Goal: Information Seeking & Learning: Learn about a topic

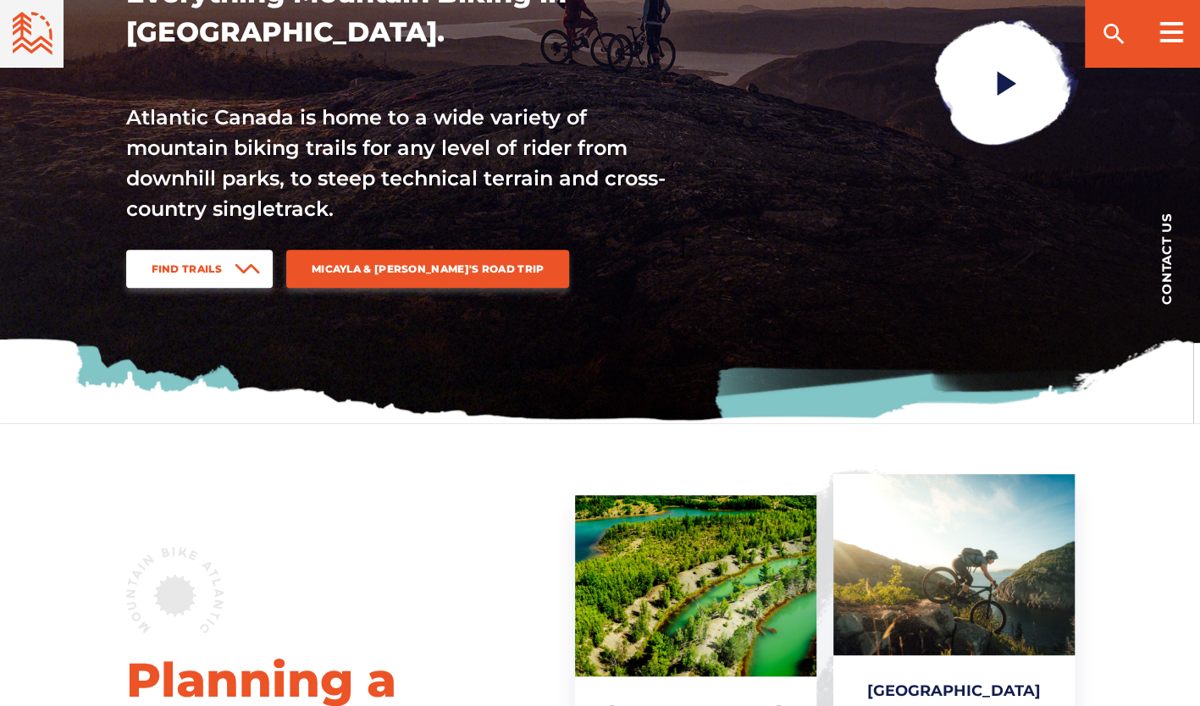
click at [222, 261] on link "Find Trails" at bounding box center [199, 269] width 147 height 38
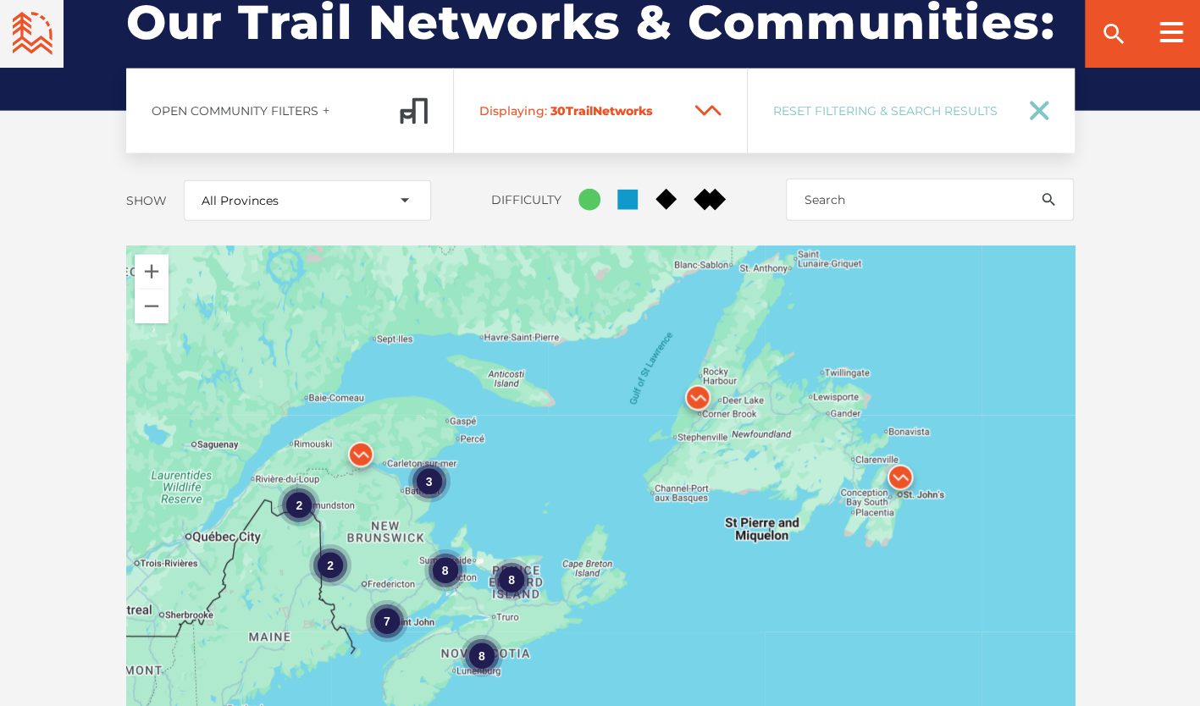
scroll to position [2366, 0]
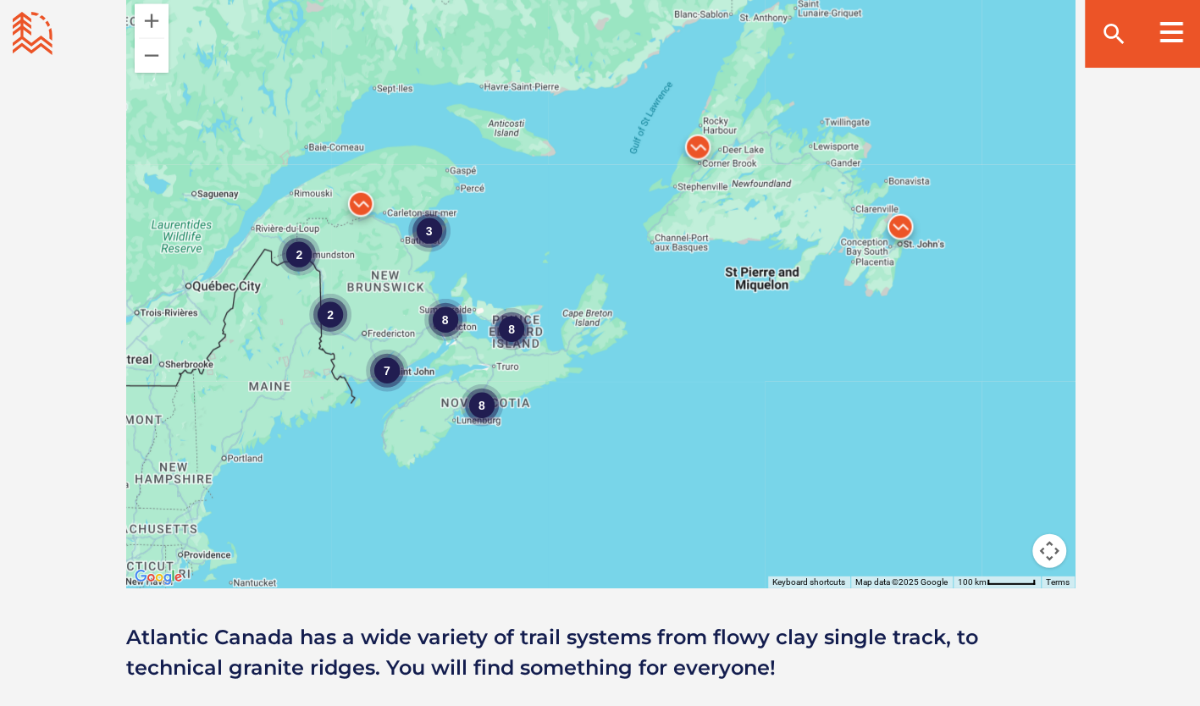
click at [437, 299] on div "8" at bounding box center [444, 320] width 42 height 42
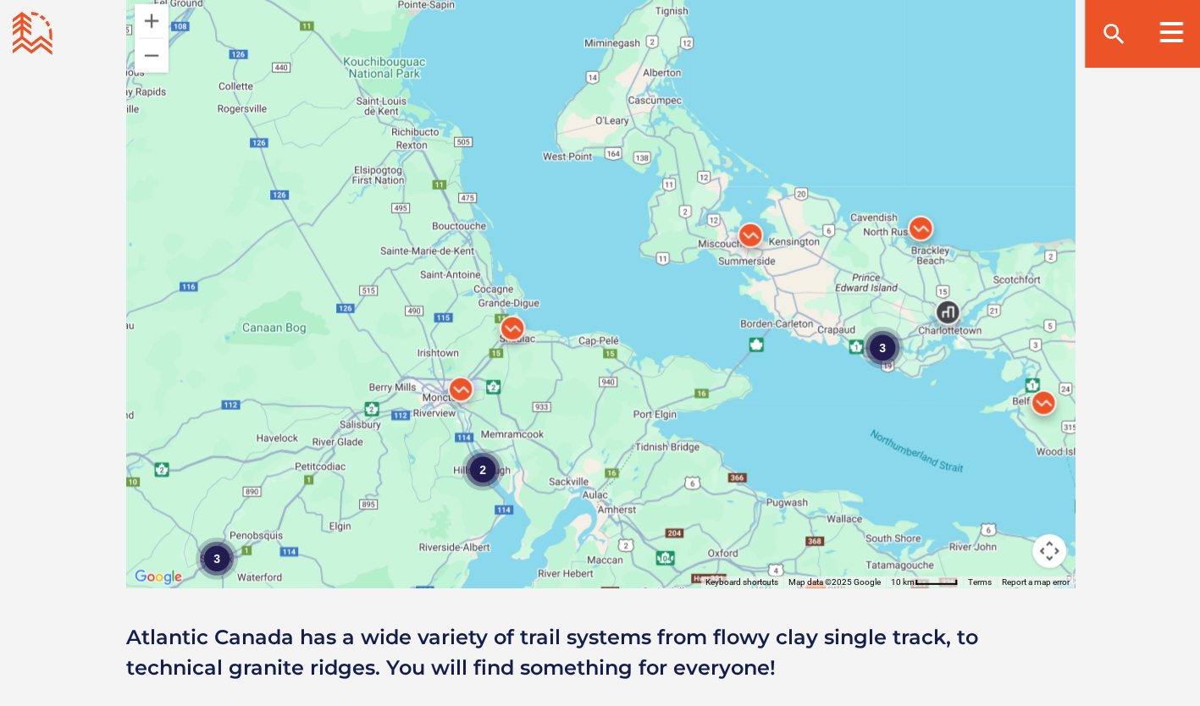
drag, startPoint x: 529, startPoint y: 230, endPoint x: 554, endPoint y: 353, distance: 126.2
click at [554, 353] on div "3 2 3 2" at bounding box center [600, 292] width 949 height 593
click at [508, 307] on img at bounding box center [512, 332] width 51 height 51
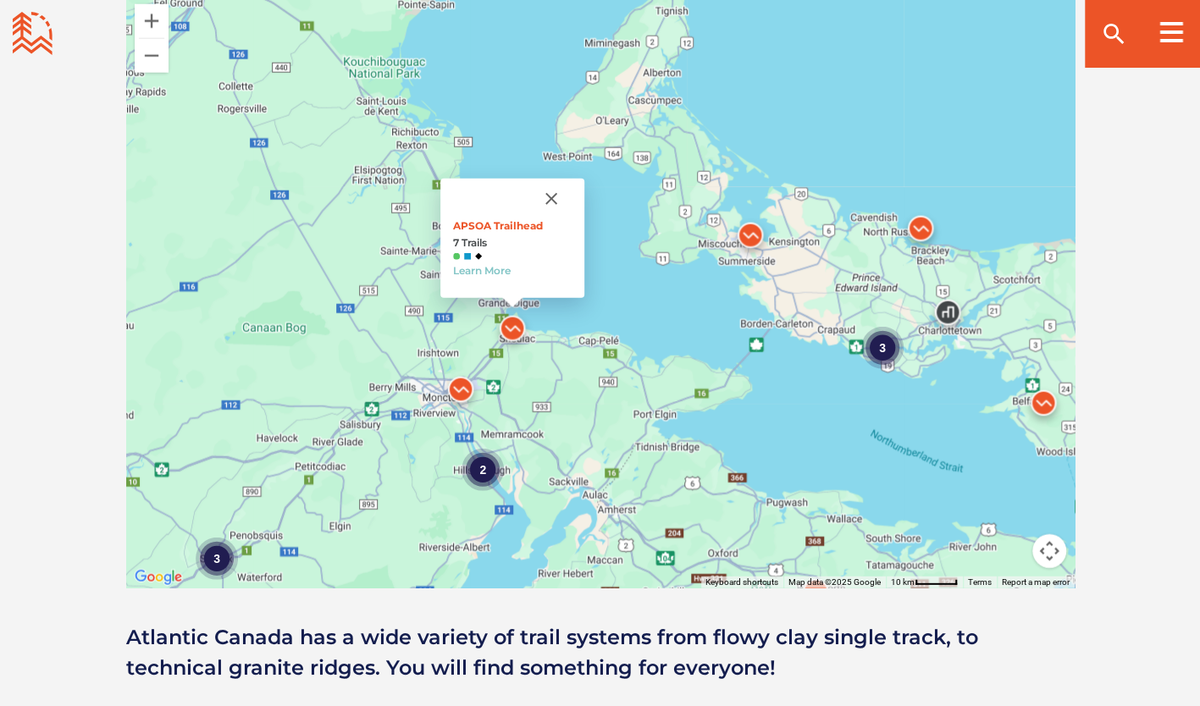
click at [455, 368] on img at bounding box center [460, 393] width 51 height 51
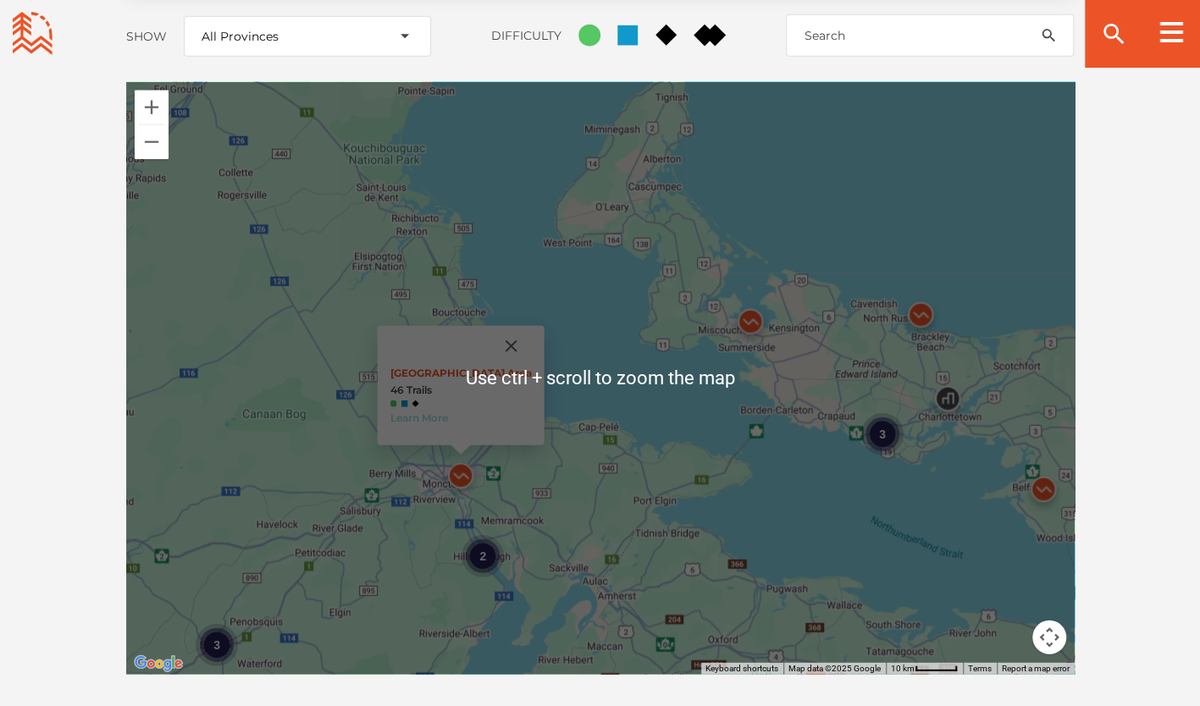
scroll to position [2281, 0]
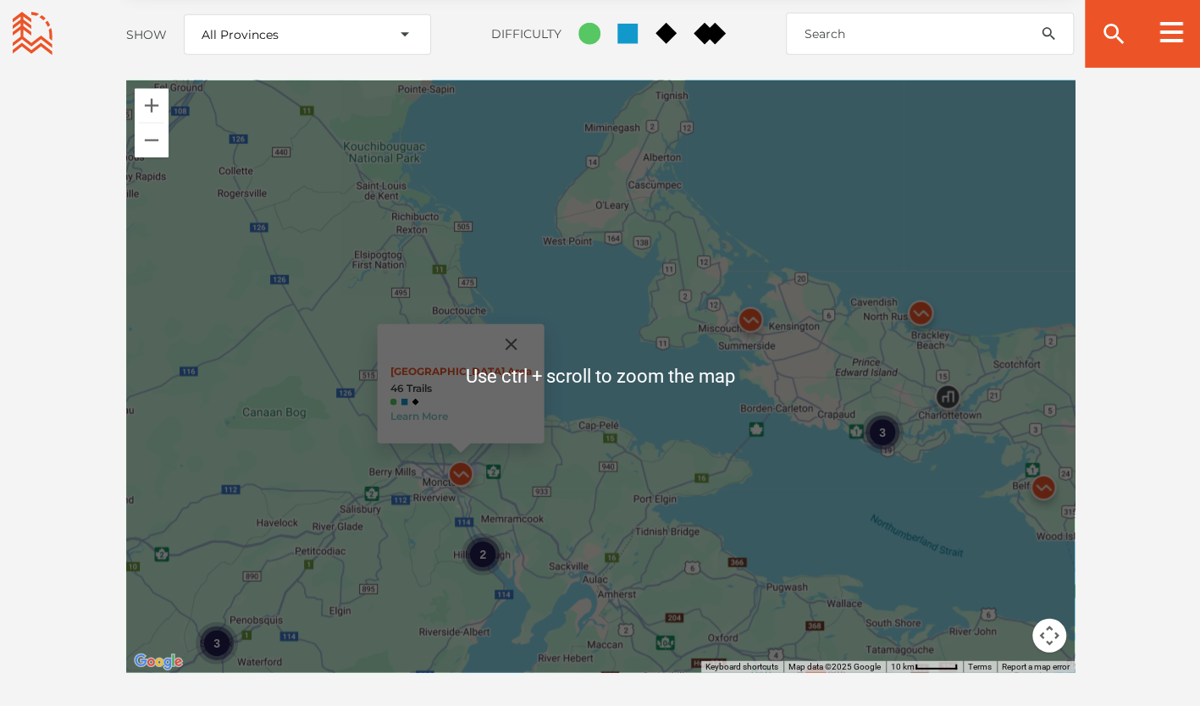
click at [468, 453] on img at bounding box center [460, 478] width 51 height 51
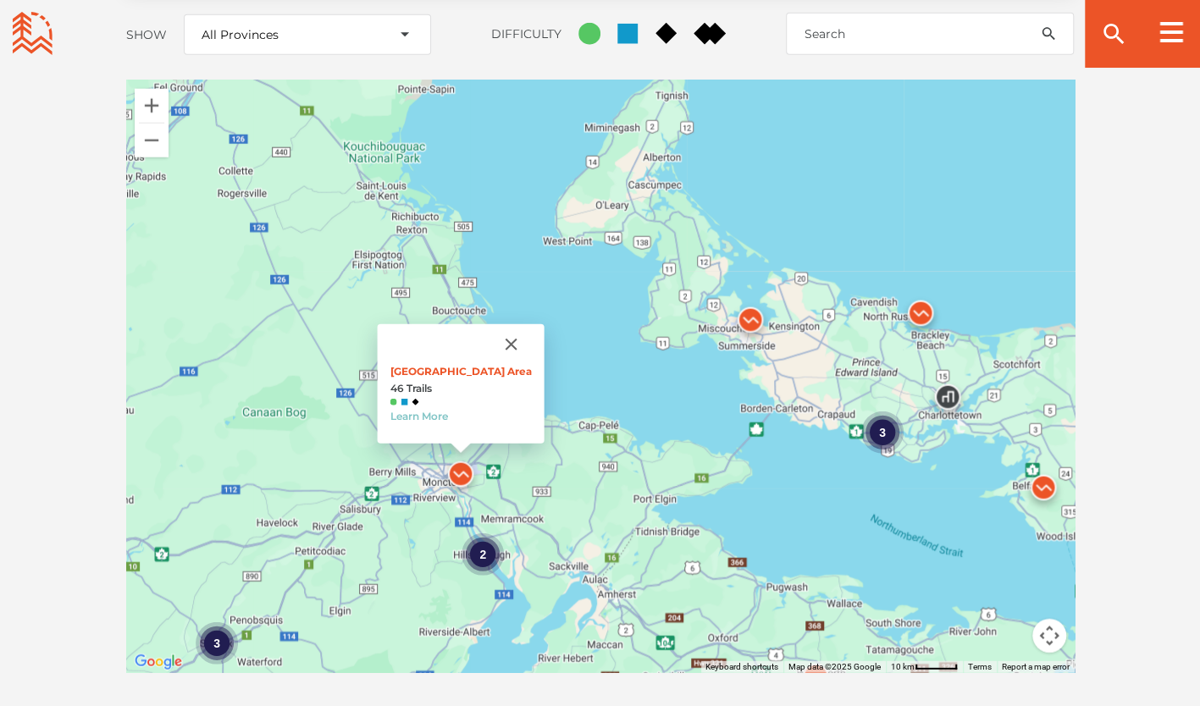
click at [444, 468] on div "To navigate, press the arrow keys. 3 2 3 2 Main Parking Area 46 Trails Learn Mo…" at bounding box center [600, 376] width 949 height 593
click at [428, 410] on link "Learn More" at bounding box center [419, 416] width 58 height 13
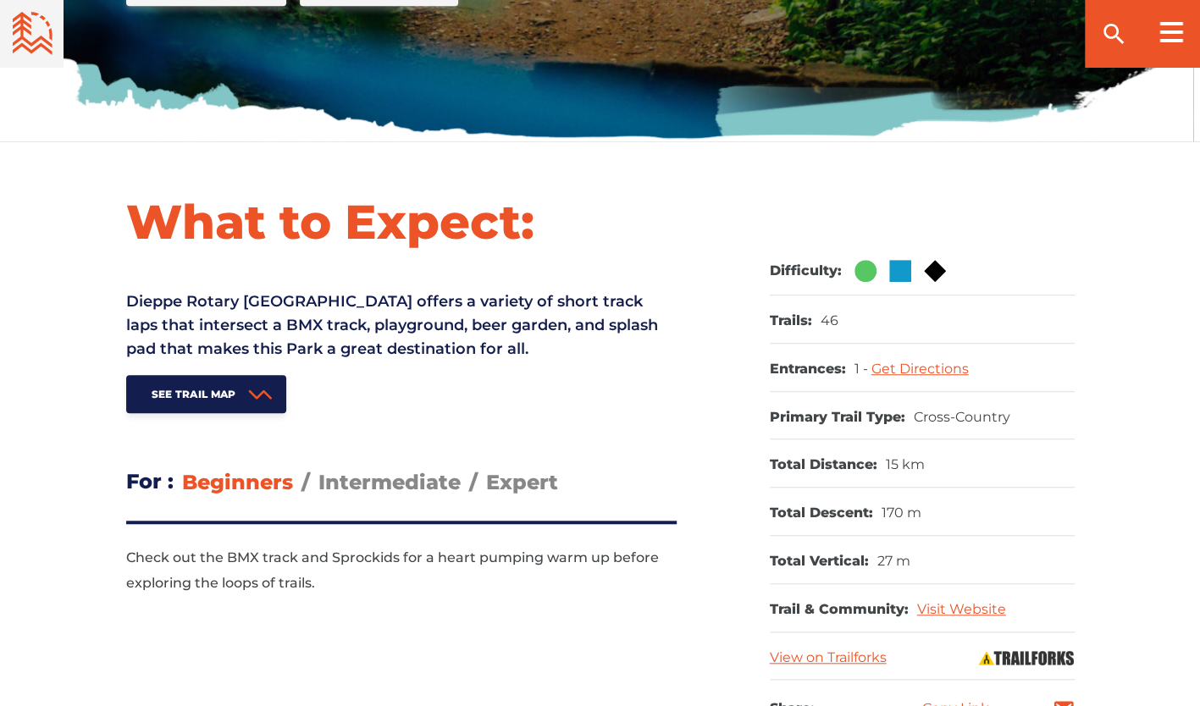
scroll to position [593, 0]
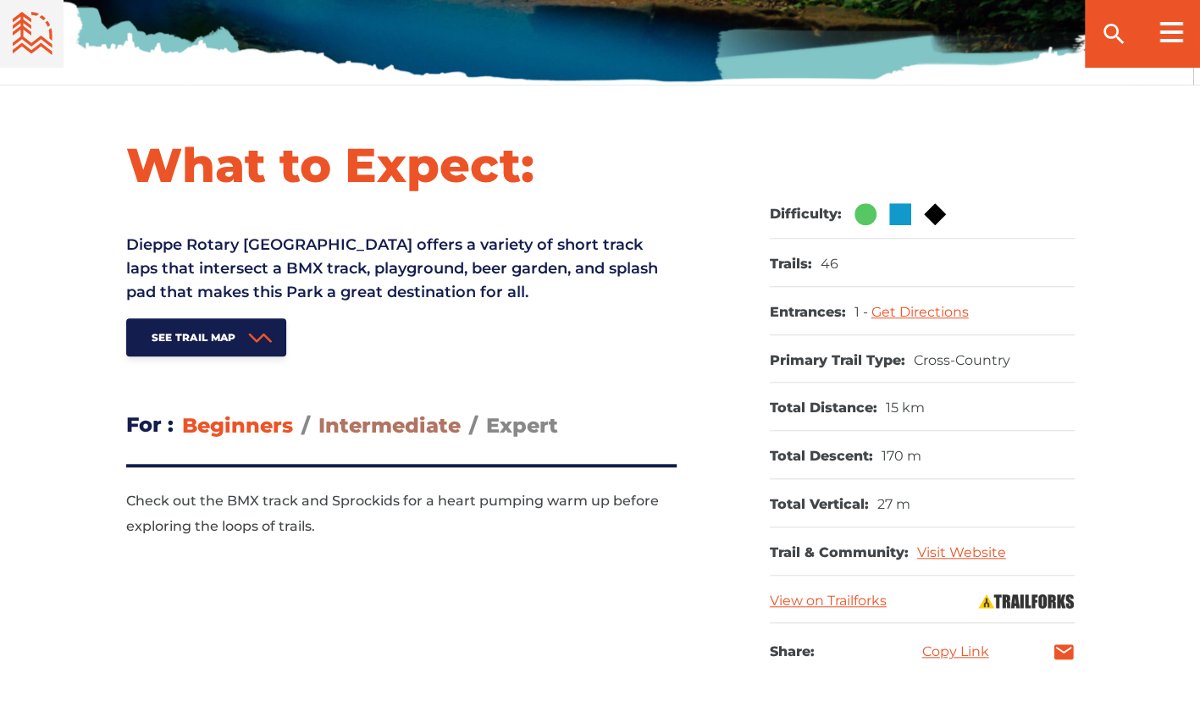
click at [368, 419] on span "Intermediate" at bounding box center [389, 425] width 142 height 25
click at [318, 412] on input "Intermediate" at bounding box center [318, 412] width 0 height 0
click at [518, 423] on span "Expert" at bounding box center [522, 425] width 72 height 25
click at [486, 412] on input "Expert" at bounding box center [486, 412] width 0 height 0
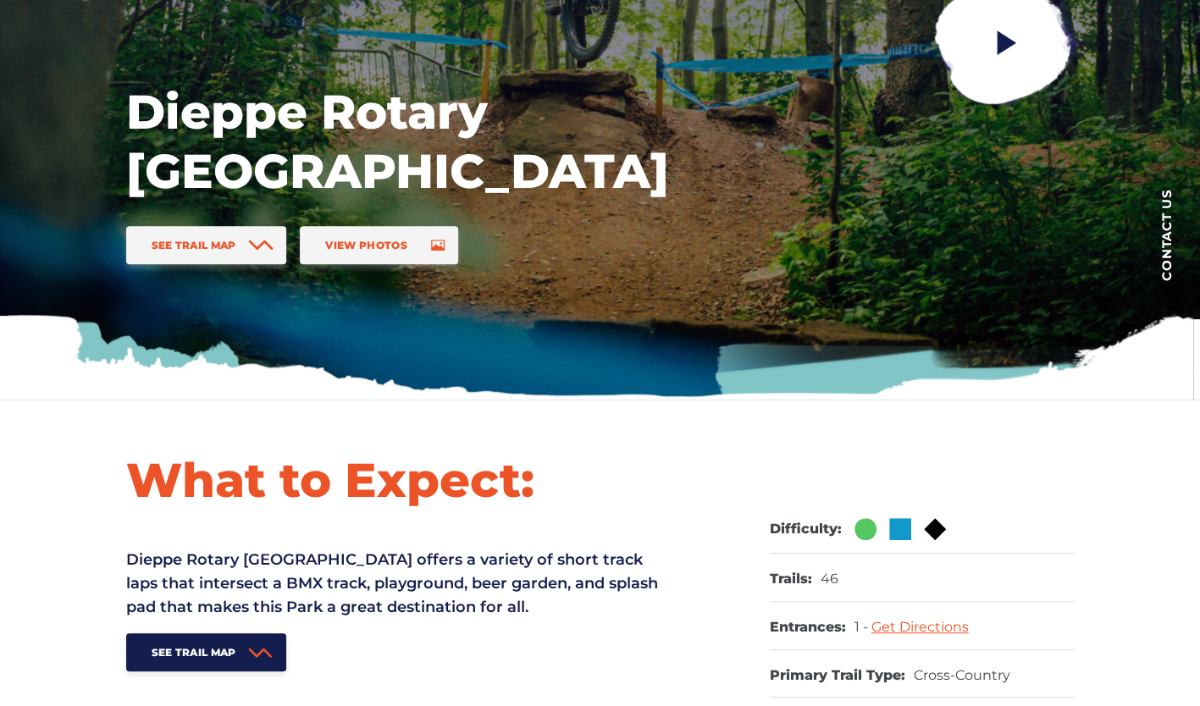
scroll to position [0, 0]
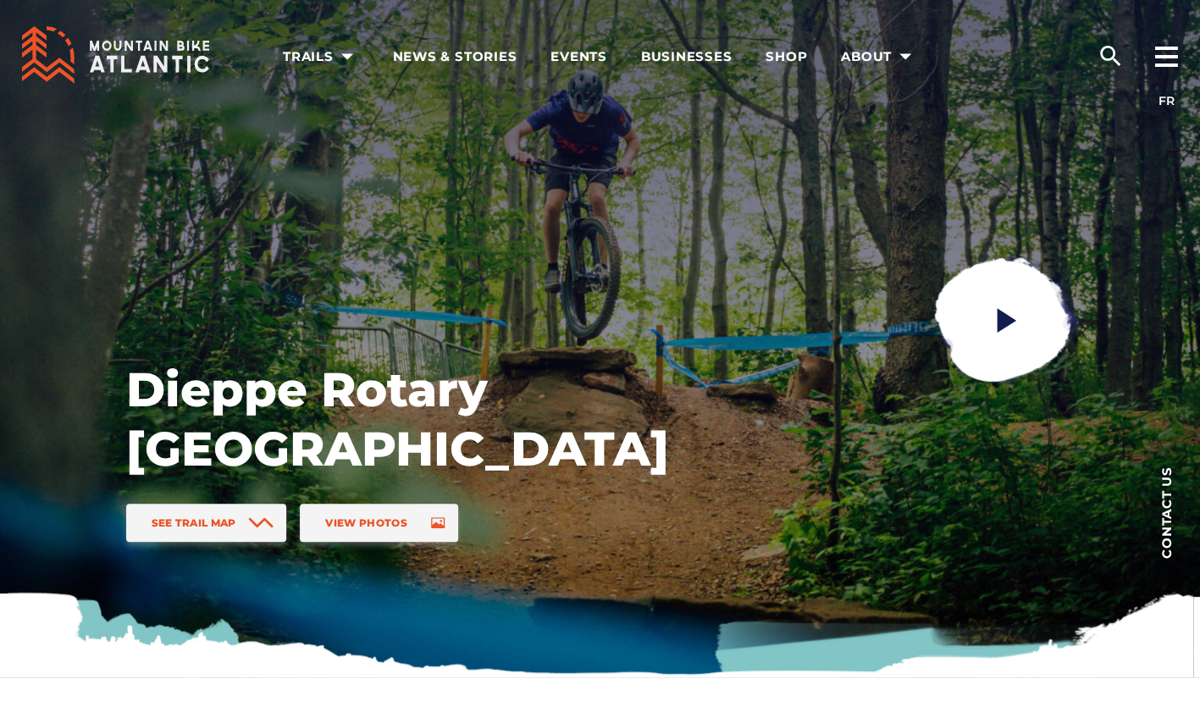
drag, startPoint x: 45, startPoint y: 345, endPoint x: 51, endPoint y: 329, distance: 17.1
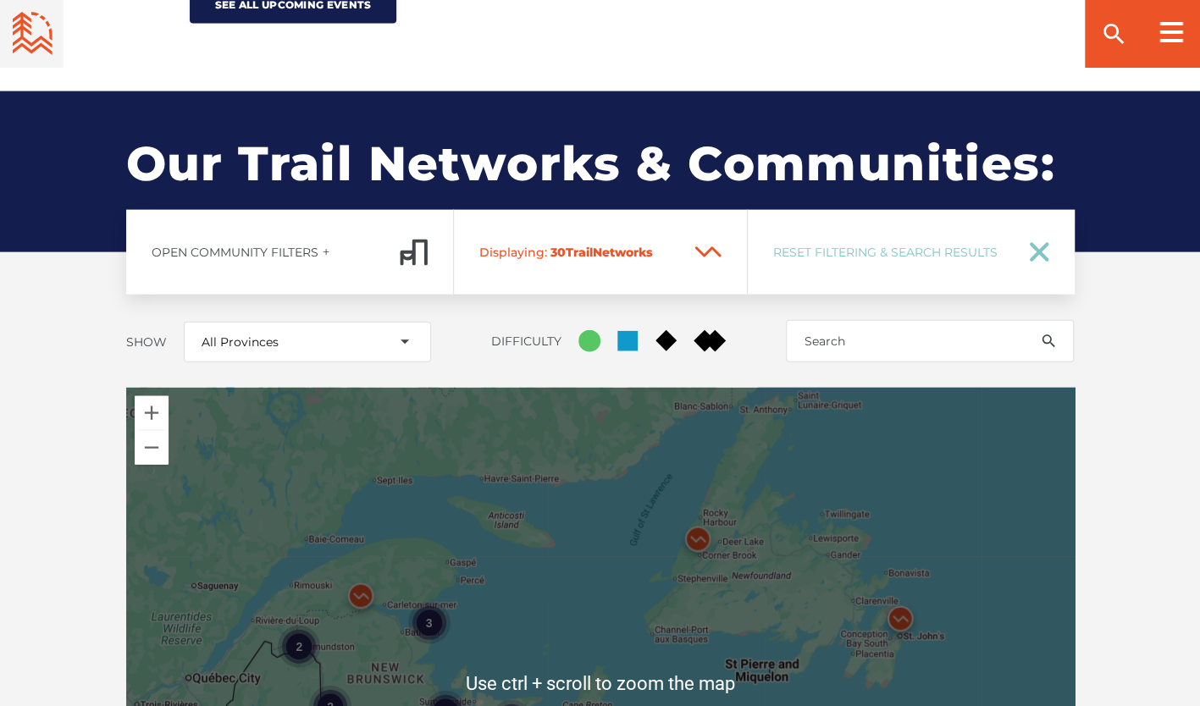
scroll to position [2281, 0]
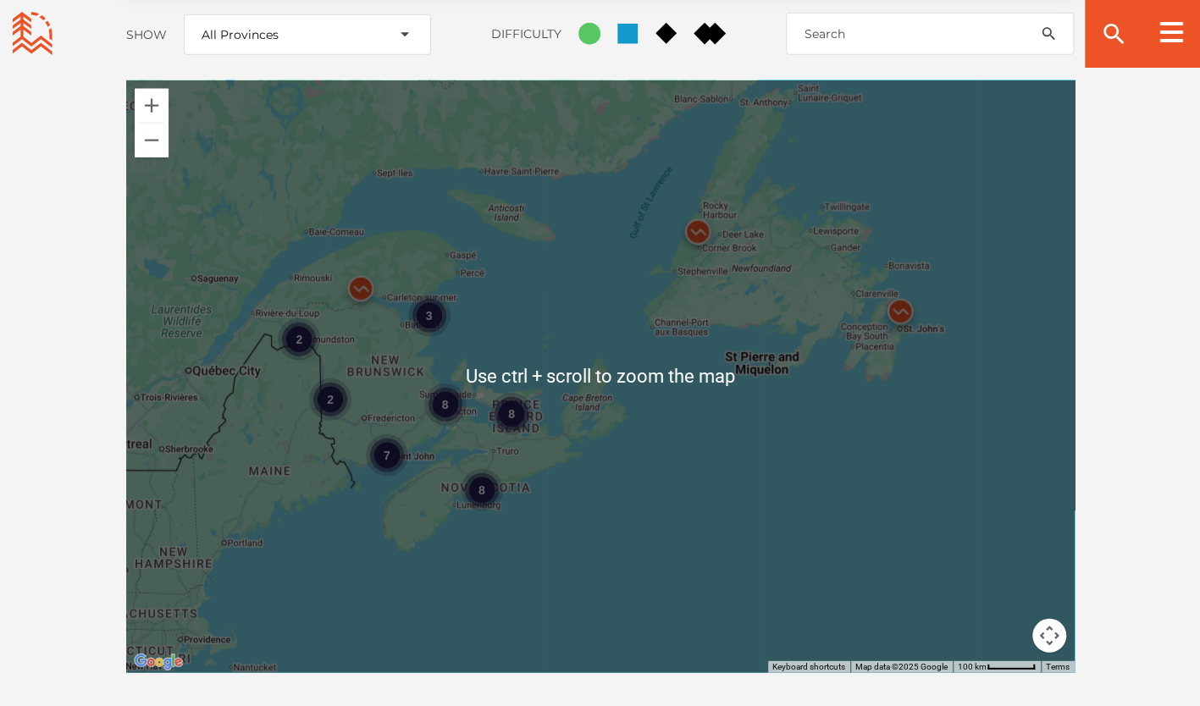
click at [441, 320] on div "8 7 2 3 8 8 2" at bounding box center [600, 376] width 949 height 593
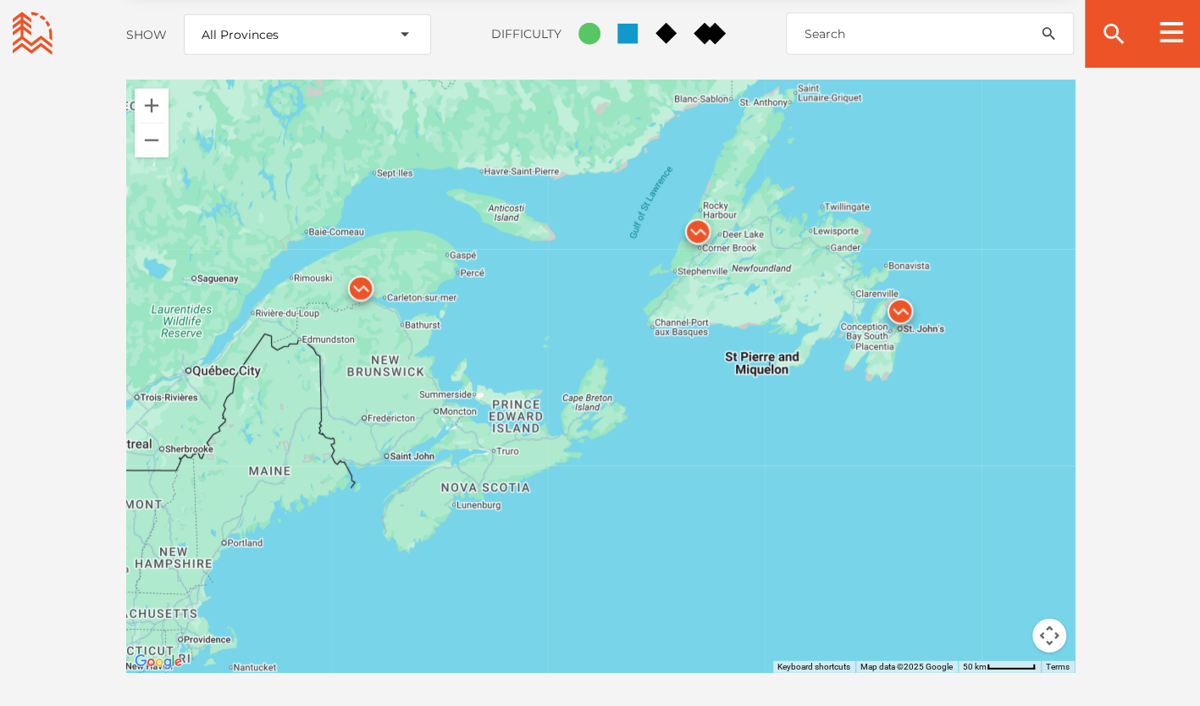
click at [441, 320] on div at bounding box center [600, 376] width 949 height 593
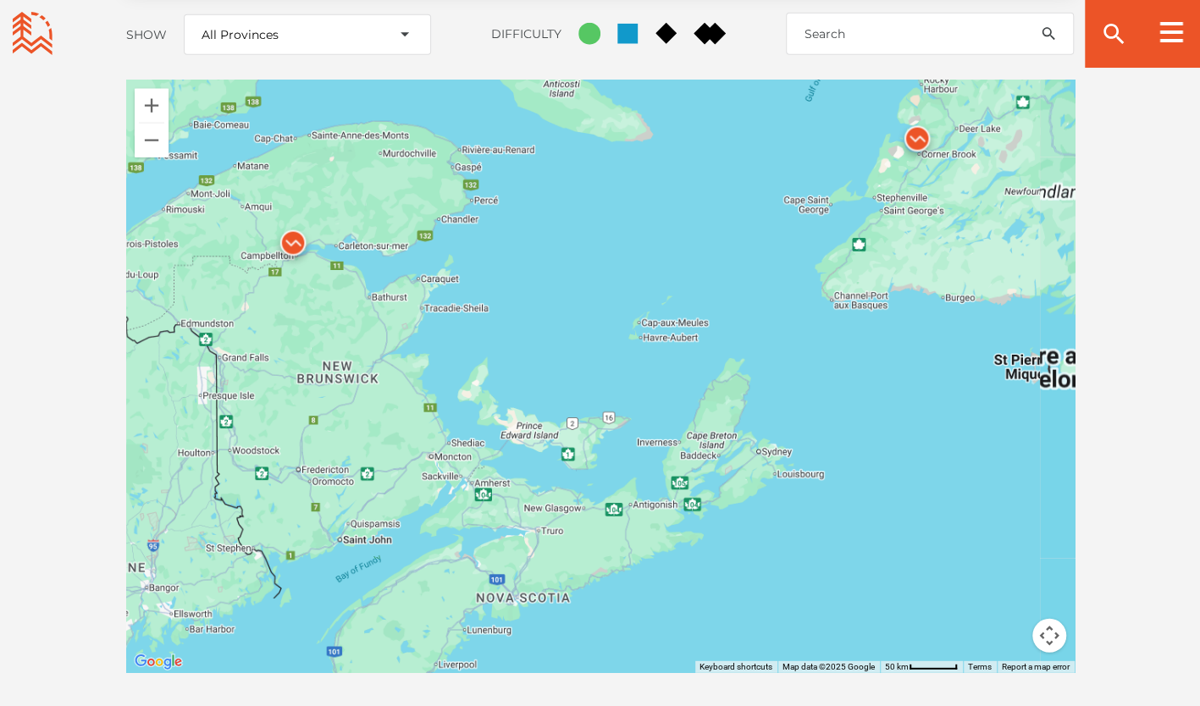
click at [441, 320] on div at bounding box center [600, 376] width 949 height 593
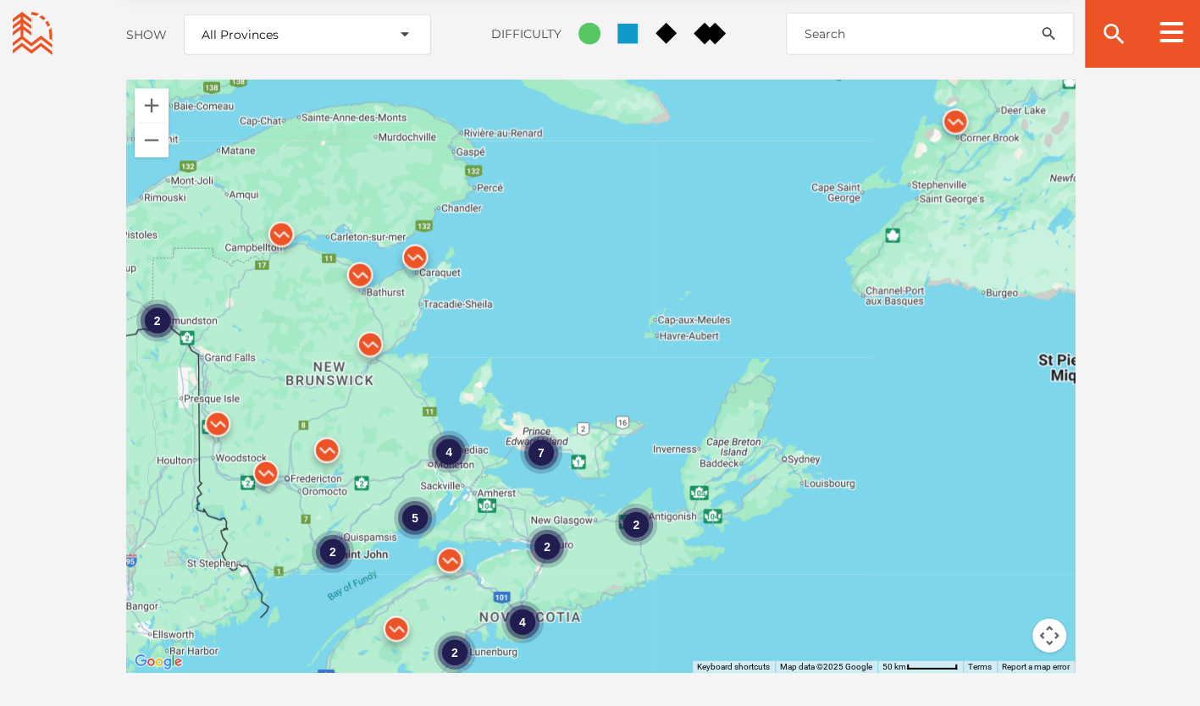
click at [439, 322] on div "4 2 7 4 5 2 2 2 2" at bounding box center [600, 376] width 949 height 593
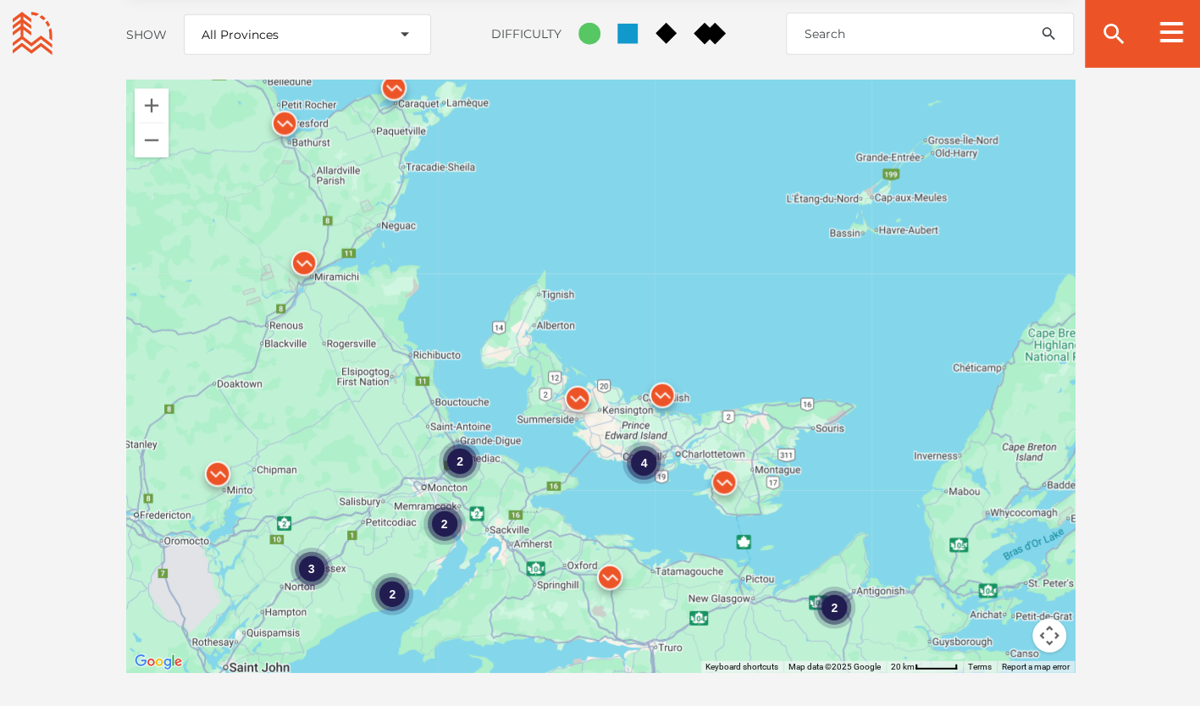
drag, startPoint x: 456, startPoint y: 346, endPoint x: 457, endPoint y: 260, distance: 86.4
click at [457, 260] on div "2 4 2 2 3 2" at bounding box center [600, 376] width 949 height 593
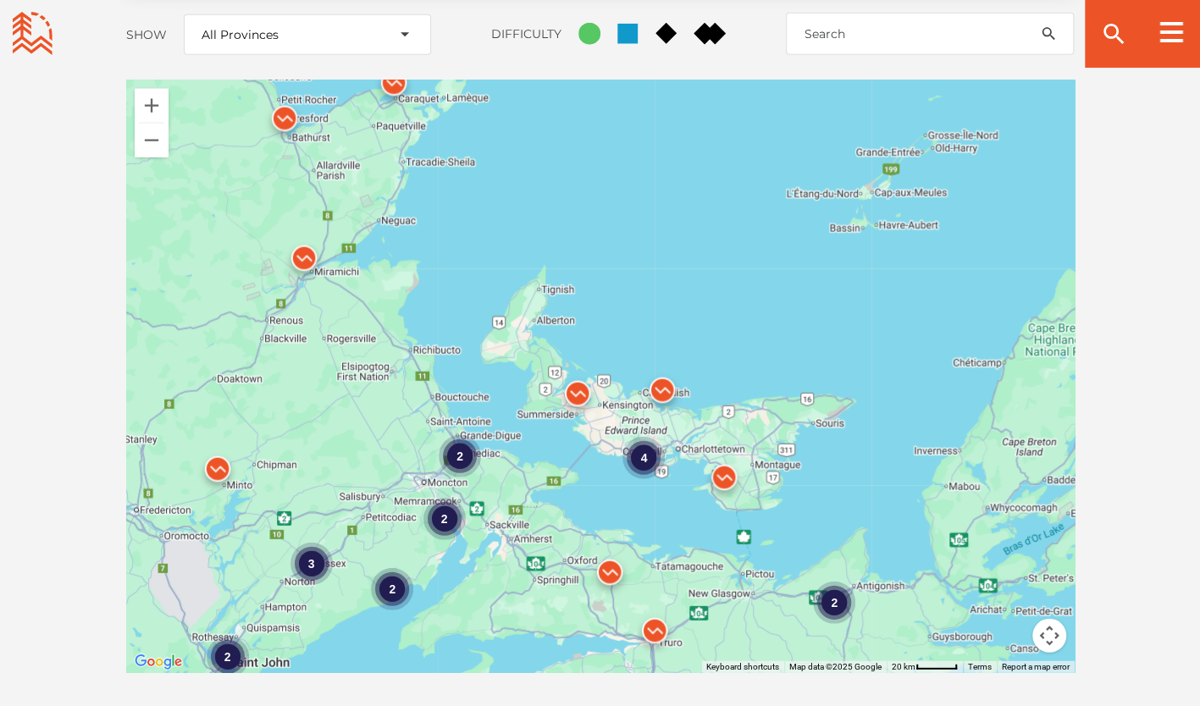
click at [551, 461] on div "2 4 2 2 3 2 2" at bounding box center [600, 376] width 949 height 593
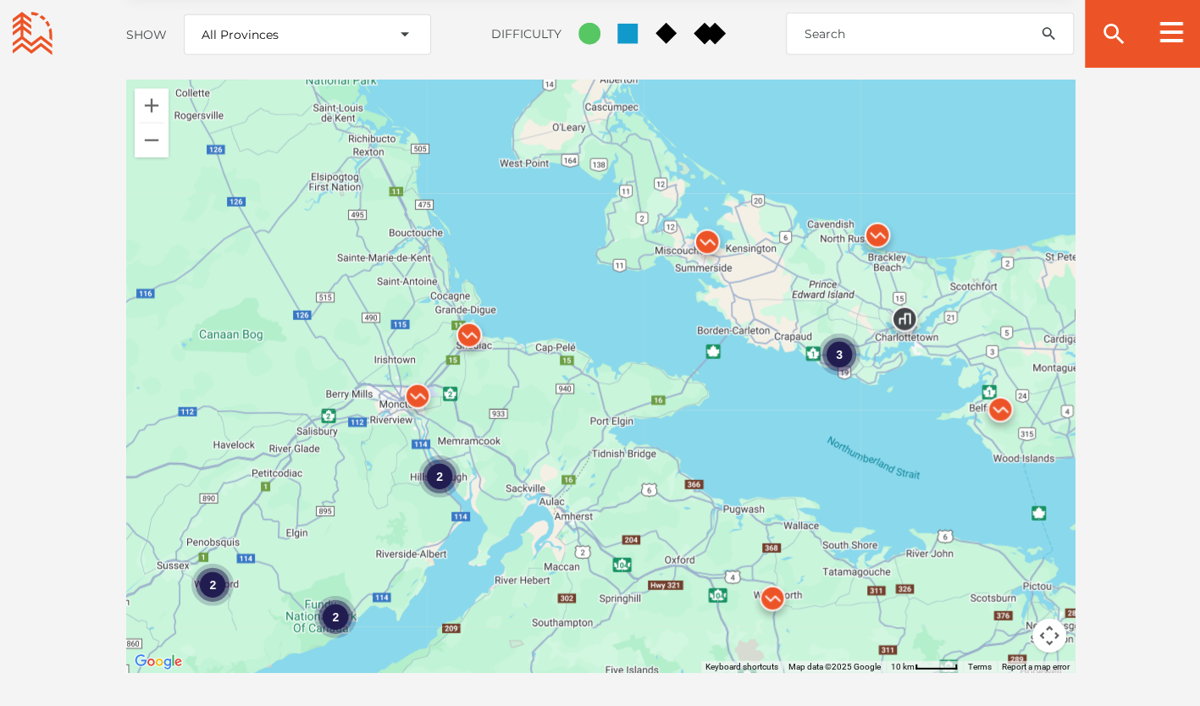
drag, startPoint x: 433, startPoint y: 469, endPoint x: 558, endPoint y: 371, distance: 159.3
click at [558, 371] on div "3 2 2 2 2" at bounding box center [600, 376] width 949 height 593
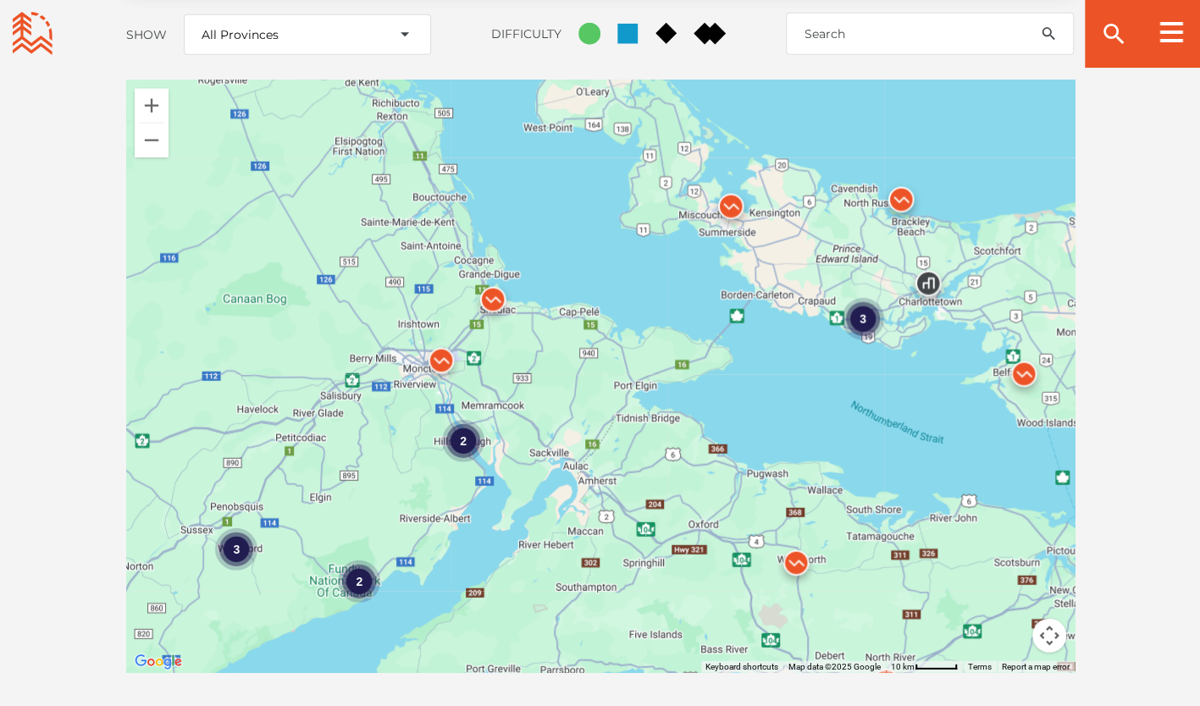
click at [542, 357] on div "3 2 2 3 2" at bounding box center [600, 376] width 949 height 593
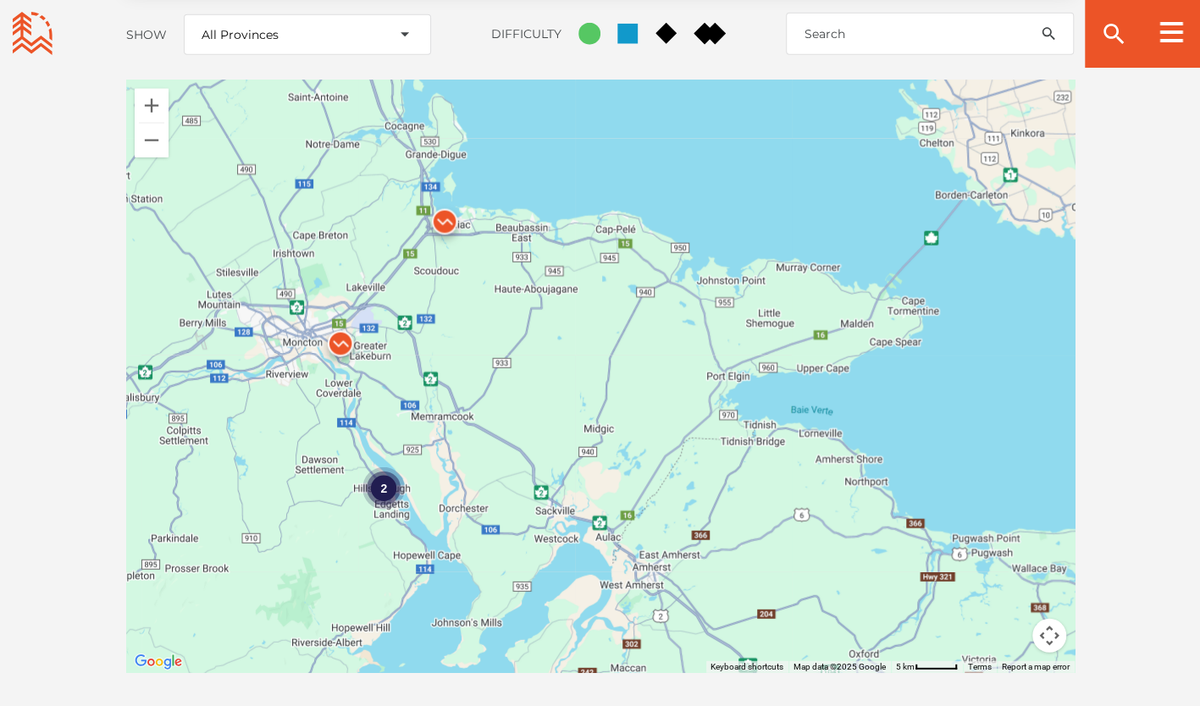
click at [378, 468] on div "2" at bounding box center [383, 489] width 42 height 42
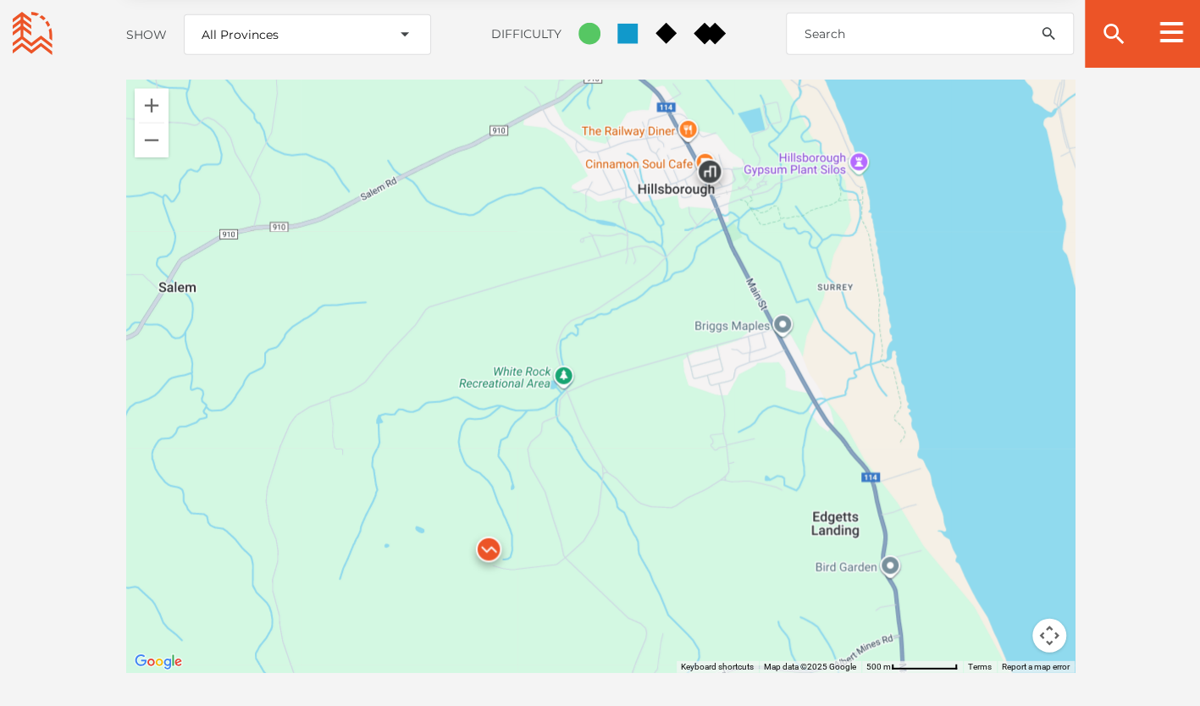
click at [487, 529] on img at bounding box center [488, 554] width 51 height 51
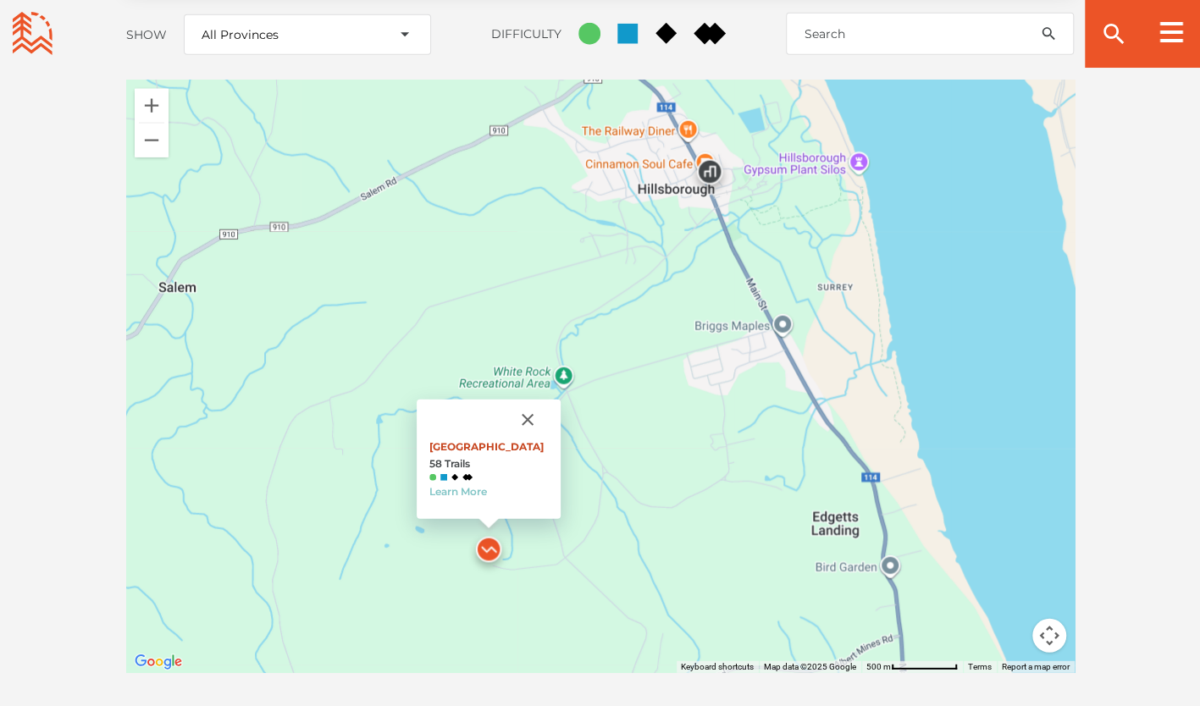
click at [501, 440] on link "White Rock Recreation Area" at bounding box center [486, 446] width 114 height 13
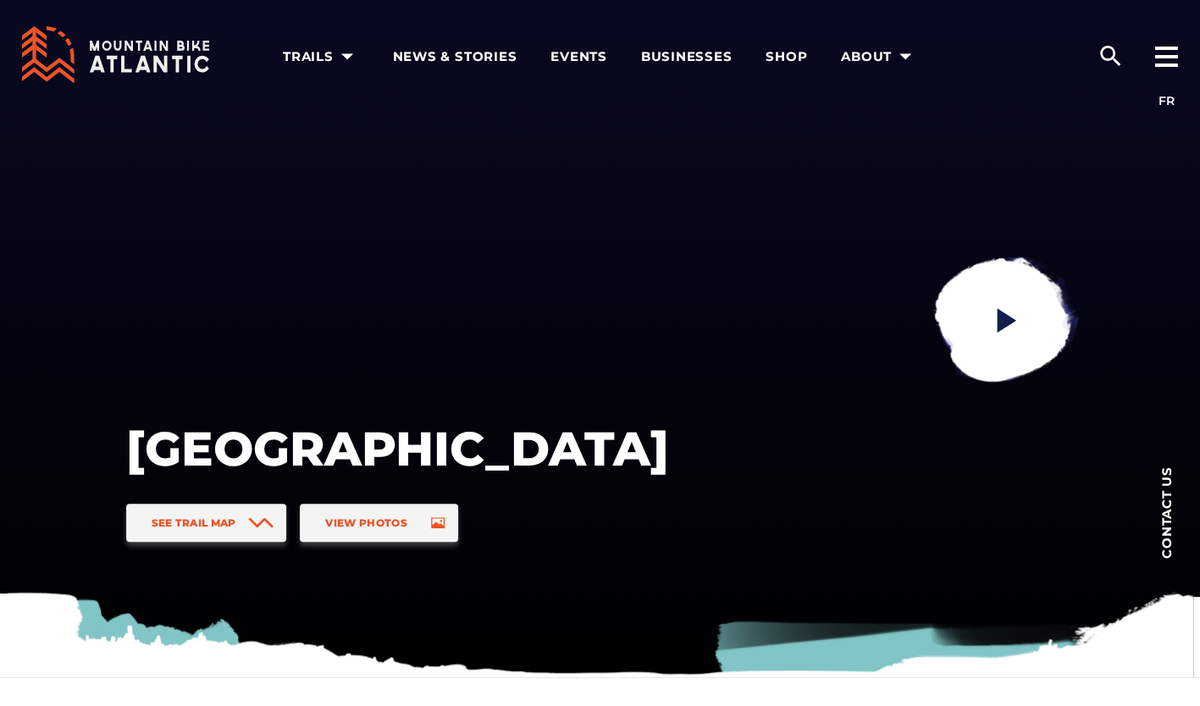
drag, startPoint x: 54, startPoint y: 319, endPoint x: 73, endPoint y: 308, distance: 21.6
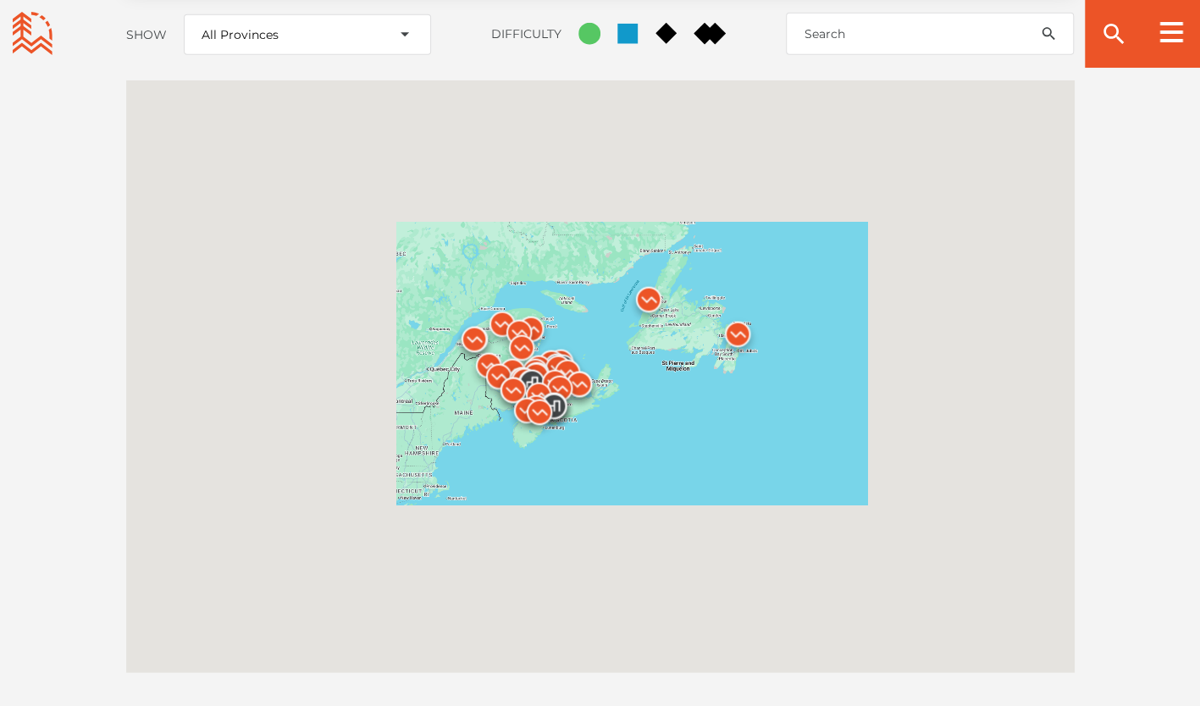
scroll to position [2281, 0]
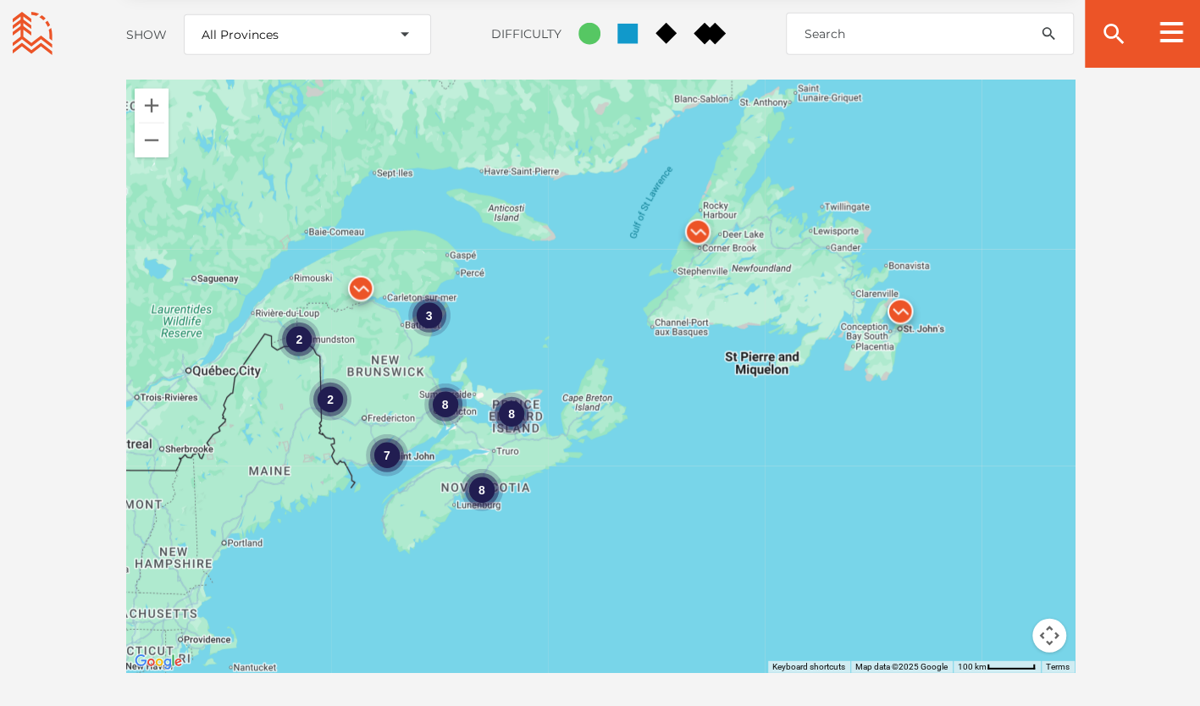
click at [439, 324] on div "8 7 2 3 8 8 2" at bounding box center [600, 376] width 949 height 593
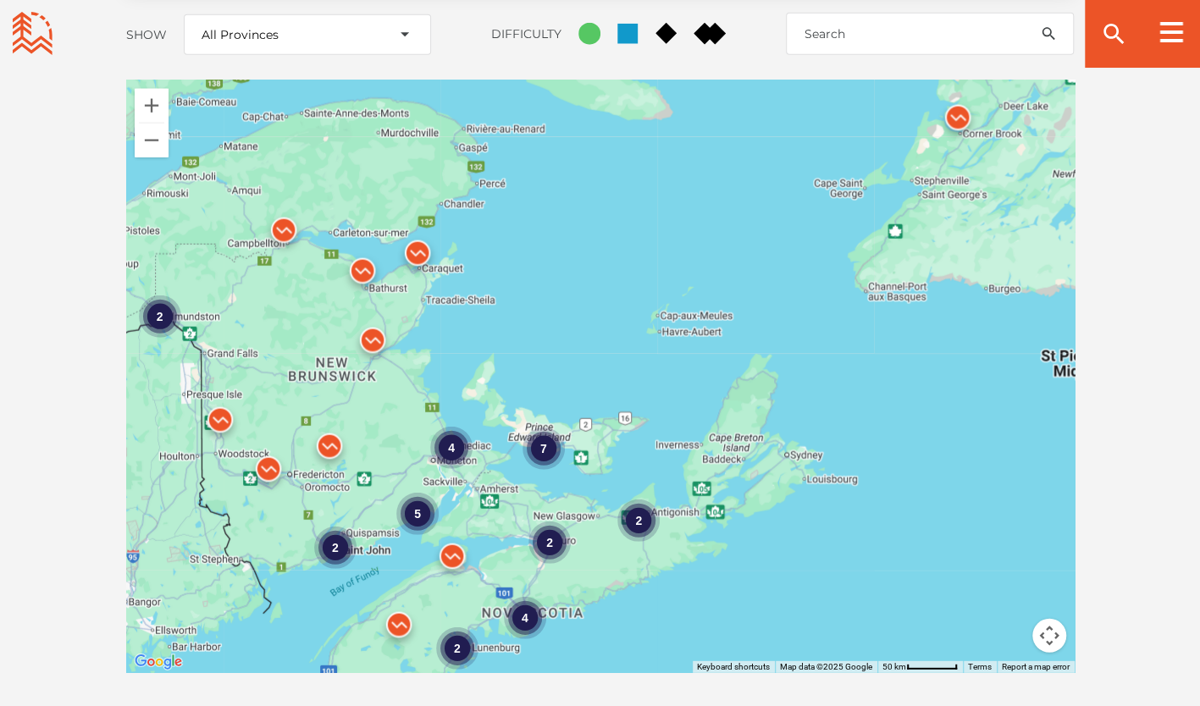
click at [407, 332] on div "4 2 7 4 5 2 2 2 2" at bounding box center [600, 376] width 949 height 593
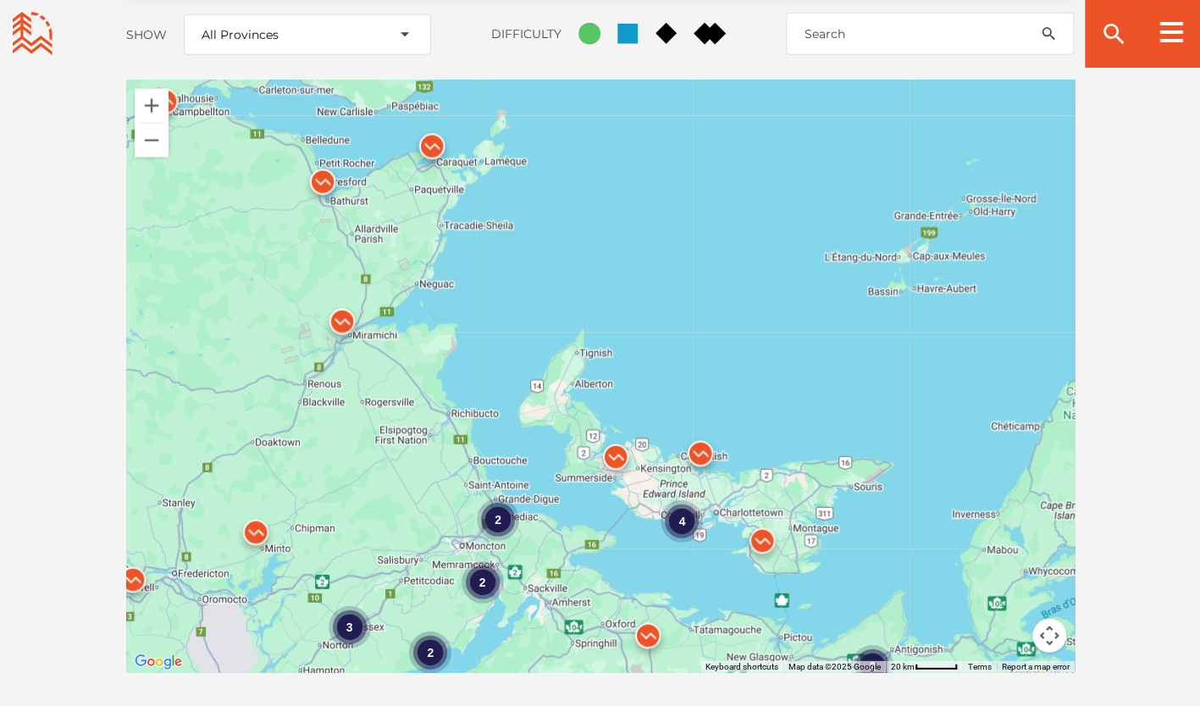
drag, startPoint x: 413, startPoint y: 344, endPoint x: 442, endPoint y: 209, distance: 137.7
click at [442, 209] on div "2 4 2 2 3 2" at bounding box center [600, 376] width 949 height 593
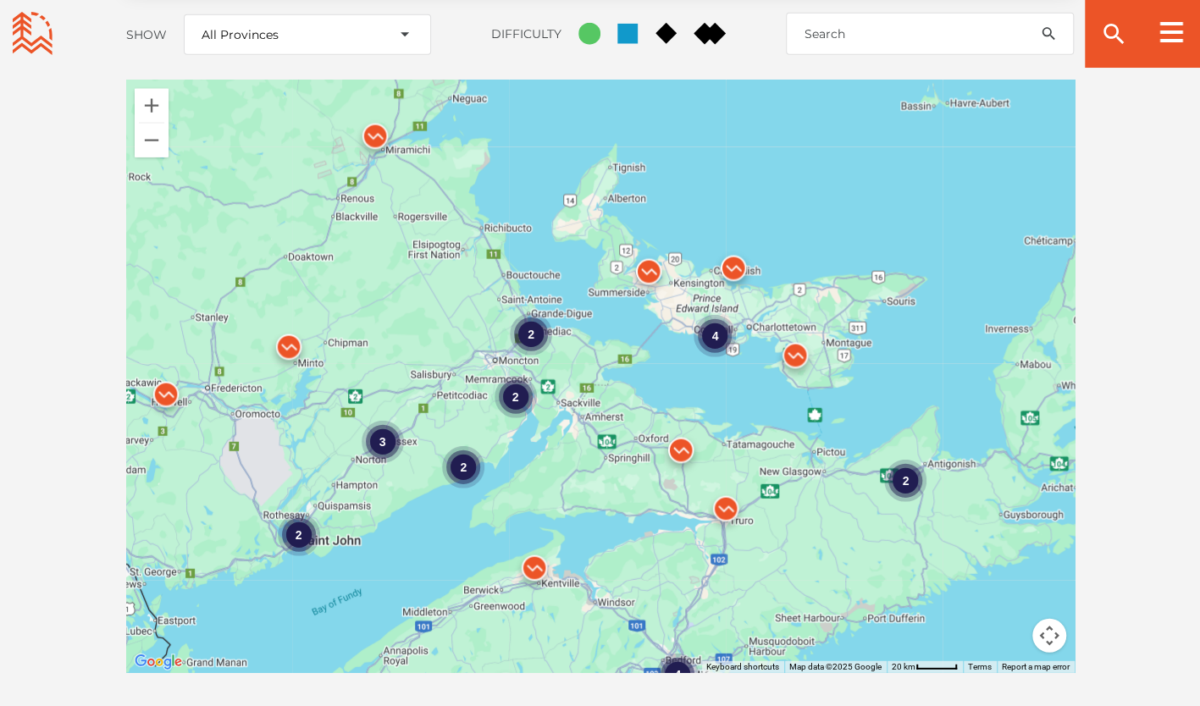
click at [614, 273] on div "2 4 2 2 3 2 2 4" at bounding box center [600, 376] width 949 height 593
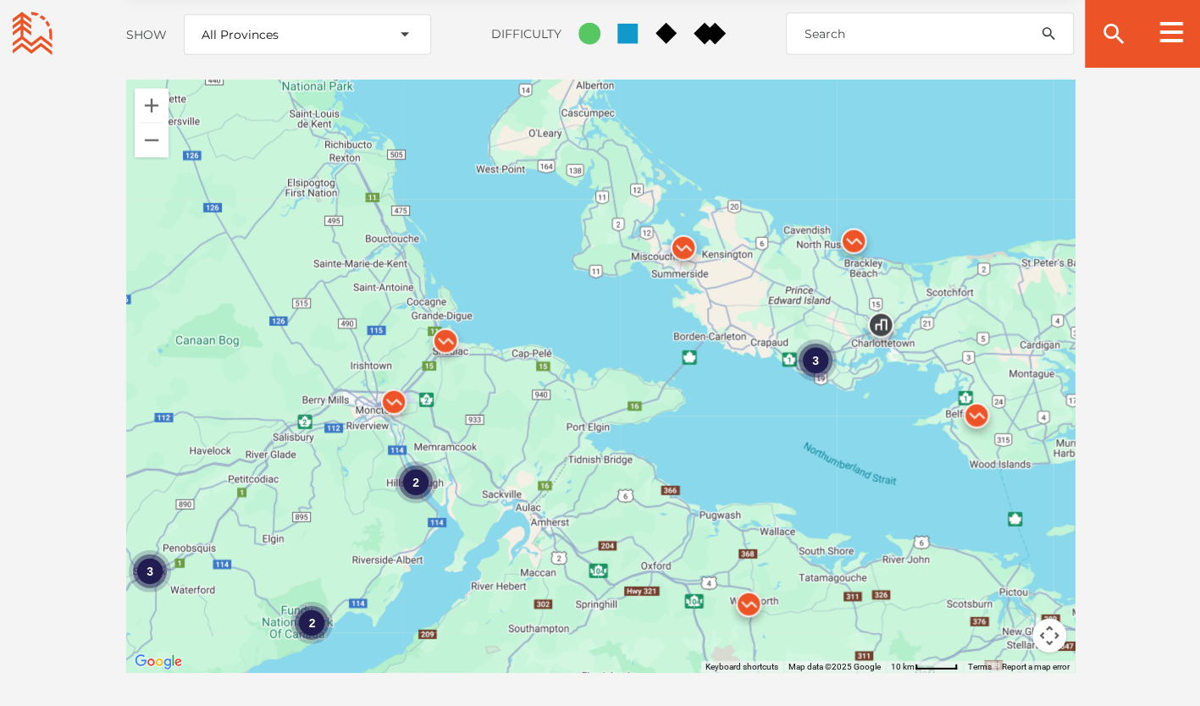
click at [686, 227] on img at bounding box center [683, 252] width 51 height 51
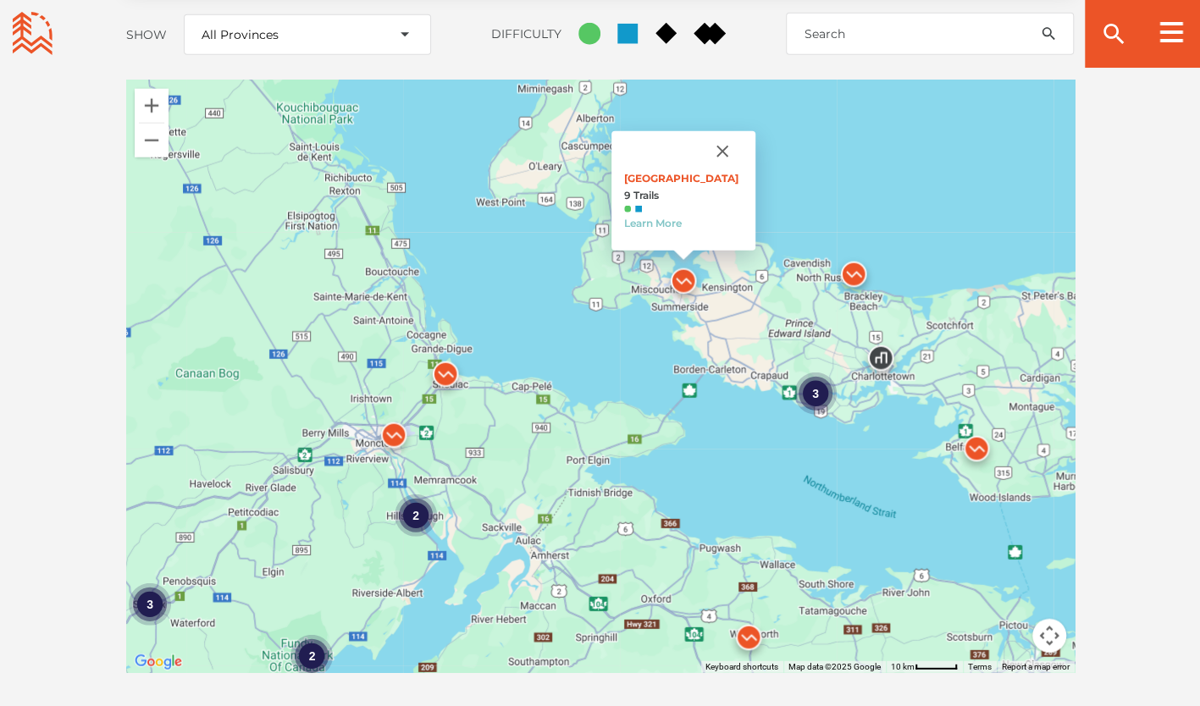
click at [856, 253] on img at bounding box center [853, 278] width 51 height 51
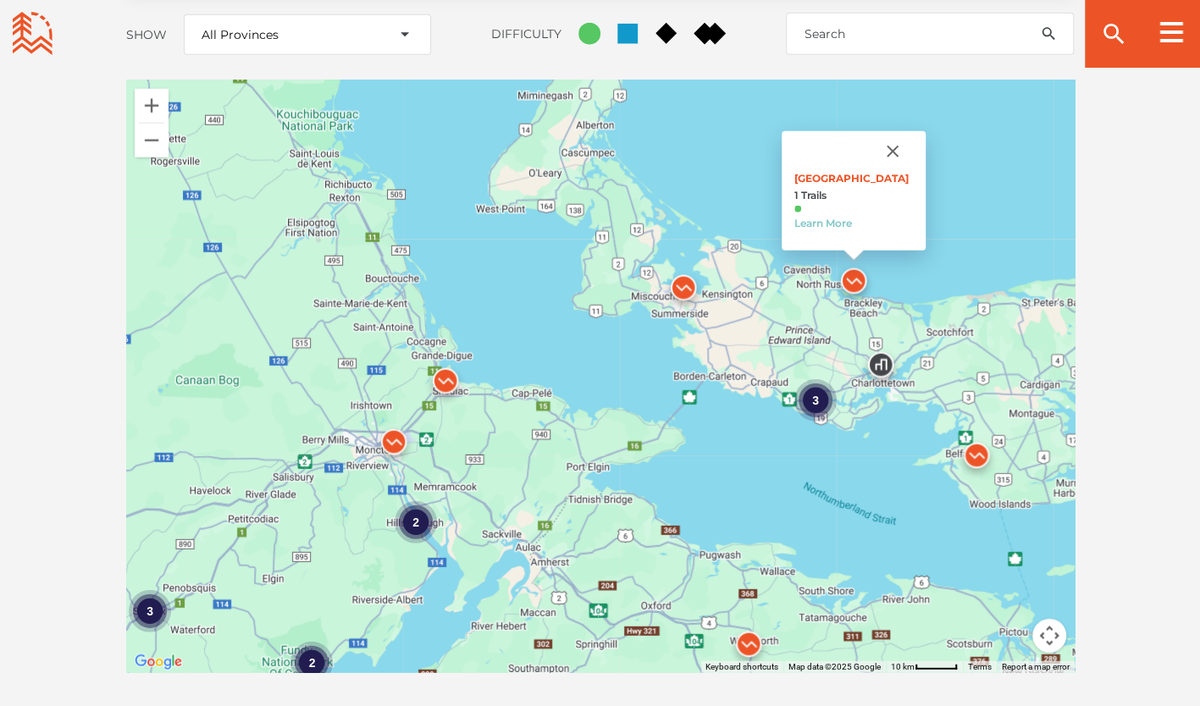
click at [816, 380] on div "3" at bounding box center [815, 401] width 42 height 42
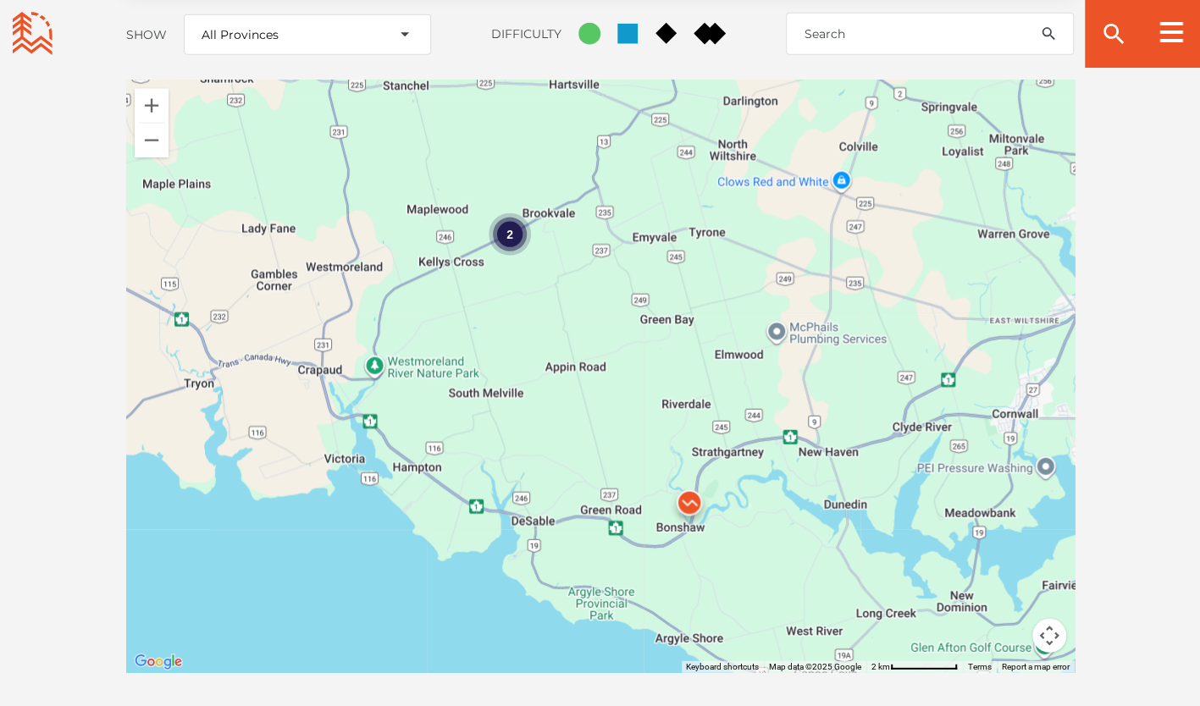
click at [692, 482] on img at bounding box center [689, 507] width 51 height 51
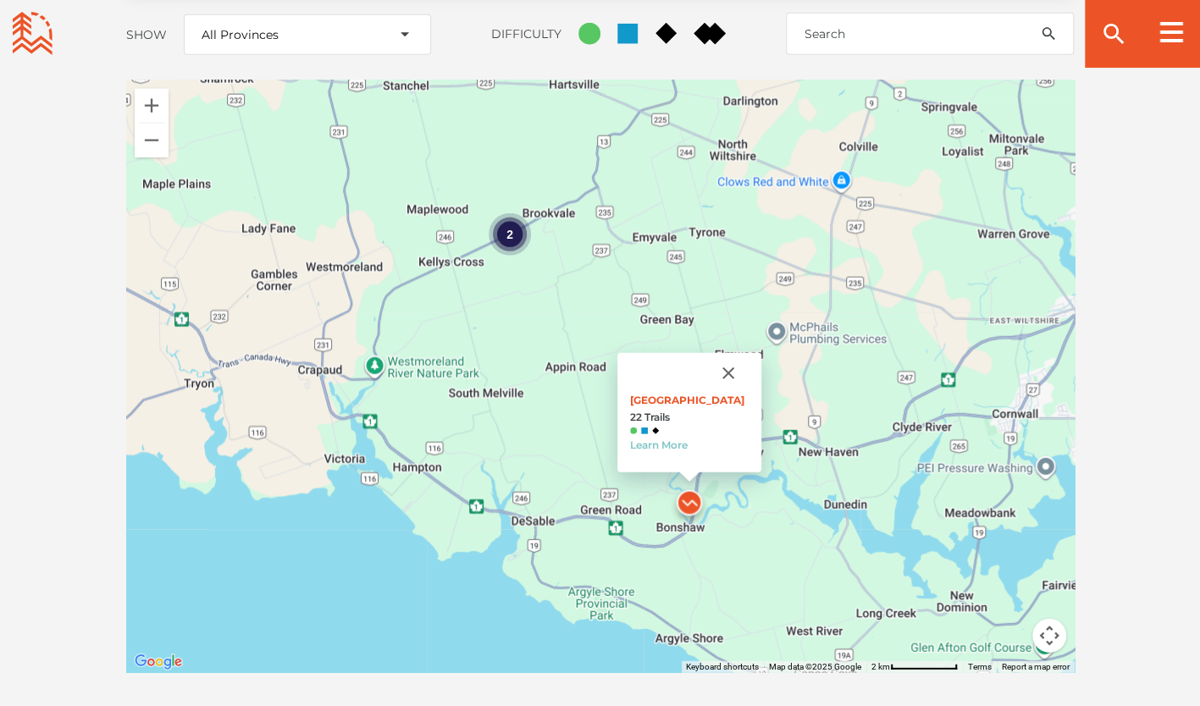
click at [503, 213] on div "2" at bounding box center [510, 234] width 42 height 42
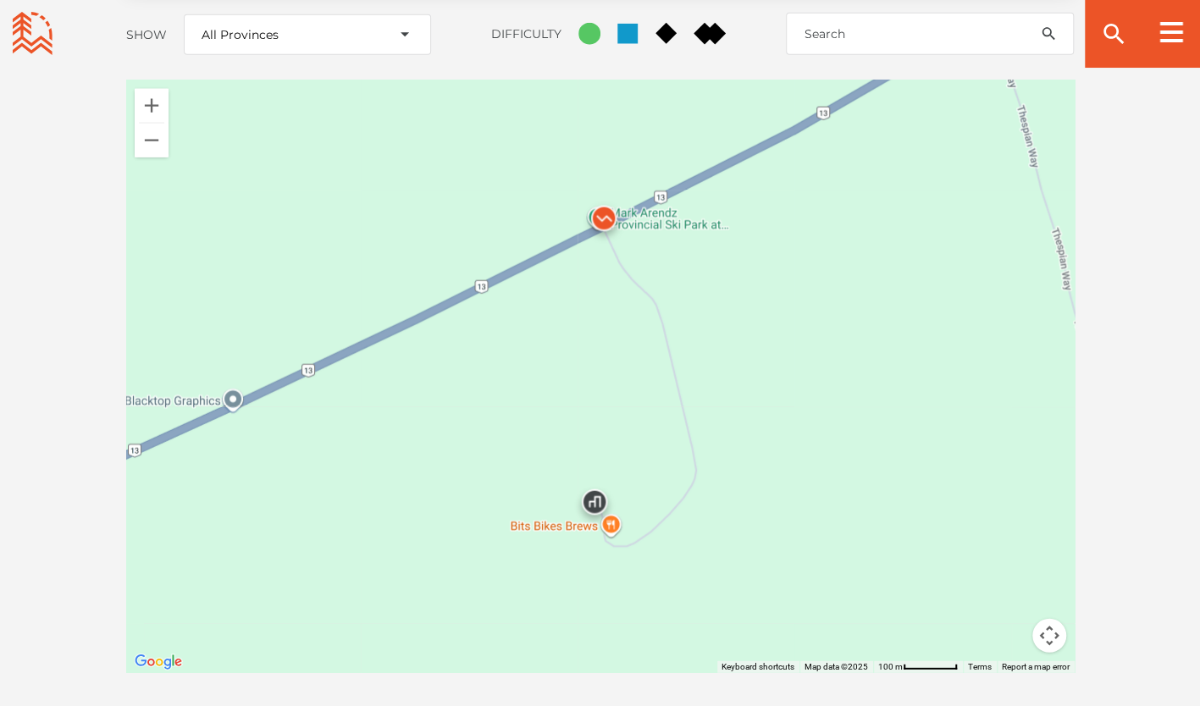
click at [601, 197] on img at bounding box center [603, 222] width 51 height 51
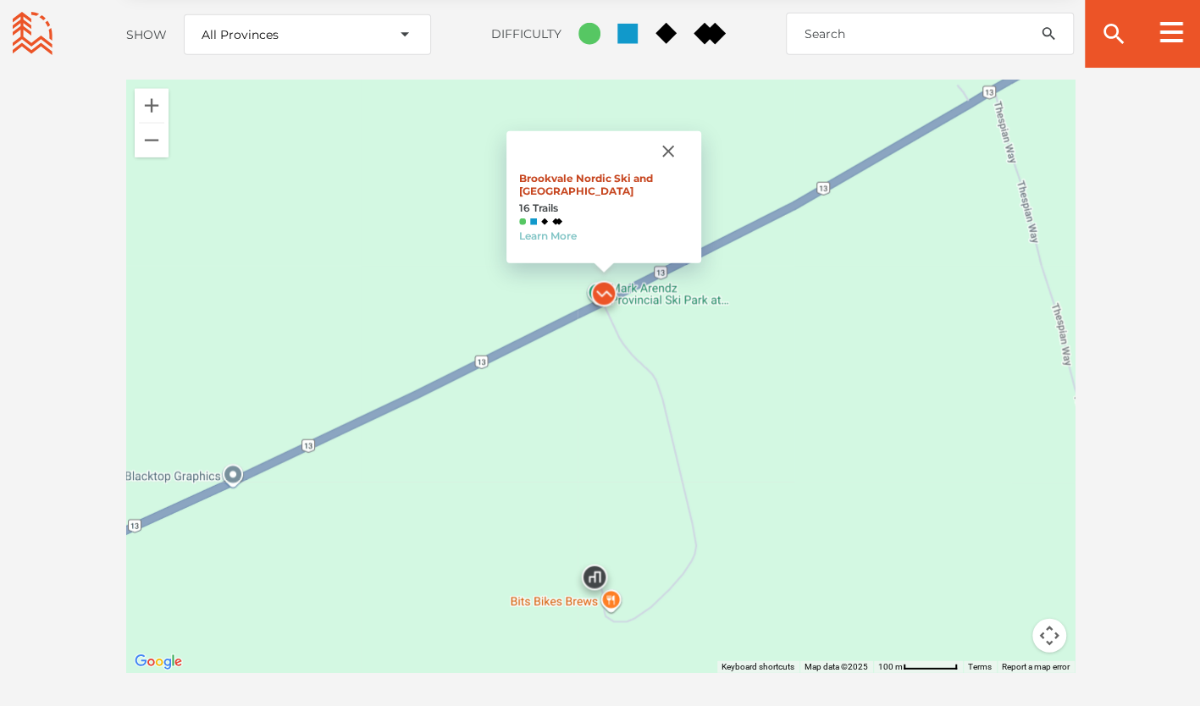
click at [595, 172] on link "Brookvale Nordic Ski and Mountain Biking Center" at bounding box center [586, 184] width 134 height 25
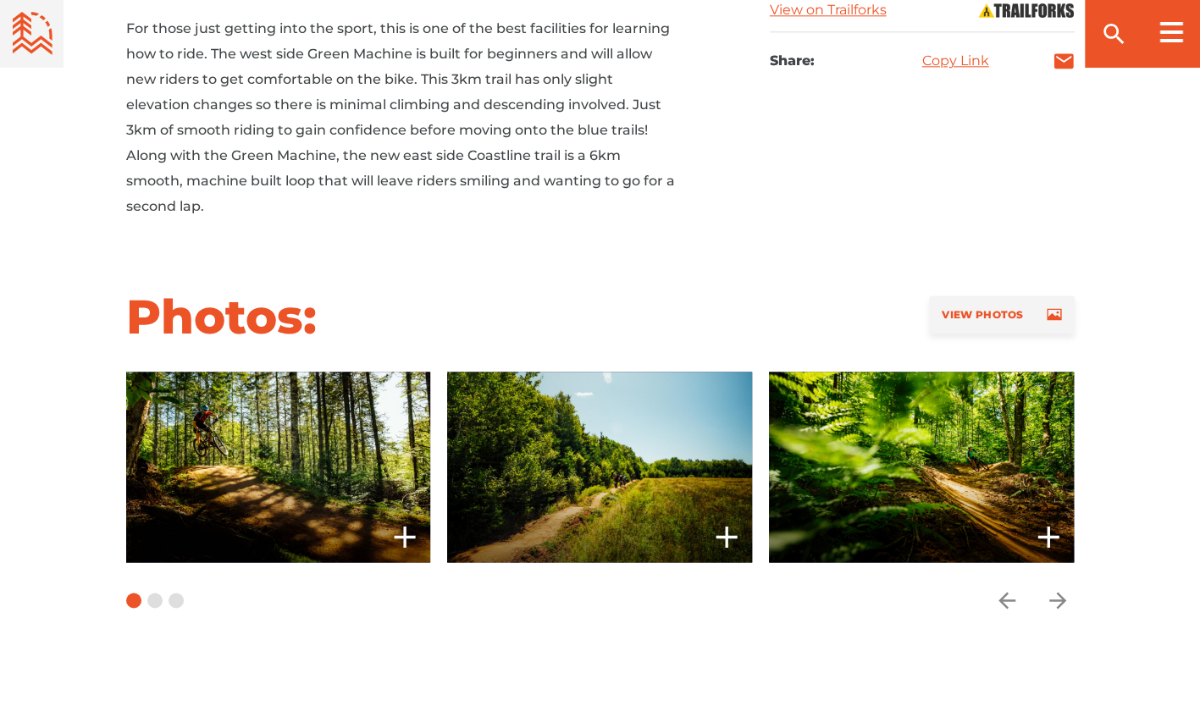
scroll to position [1186, 0]
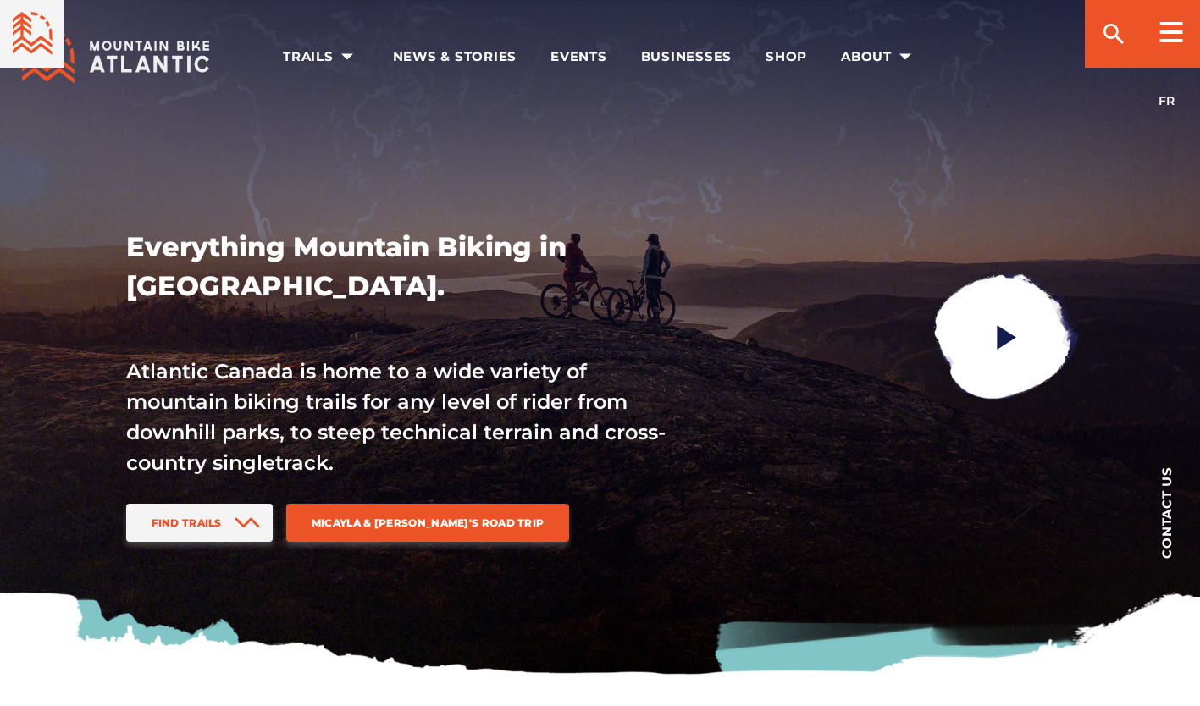
scroll to position [2281, 0]
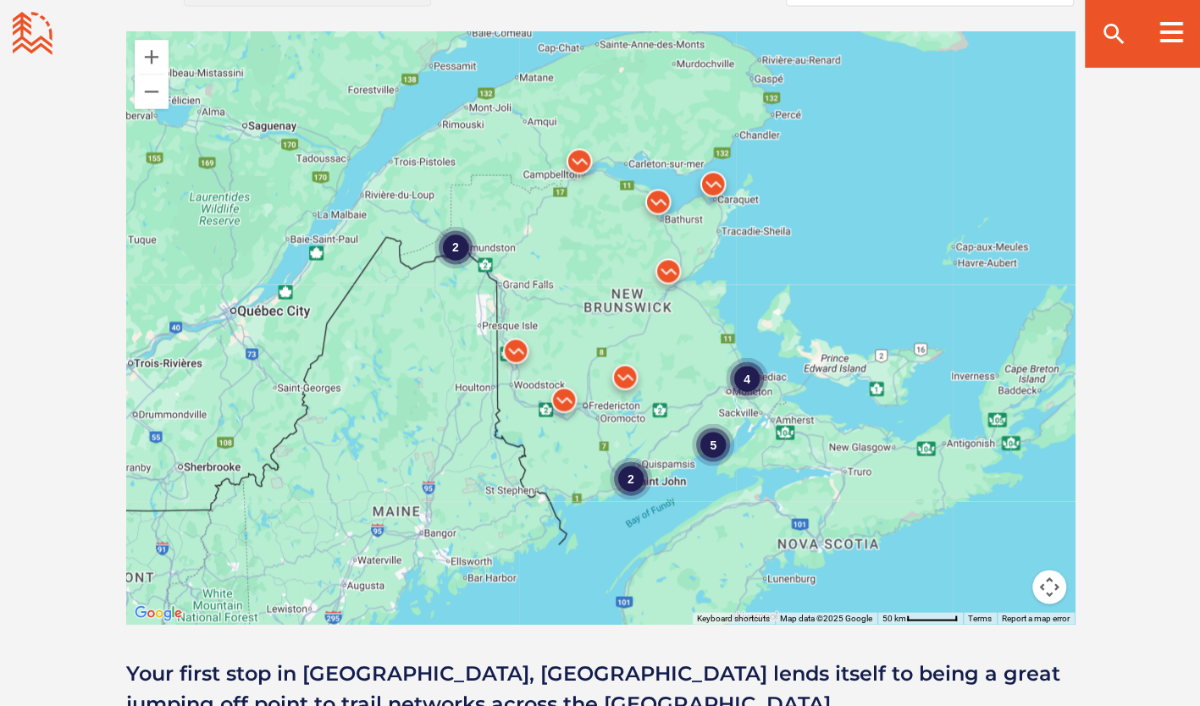
scroll to position [1525, 0]
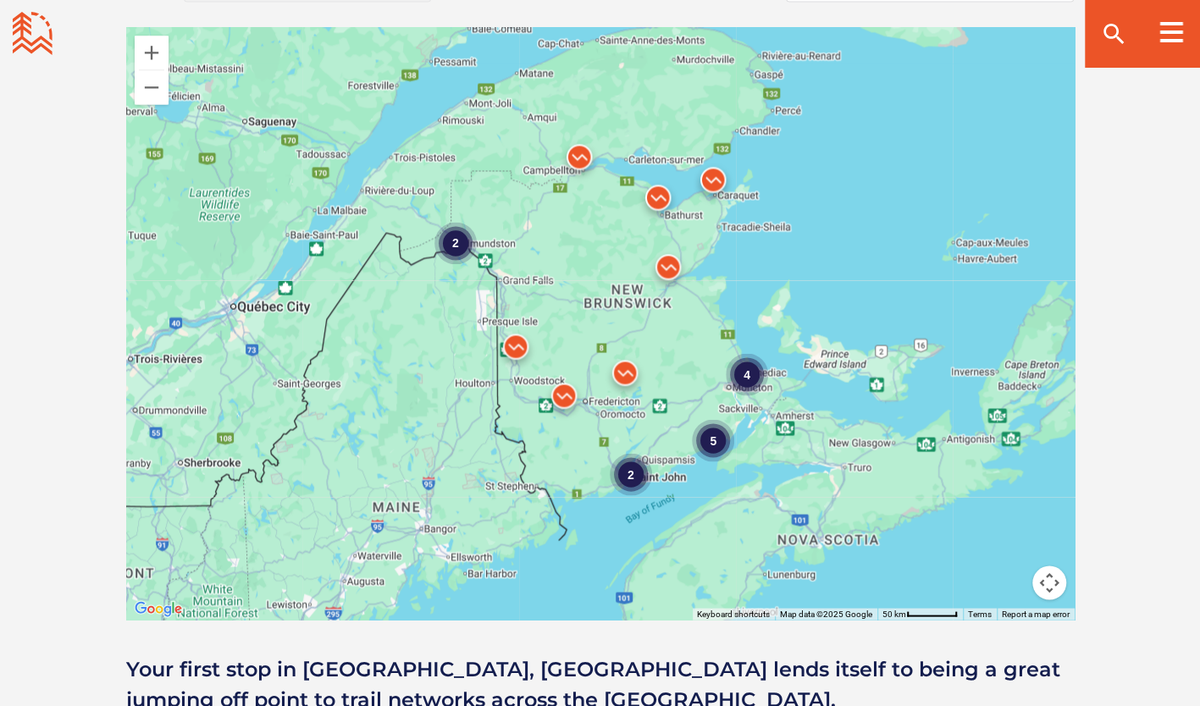
click at [649, 329] on div "4 2 5 2" at bounding box center [600, 323] width 949 height 593
click at [649, 330] on div "4 2 5 2" at bounding box center [600, 323] width 949 height 593
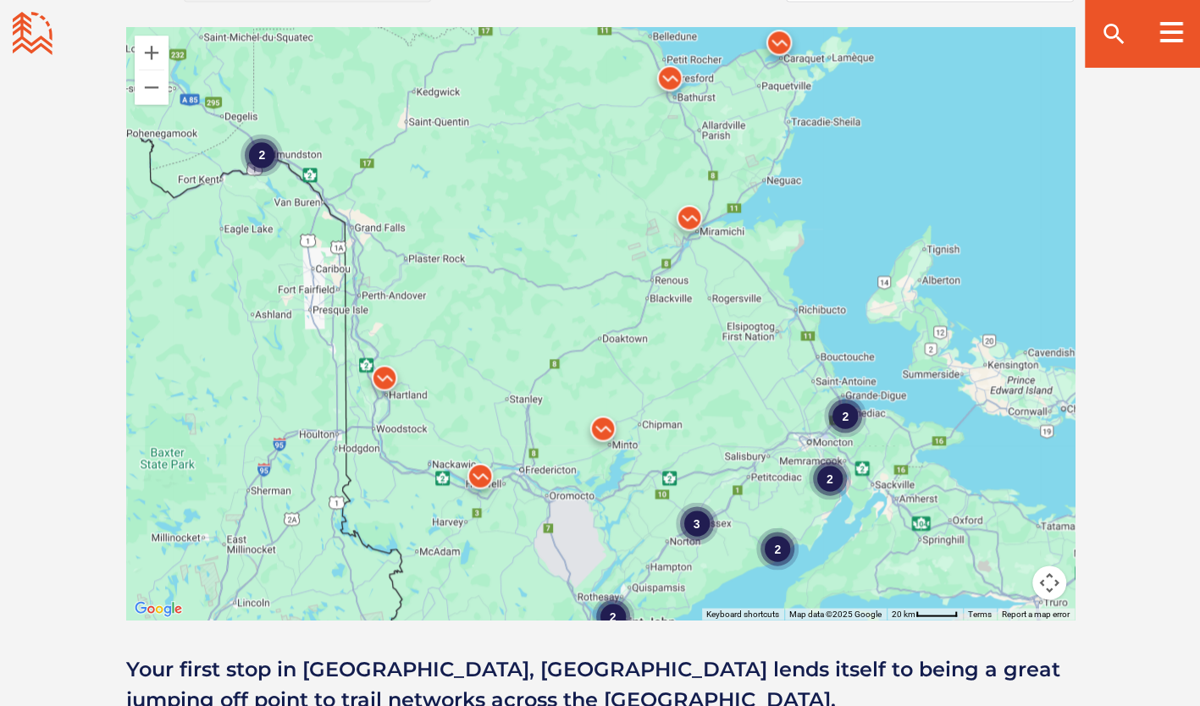
click at [666, 325] on div "2 2 2 2 3 2" at bounding box center [600, 323] width 949 height 593
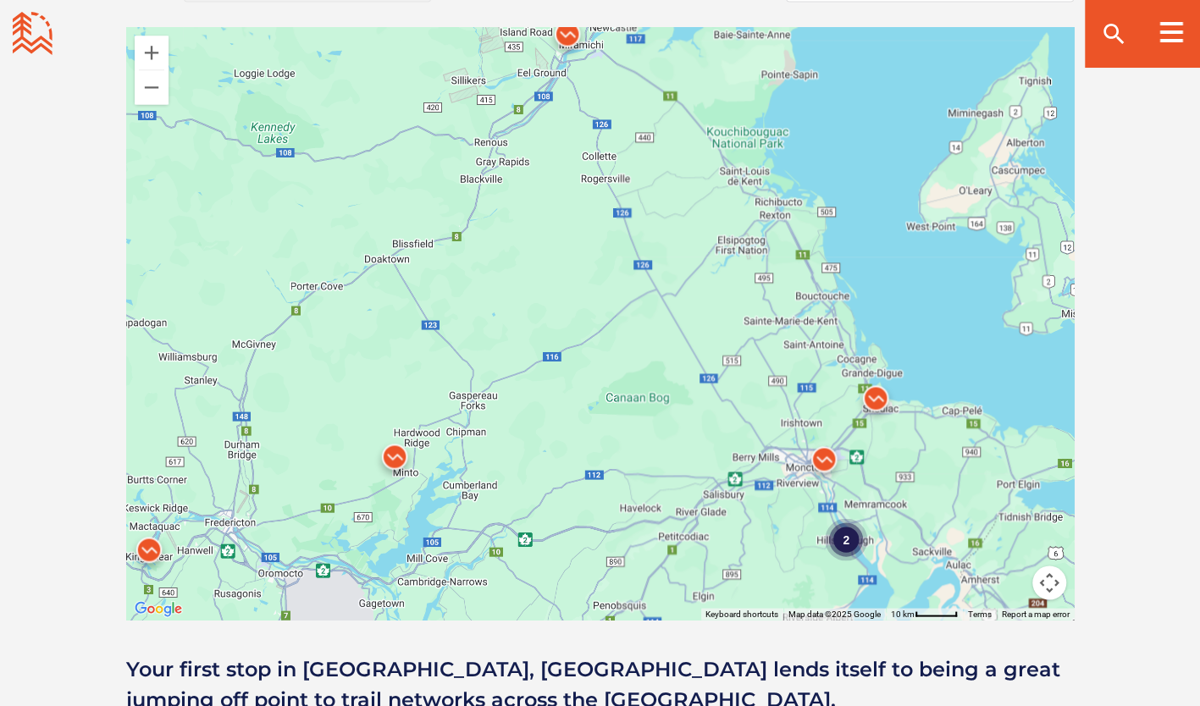
drag, startPoint x: 707, startPoint y: 234, endPoint x: 560, endPoint y: 146, distance: 171.7
click at [560, 146] on div "2" at bounding box center [600, 323] width 949 height 593
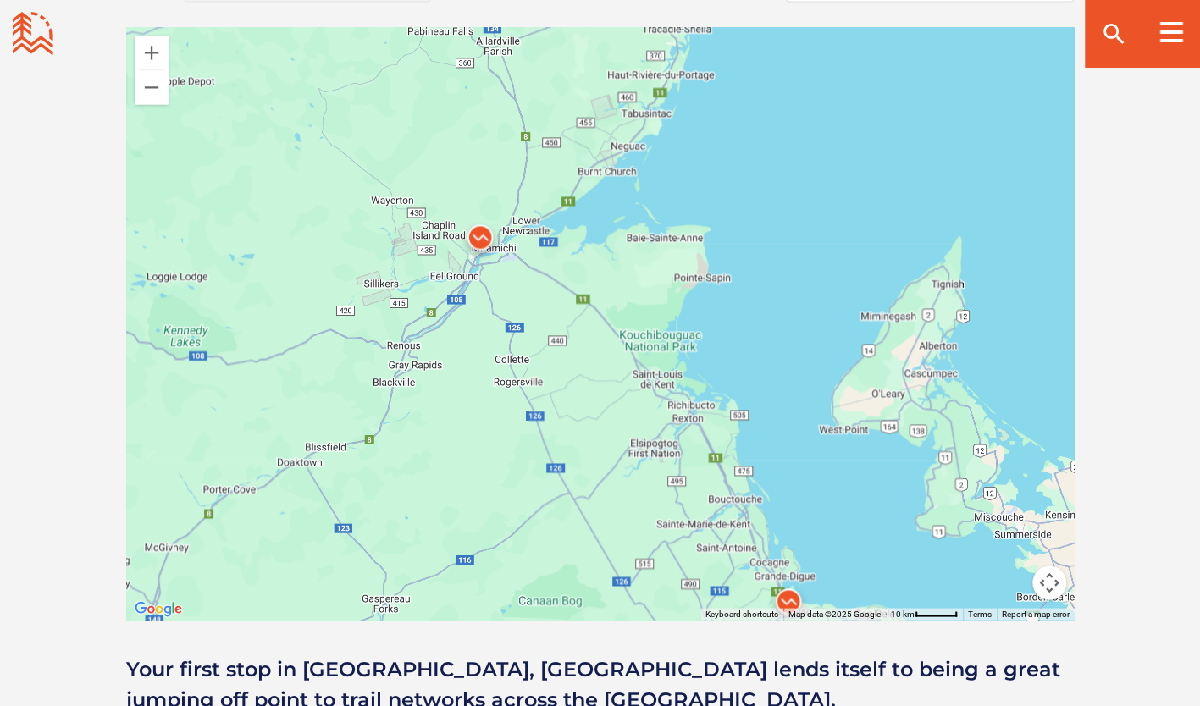
drag, startPoint x: 565, startPoint y: 136, endPoint x: 481, endPoint y: 270, distance: 157.9
click at [477, 340] on div "2 3" at bounding box center [600, 323] width 949 height 593
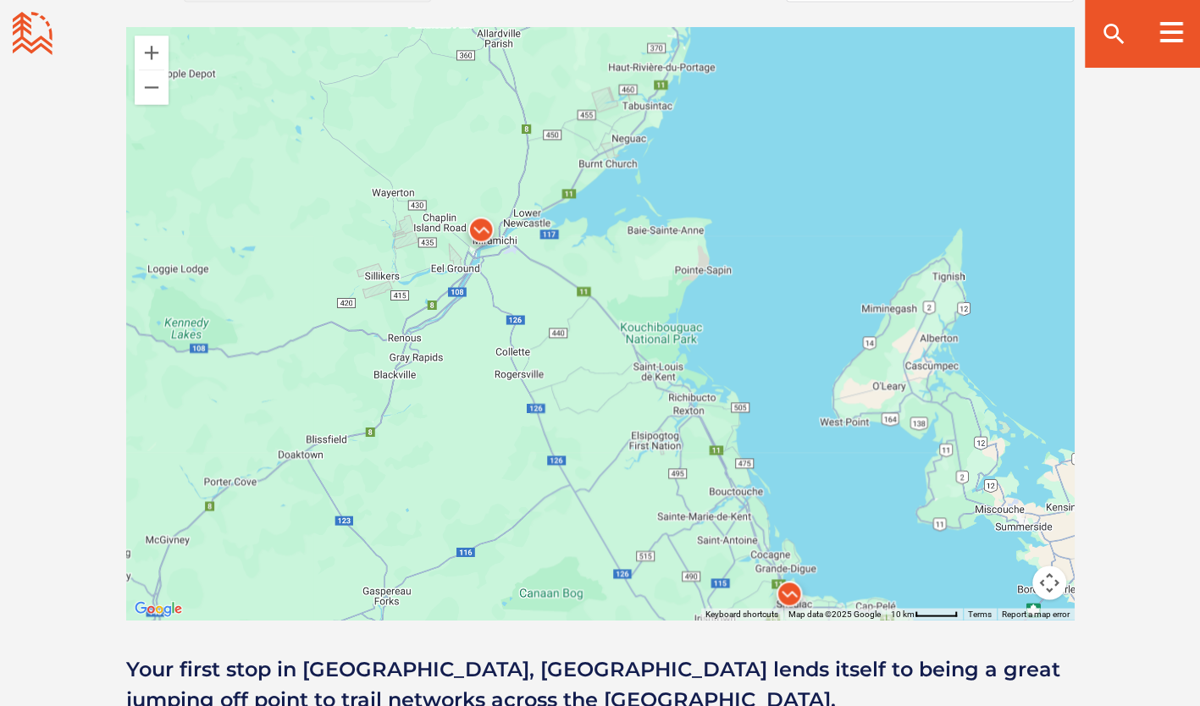
click at [484, 224] on img at bounding box center [481, 233] width 51 height 51
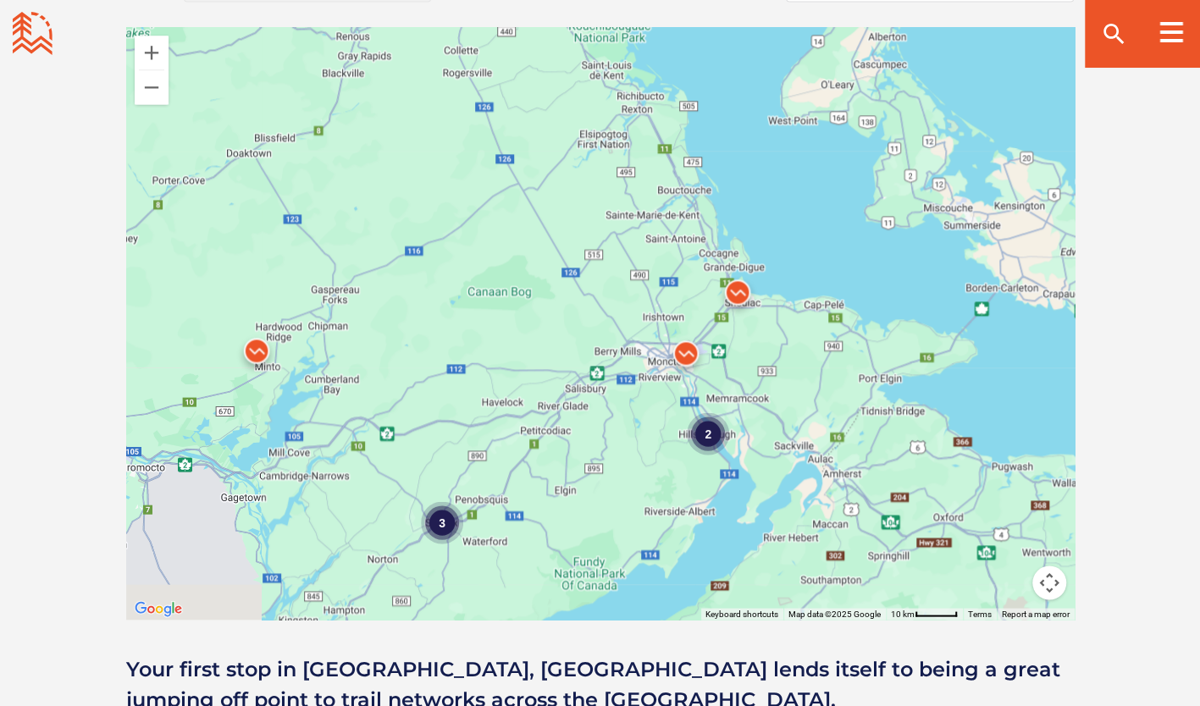
drag, startPoint x: 571, startPoint y: 473, endPoint x: 520, endPoint y: 170, distance: 307.4
click at [519, 169] on div "2 3 Main Parking Area 13 Trails Learn More" at bounding box center [600, 323] width 949 height 593
click at [606, 307] on div "2 3 2 Main Parking Area 13 Trails Learn More" at bounding box center [600, 323] width 949 height 593
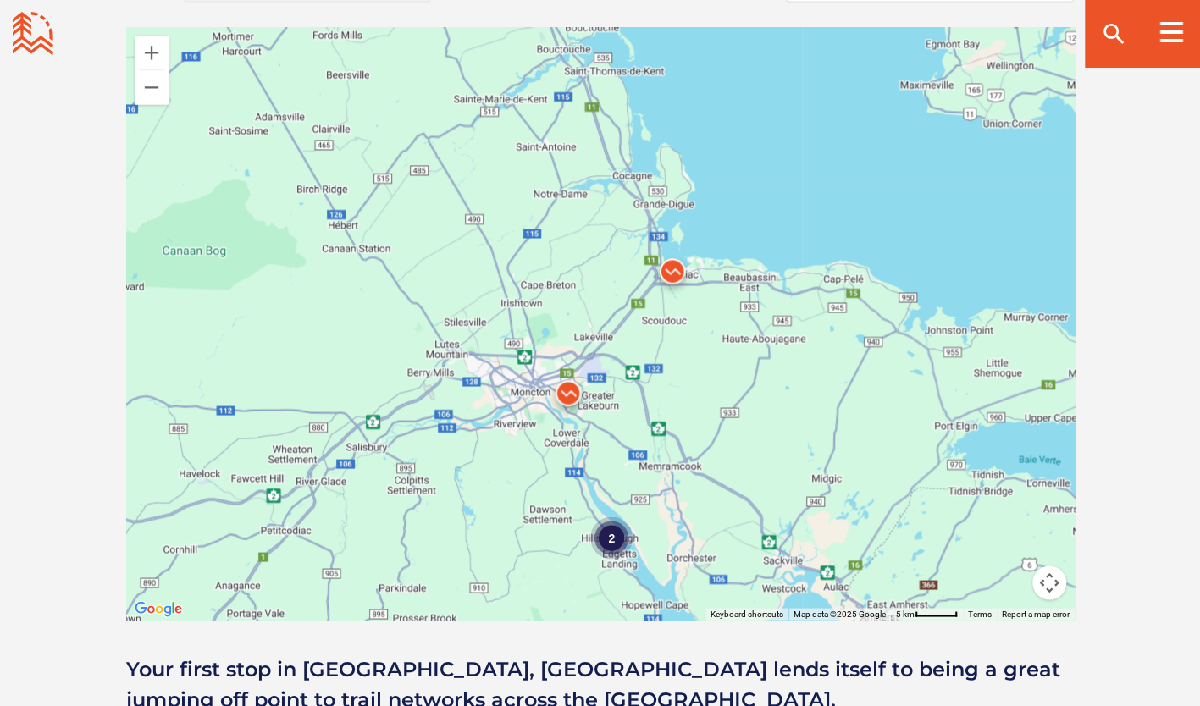
drag, startPoint x: 835, startPoint y: 348, endPoint x: 634, endPoint y: 330, distance: 202.4
click at [634, 329] on div "2 Main Parking Area 13 Trails Learn More" at bounding box center [600, 323] width 949 height 593
click at [635, 328] on div "2 Main Parking Area 13 Trails Learn More" at bounding box center [600, 323] width 949 height 593
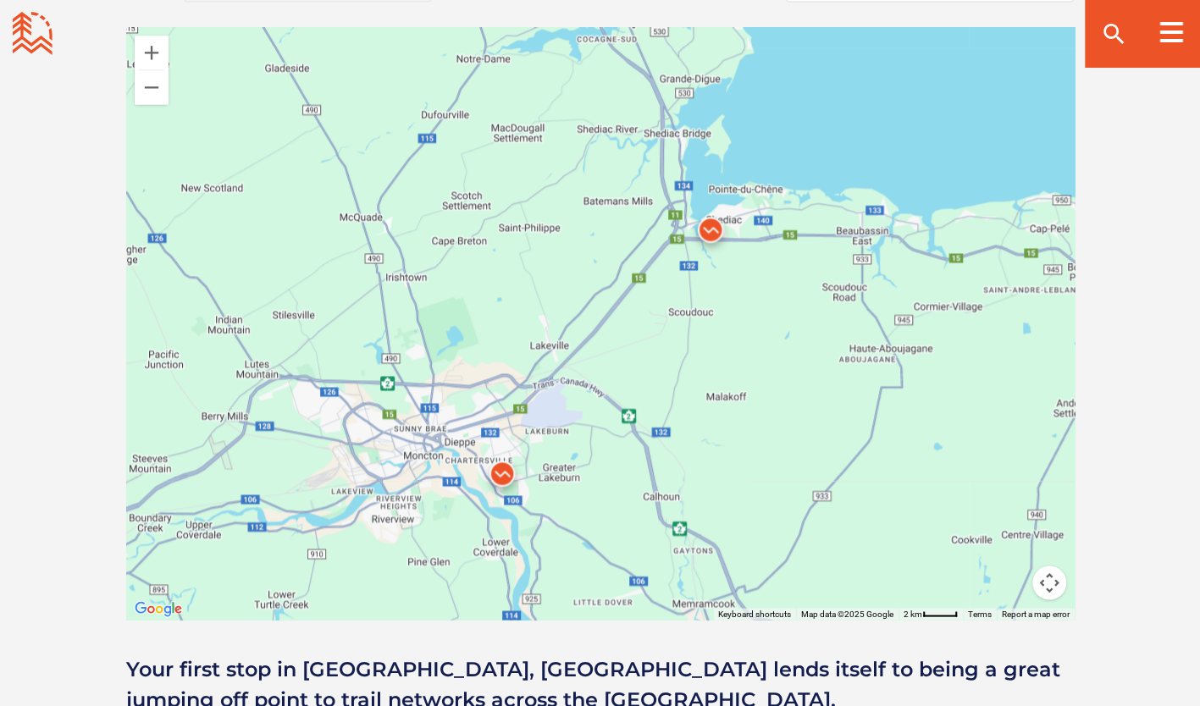
click at [503, 469] on img at bounding box center [502, 477] width 51 height 51
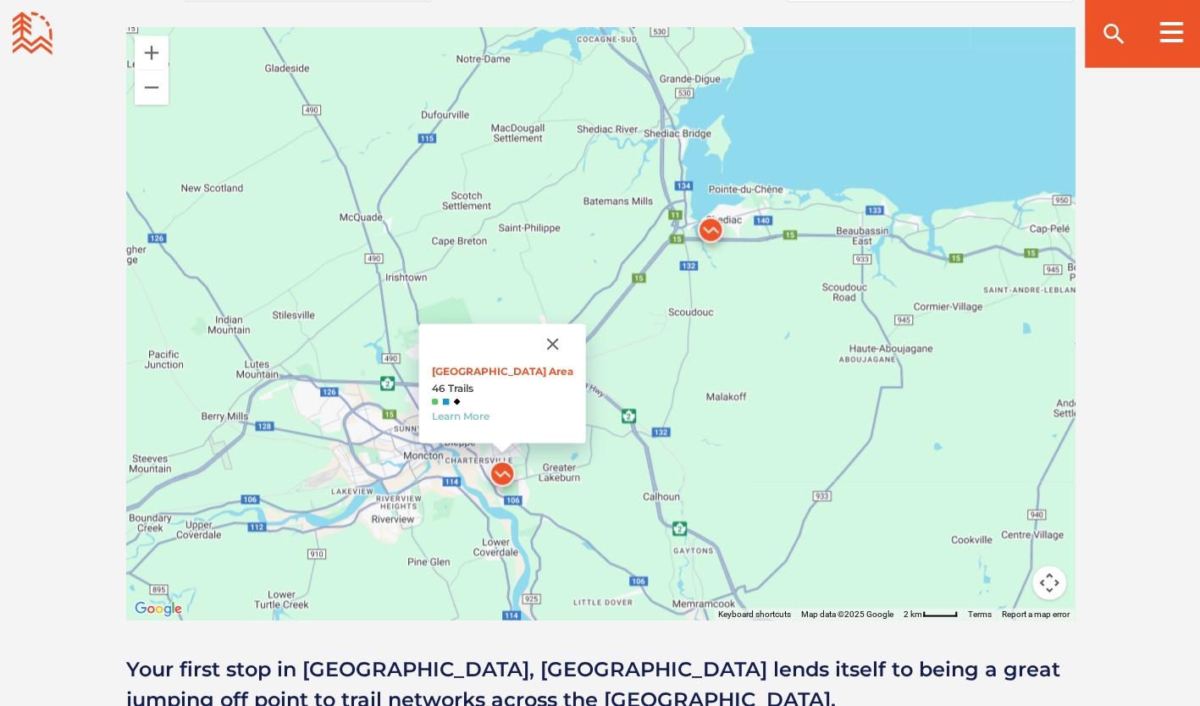
click at [717, 235] on img at bounding box center [710, 233] width 51 height 51
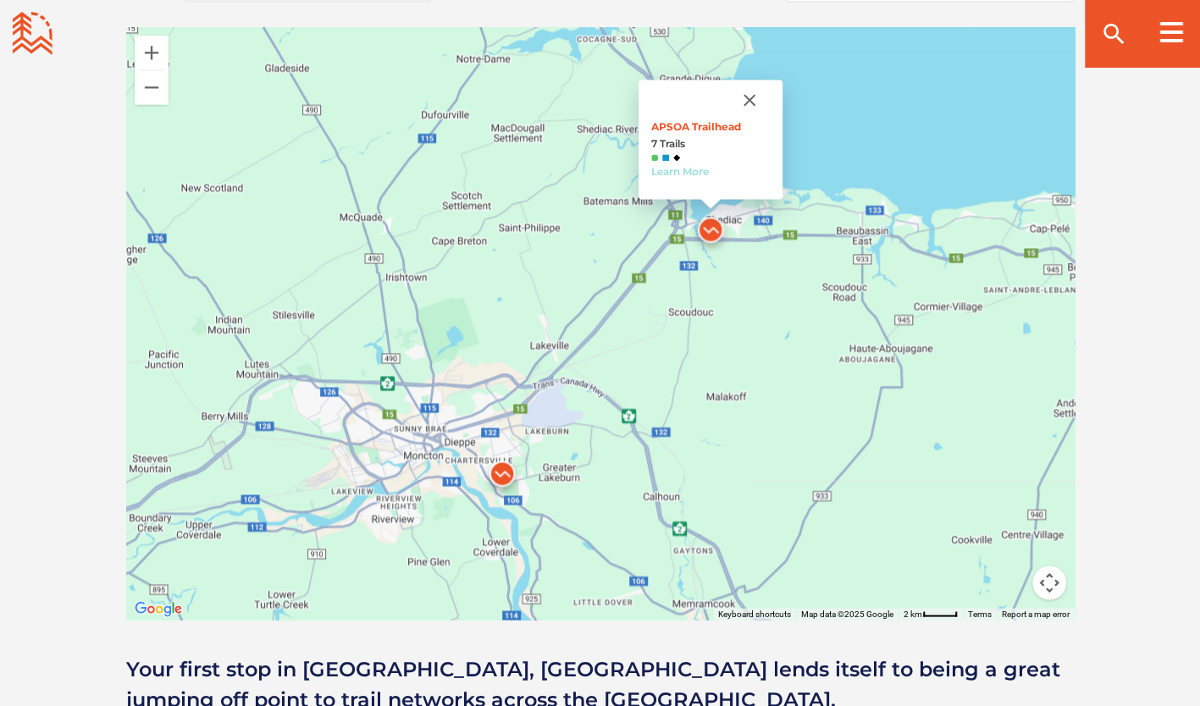
click at [686, 173] on link "Learn More" at bounding box center [680, 171] width 58 height 13
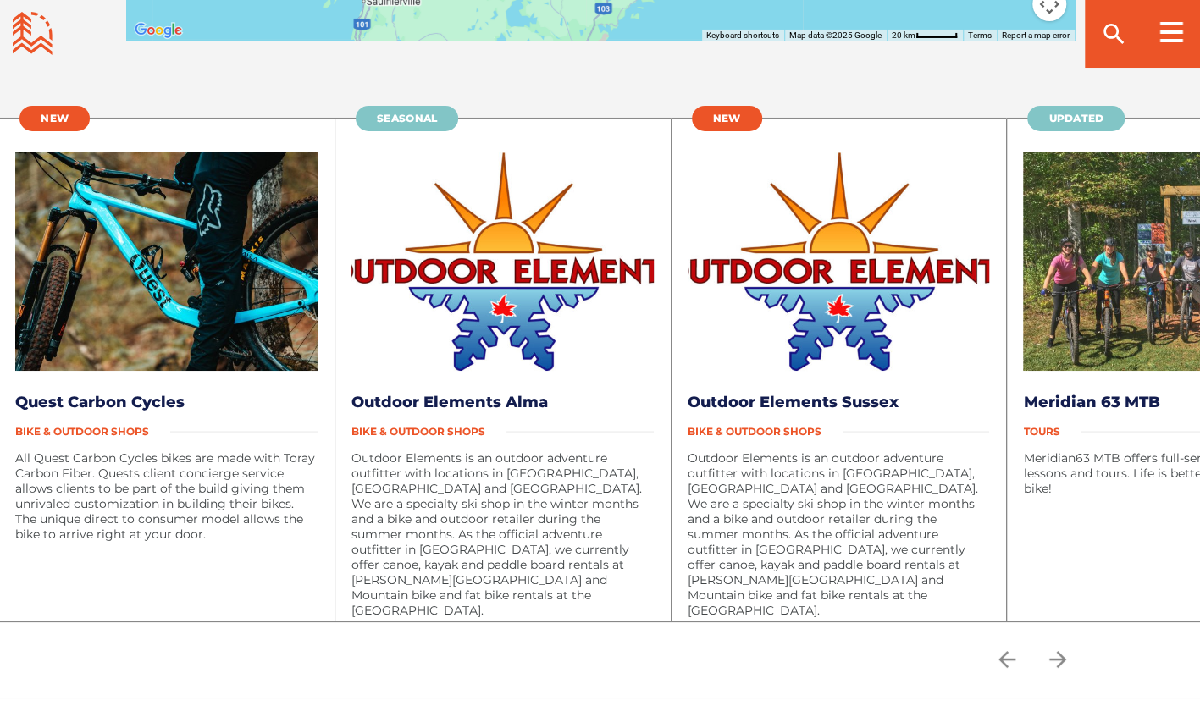
scroll to position [3388, 0]
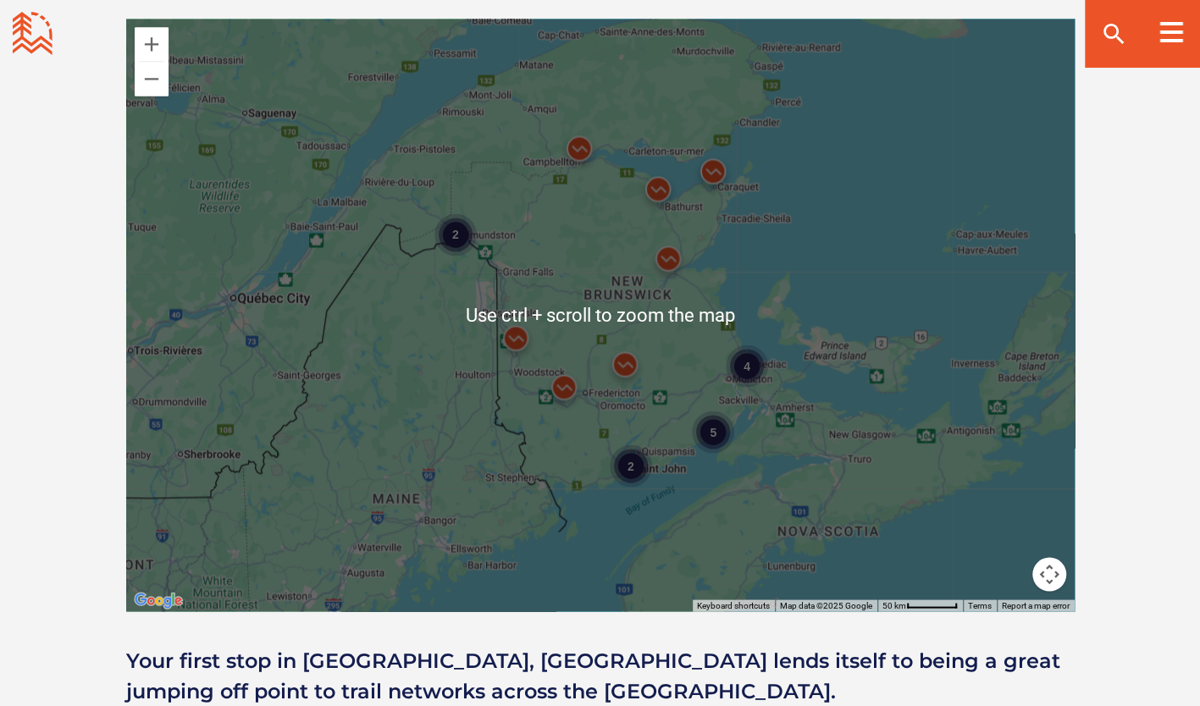
scroll to position [1609, 0]
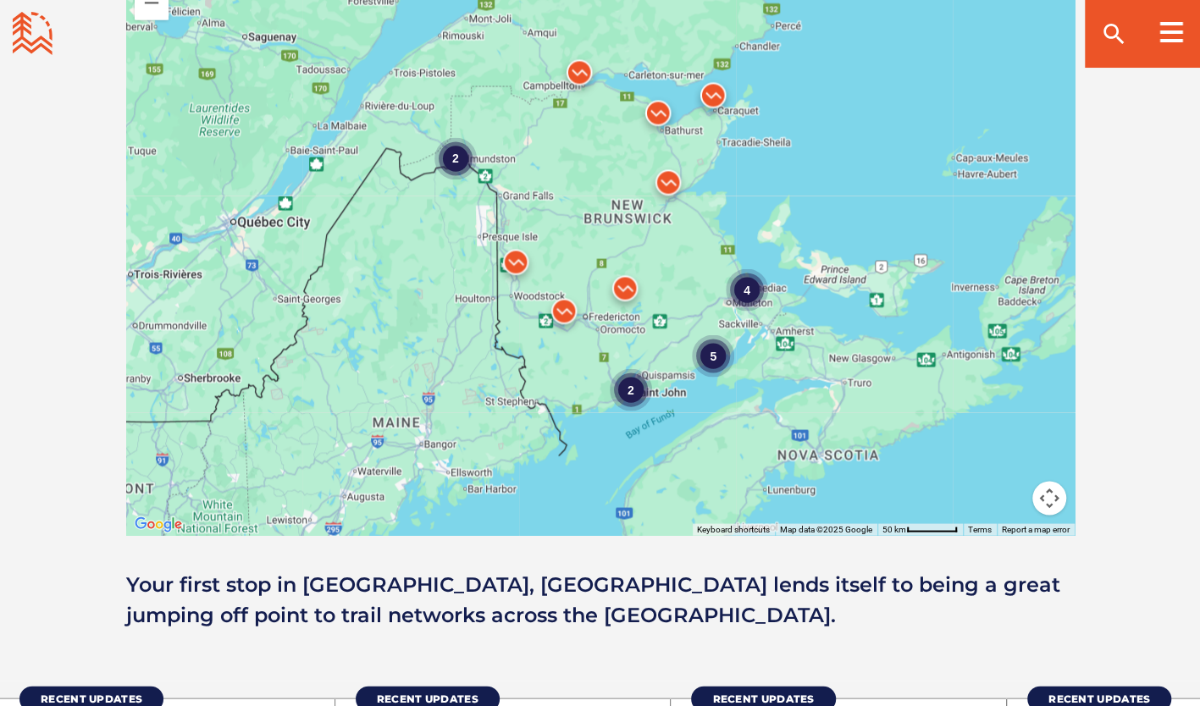
click at [776, 228] on div "4 2 5 2" at bounding box center [600, 238] width 949 height 593
click at [775, 228] on div "4 2 5 2" at bounding box center [600, 238] width 949 height 593
click at [704, 217] on div "4 2 5 2" at bounding box center [600, 238] width 949 height 593
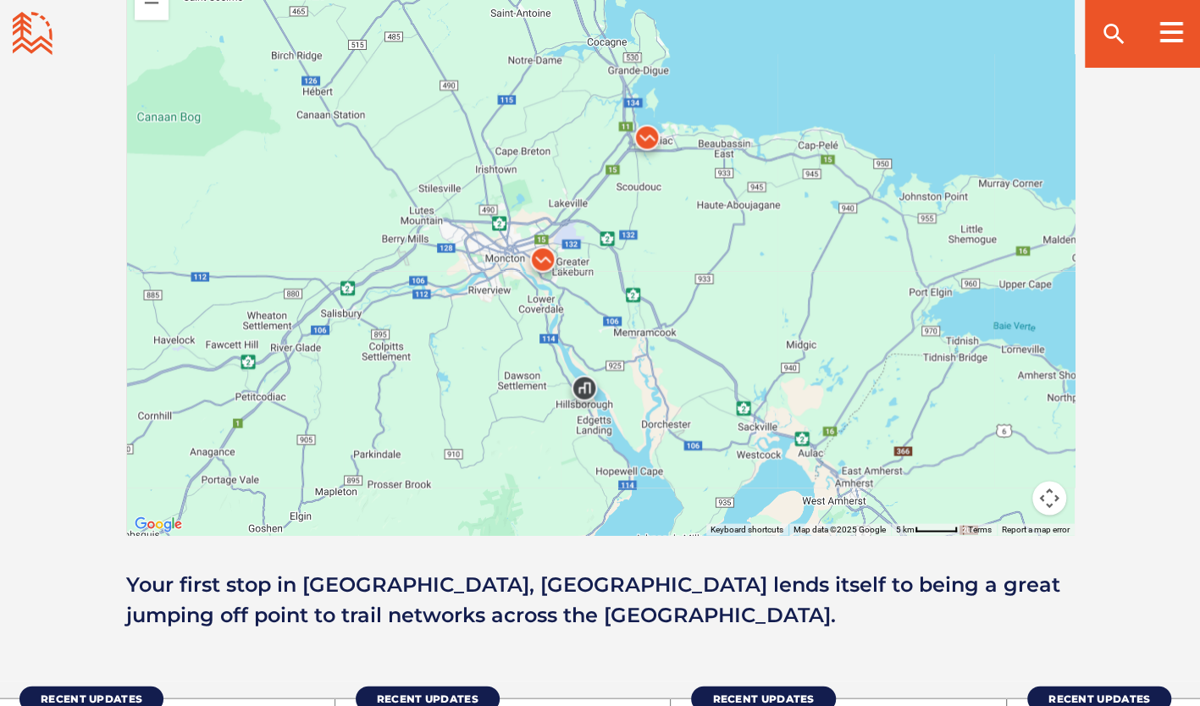
drag, startPoint x: 734, startPoint y: 398, endPoint x: 771, endPoint y: 210, distance: 191.5
click at [771, 210] on div at bounding box center [600, 238] width 949 height 593
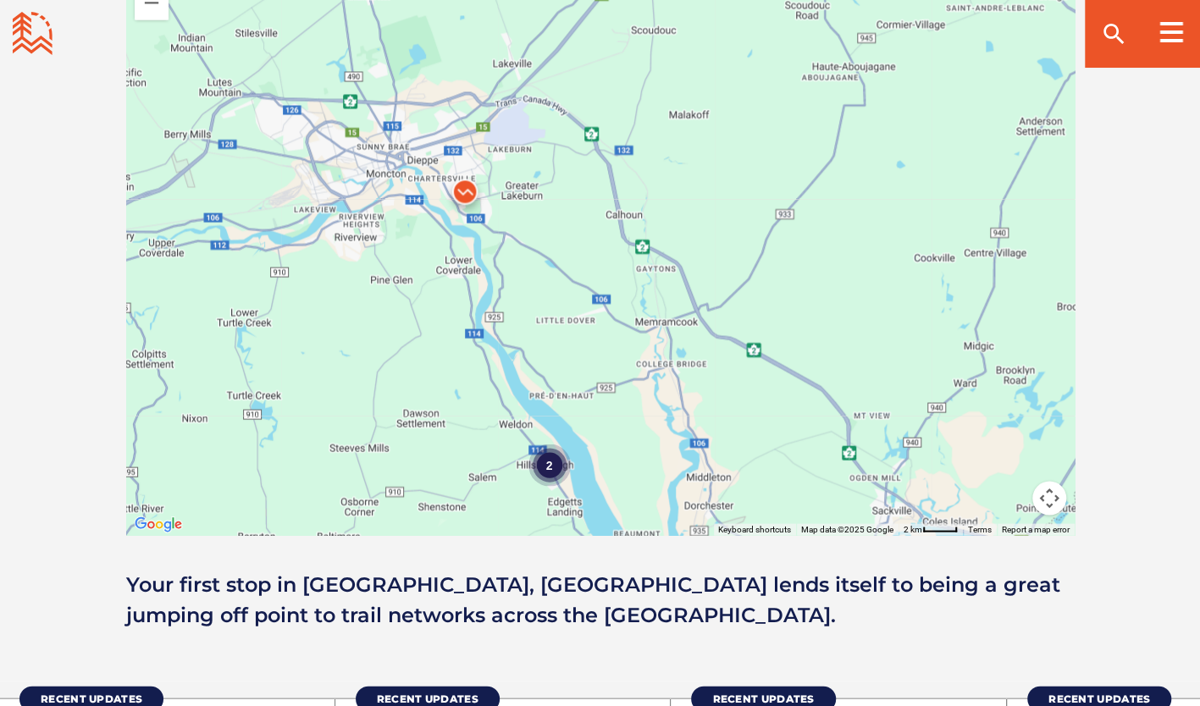
click at [544, 461] on div "2" at bounding box center [549, 464] width 42 height 42
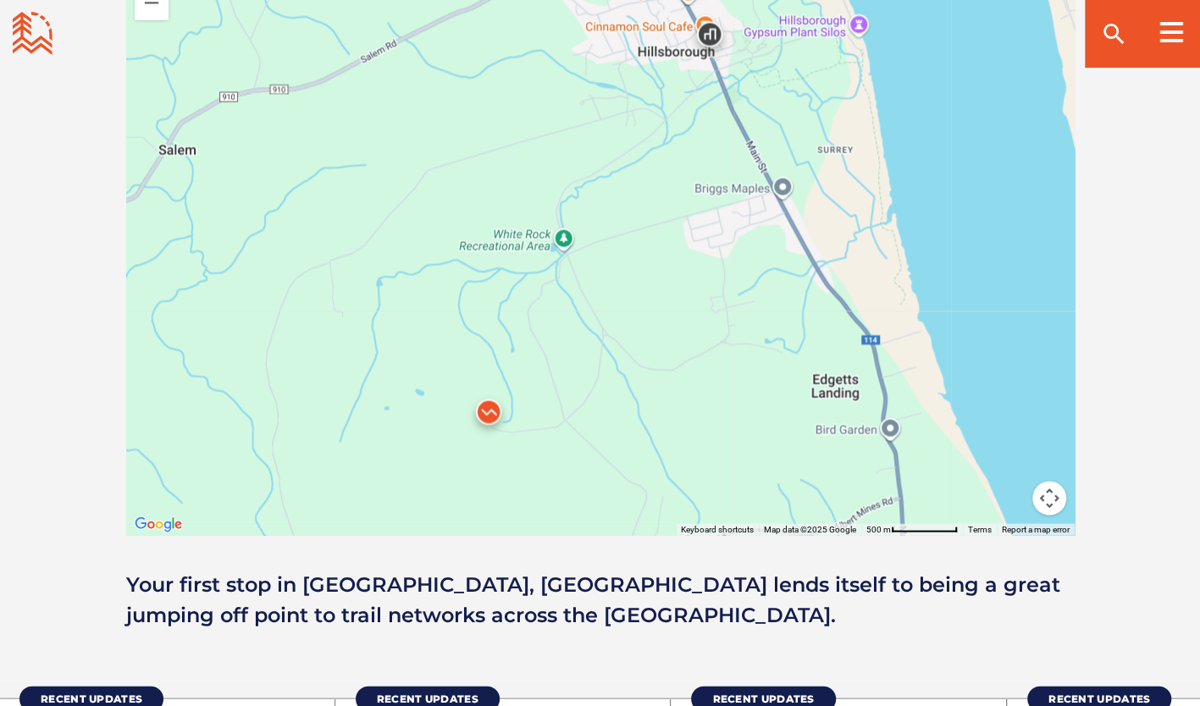
click at [495, 409] on img at bounding box center [488, 415] width 51 height 51
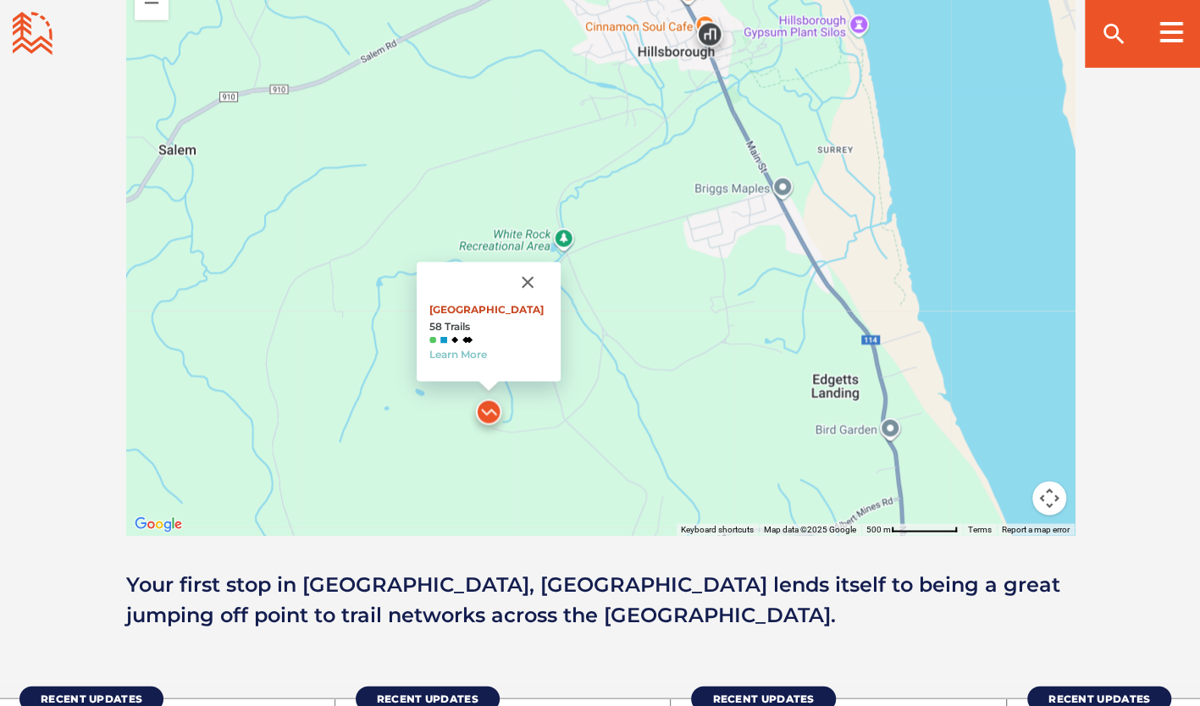
click at [505, 307] on link "White Rock Recreation Area" at bounding box center [486, 308] width 114 height 13
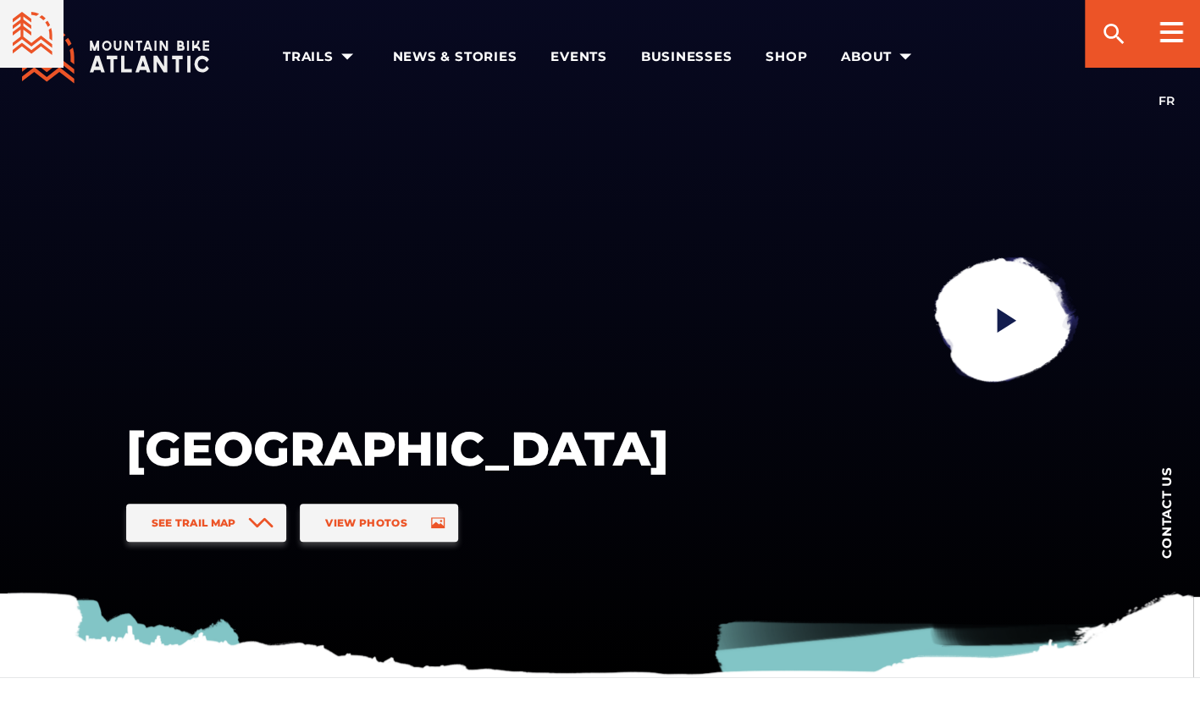
scroll to position [678, 0]
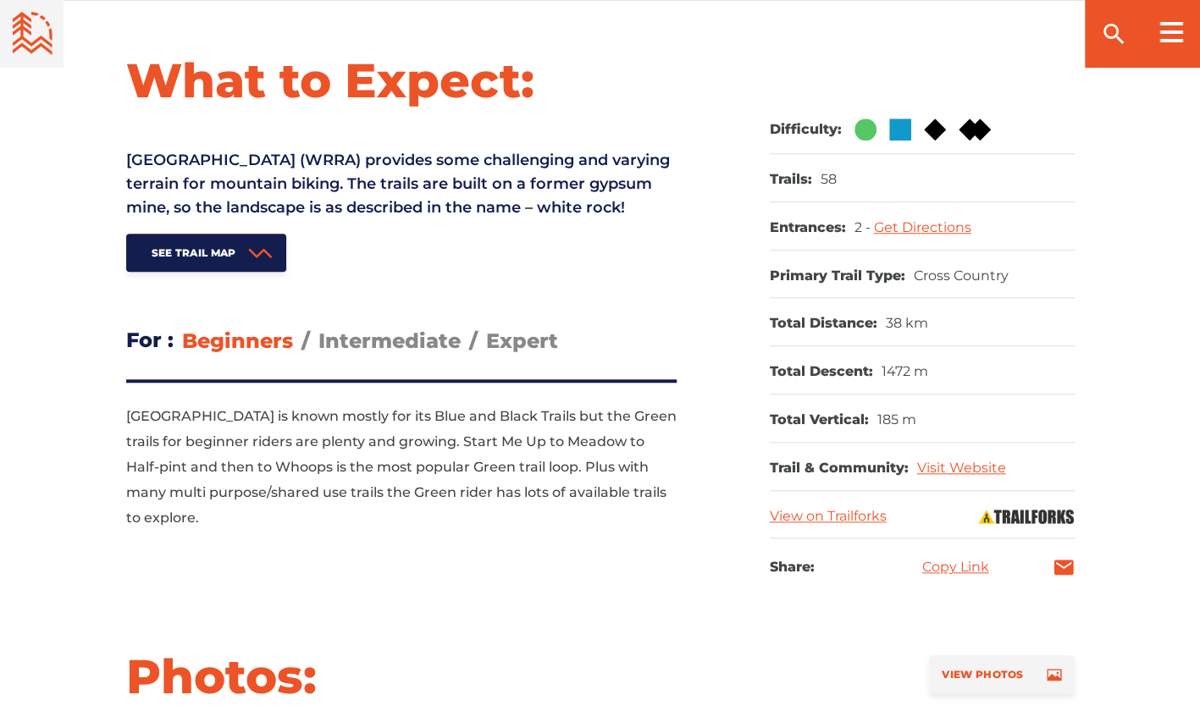
drag, startPoint x: 431, startPoint y: 197, endPoint x: 439, endPoint y: 185, distance: 14.1
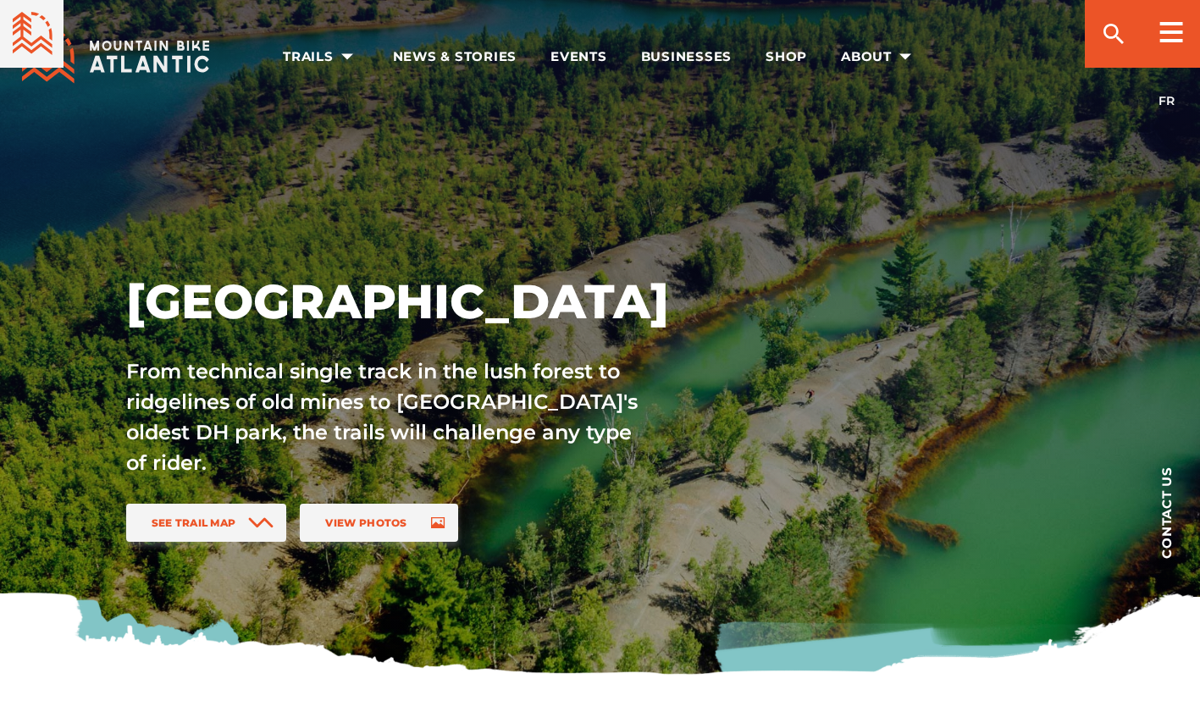
scroll to position [1609, 0]
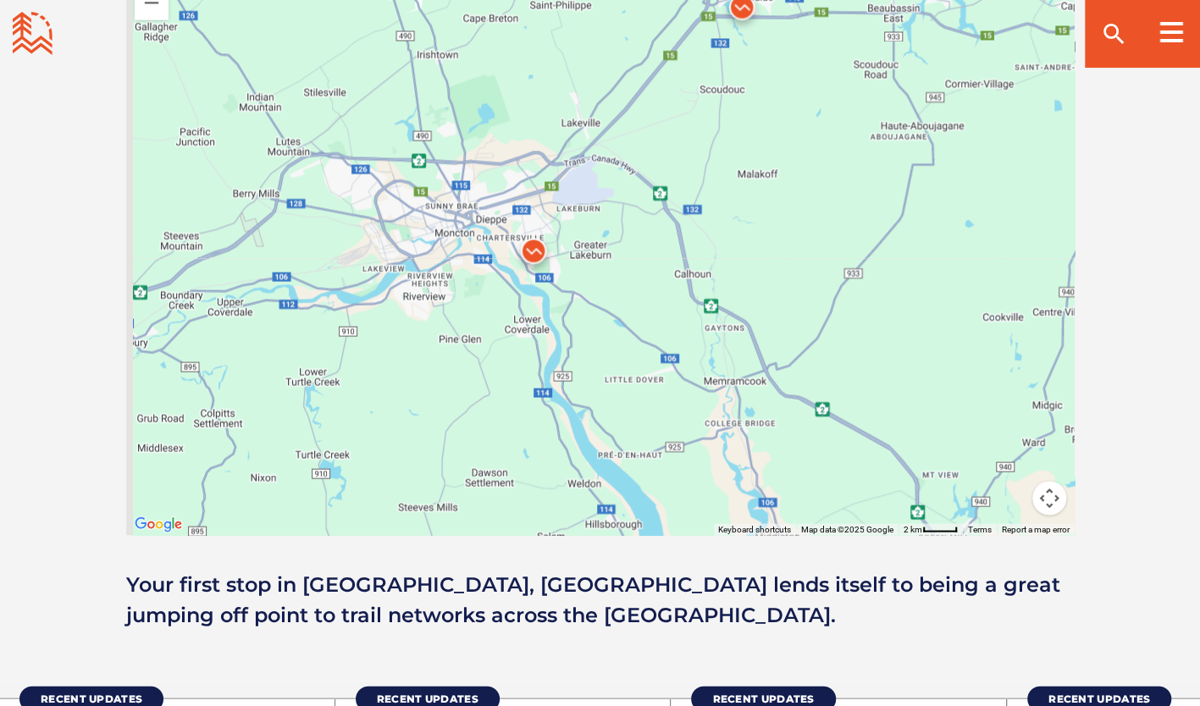
drag, startPoint x: 717, startPoint y: 342, endPoint x: 761, endPoint y: 281, distance: 75.2
click at [761, 281] on div at bounding box center [600, 238] width 949 height 593
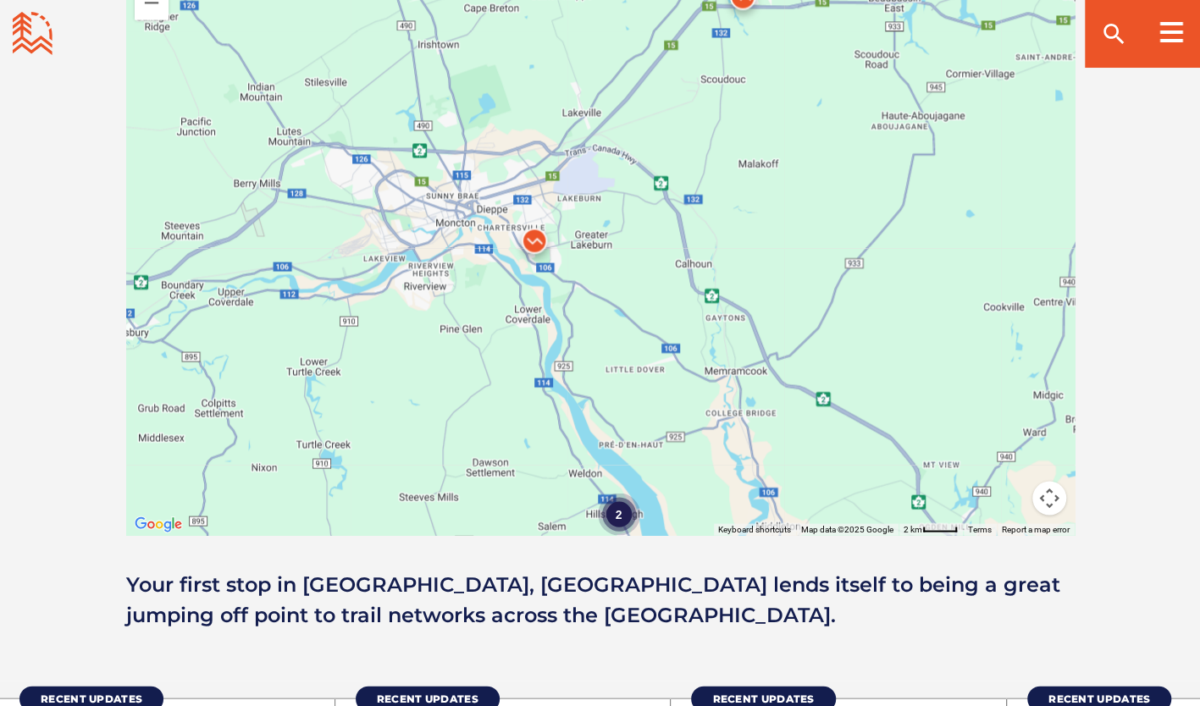
click at [535, 234] on img at bounding box center [534, 244] width 51 height 51
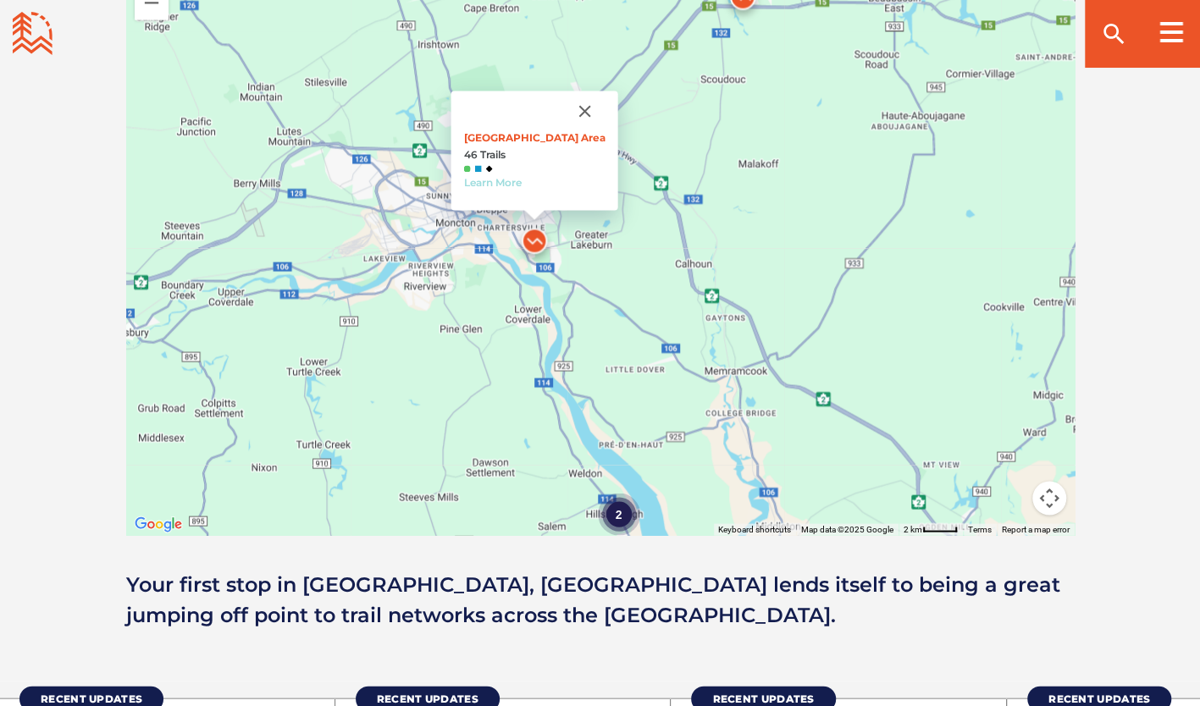
click at [517, 183] on link "Learn More" at bounding box center [492, 182] width 58 height 13
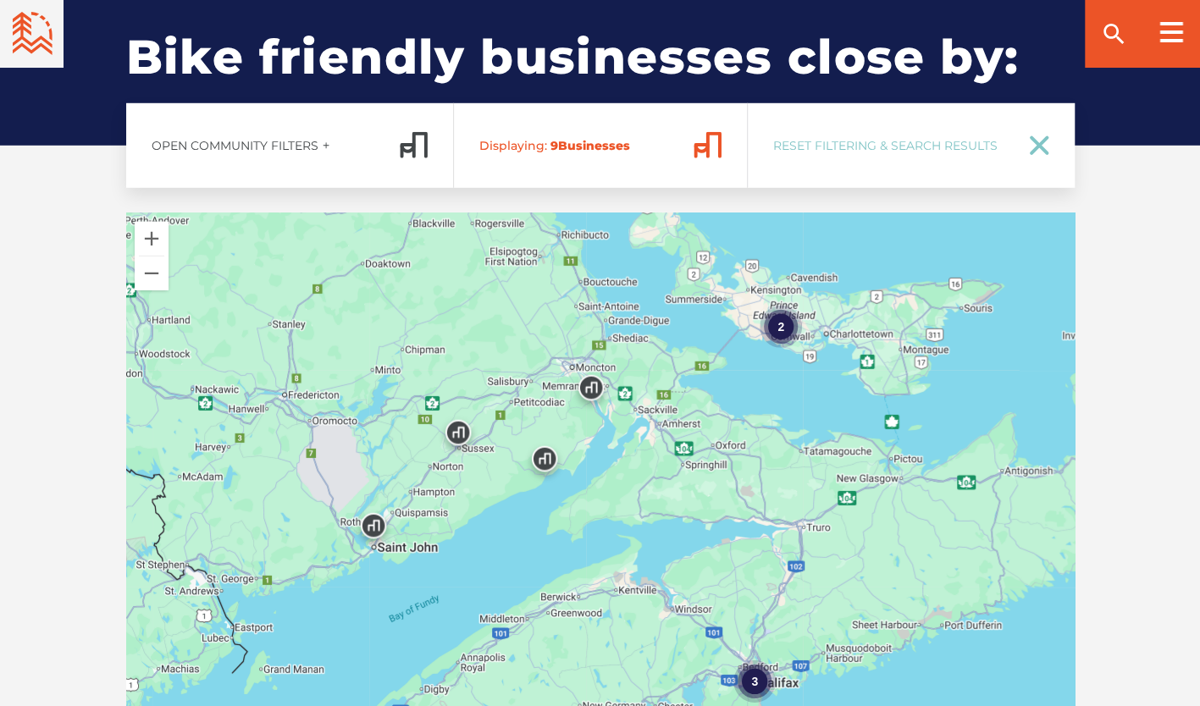
scroll to position [2710, 0]
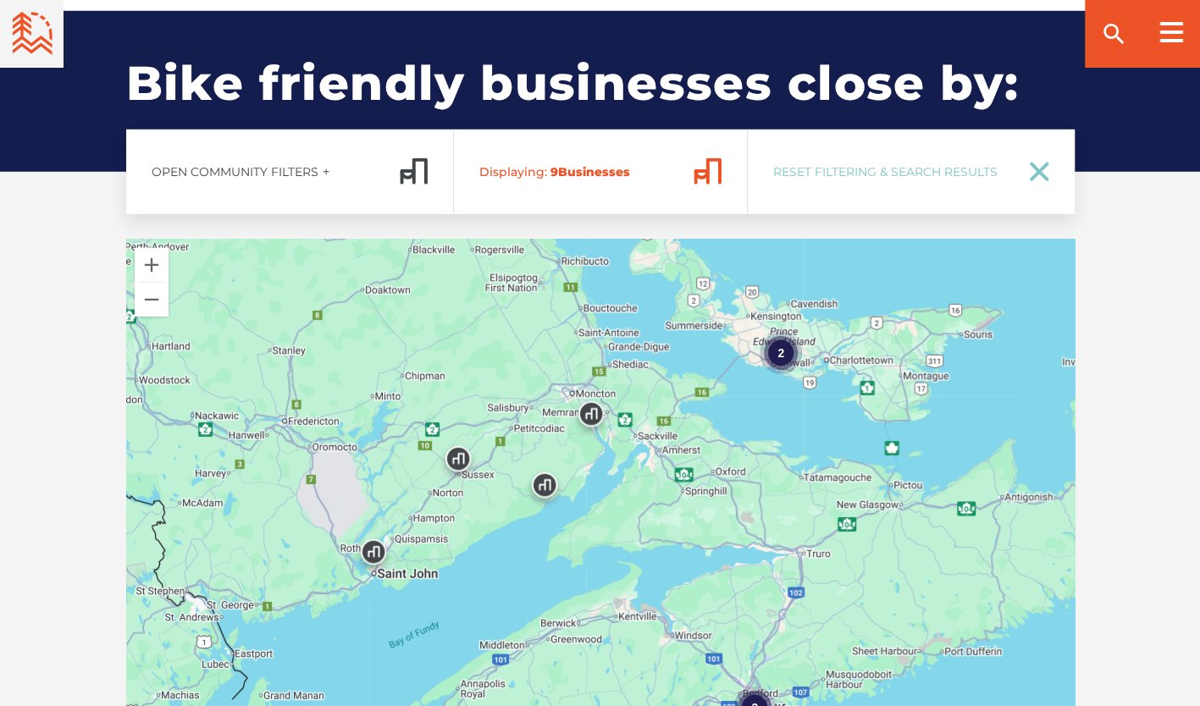
drag, startPoint x: 34, startPoint y: 357, endPoint x: 44, endPoint y: 342, distance: 17.6
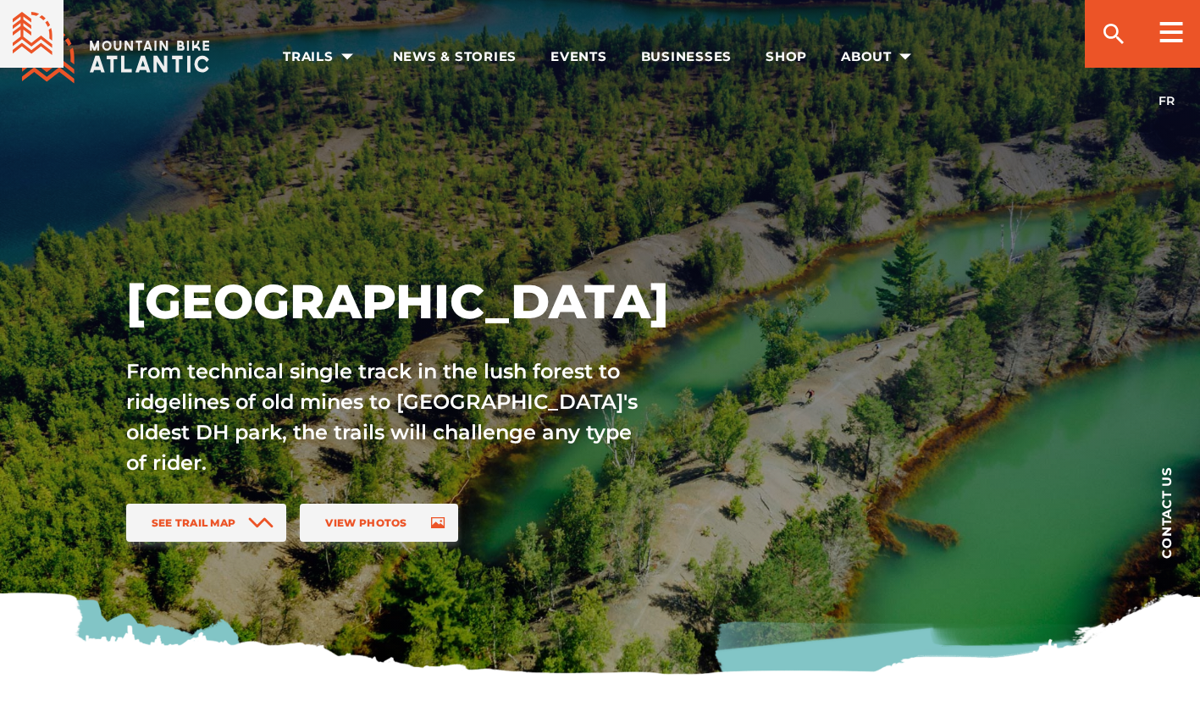
scroll to position [1609, 0]
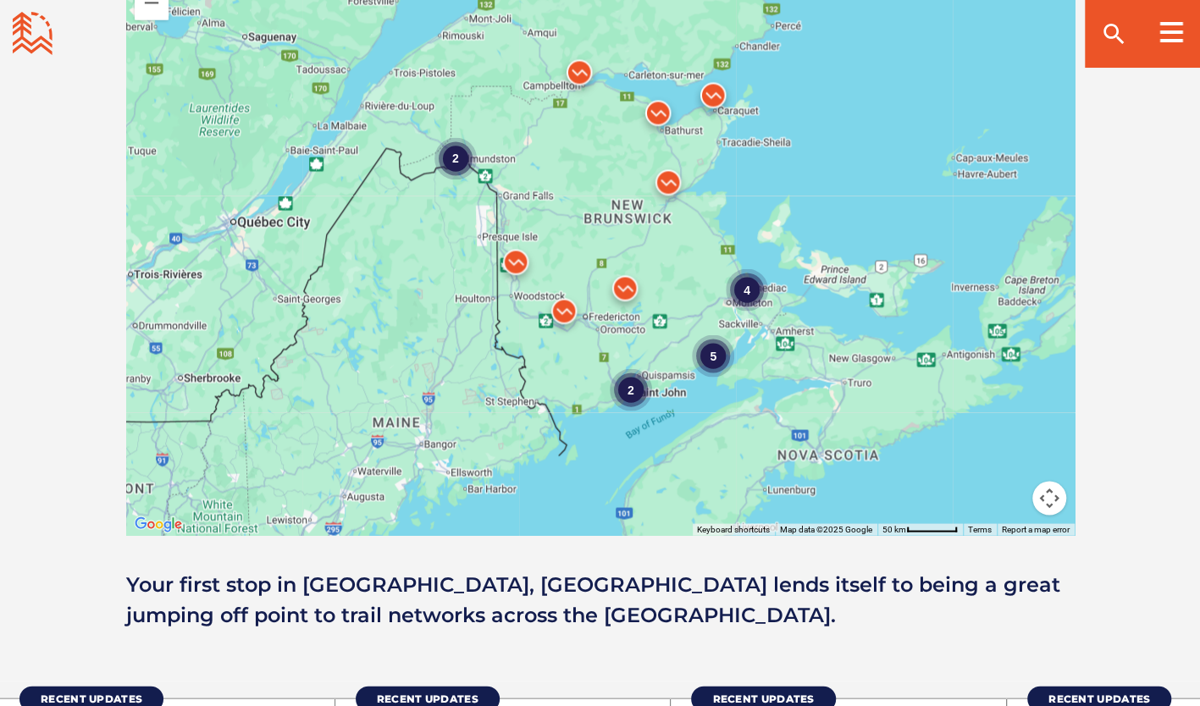
click at [767, 349] on div "4 2 5 2" at bounding box center [600, 238] width 949 height 593
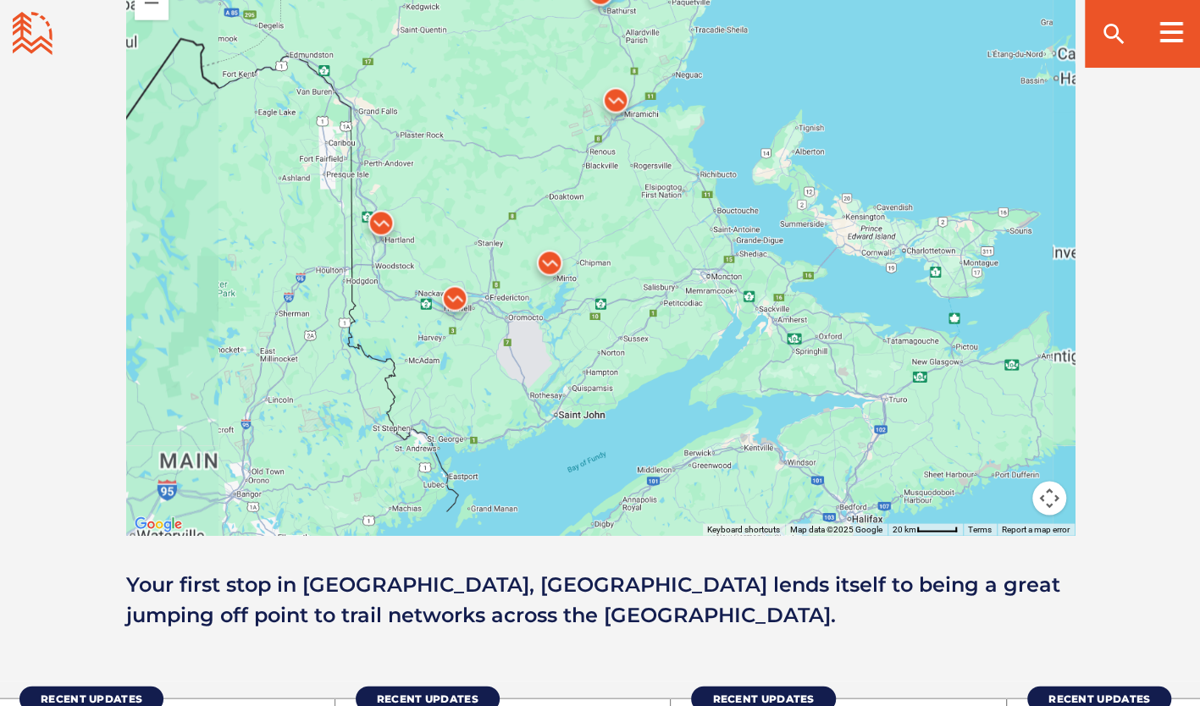
click at [767, 349] on div at bounding box center [600, 238] width 949 height 593
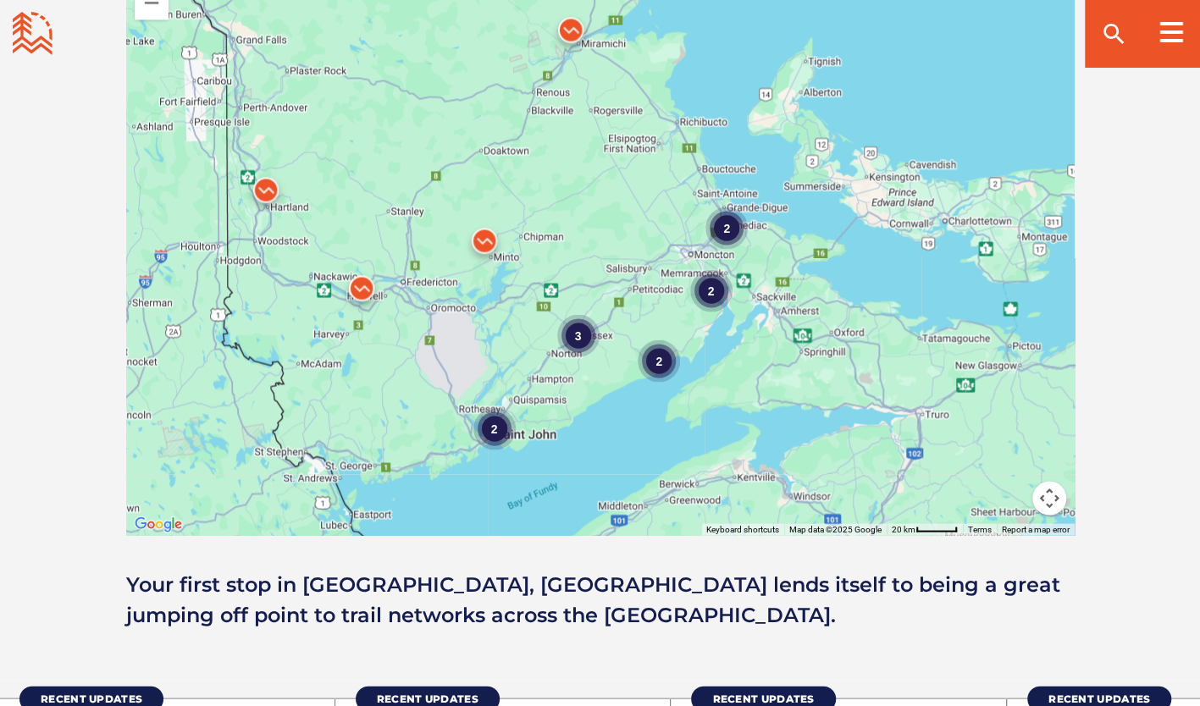
click at [717, 317] on div "2 2 2 2 3 2" at bounding box center [600, 238] width 949 height 593
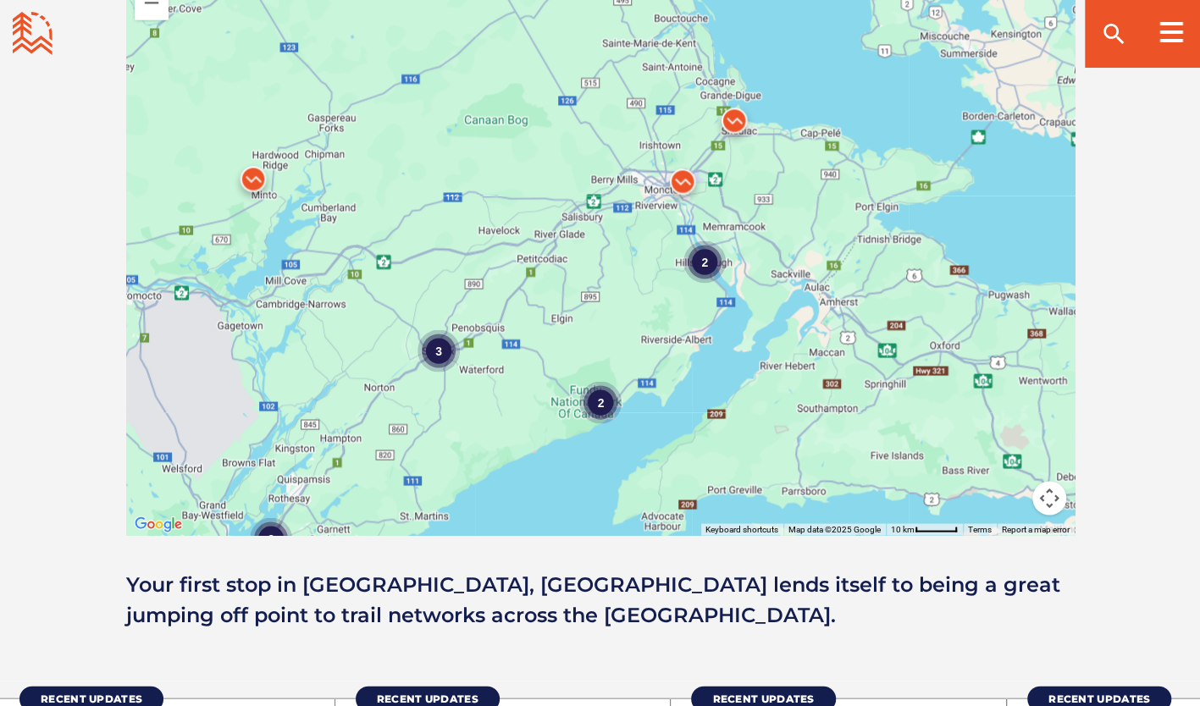
click at [719, 313] on div "2 2 3 2" at bounding box center [600, 238] width 949 height 593
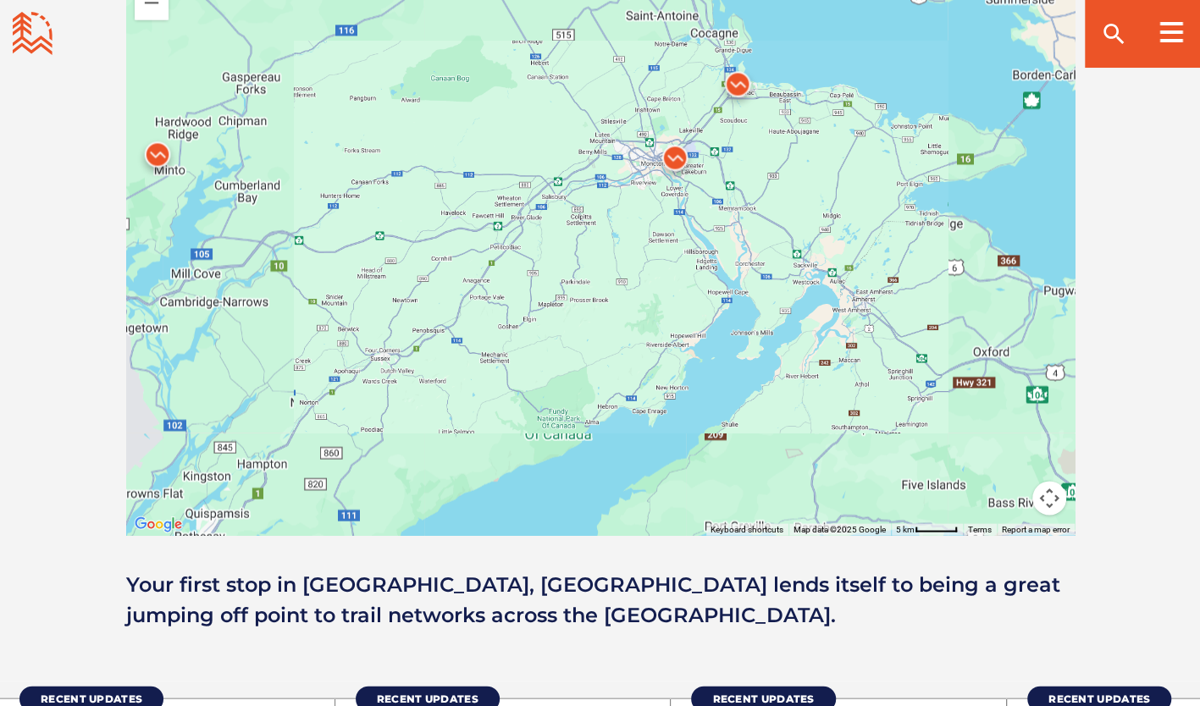
click at [719, 313] on div at bounding box center [600, 238] width 949 height 593
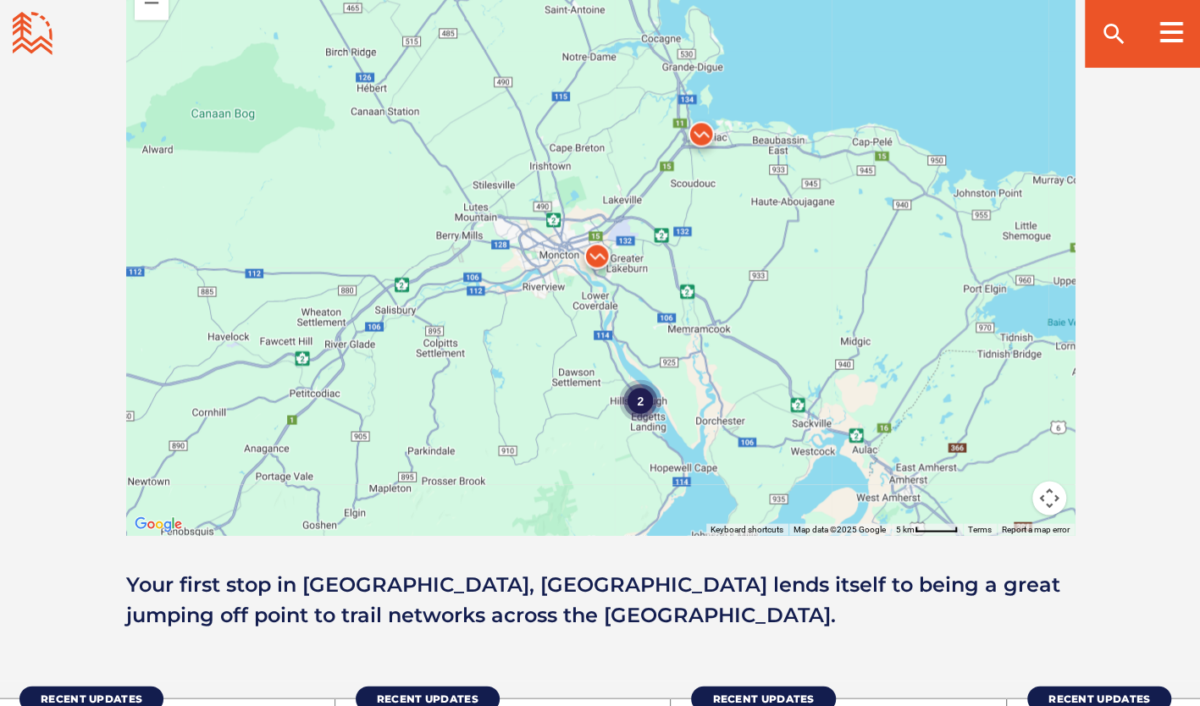
drag, startPoint x: 742, startPoint y: 168, endPoint x: 693, endPoint y: 360, distance: 198.4
click at [693, 360] on div "2 2 2" at bounding box center [600, 238] width 949 height 593
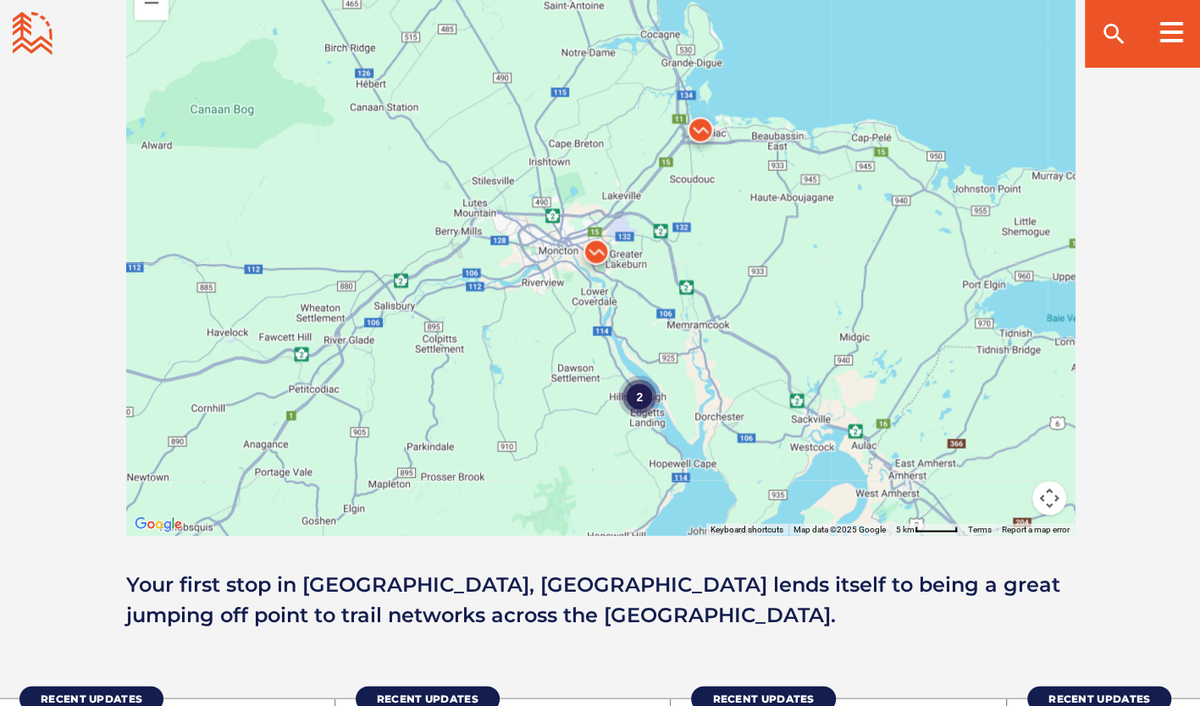
click at [689, 307] on div "2 2 2" at bounding box center [600, 238] width 949 height 593
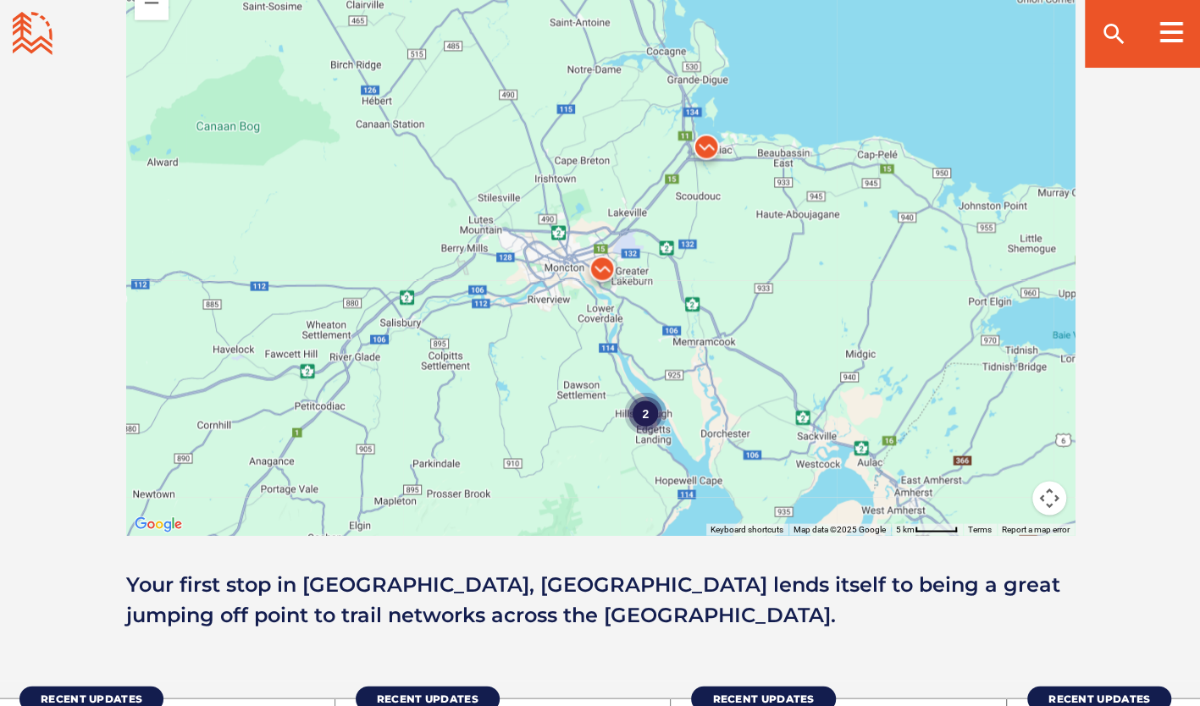
click at [683, 219] on div "2 2 2" at bounding box center [600, 238] width 949 height 593
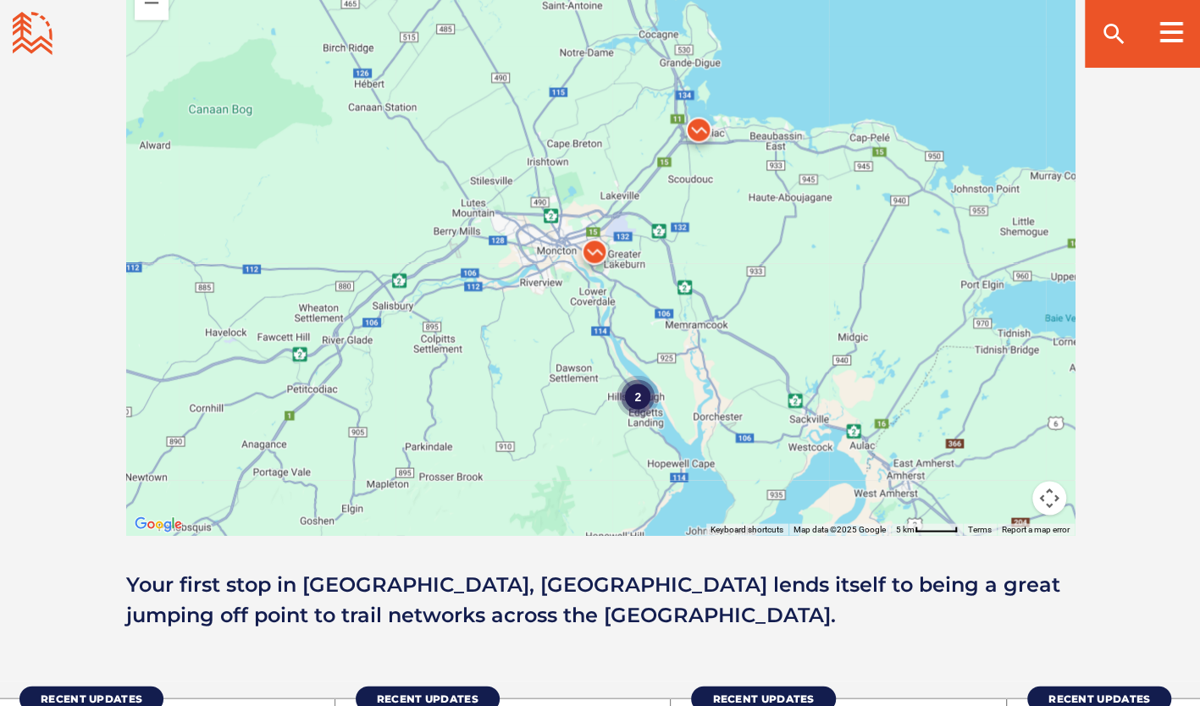
click at [641, 324] on div "2 2 2" at bounding box center [600, 238] width 949 height 593
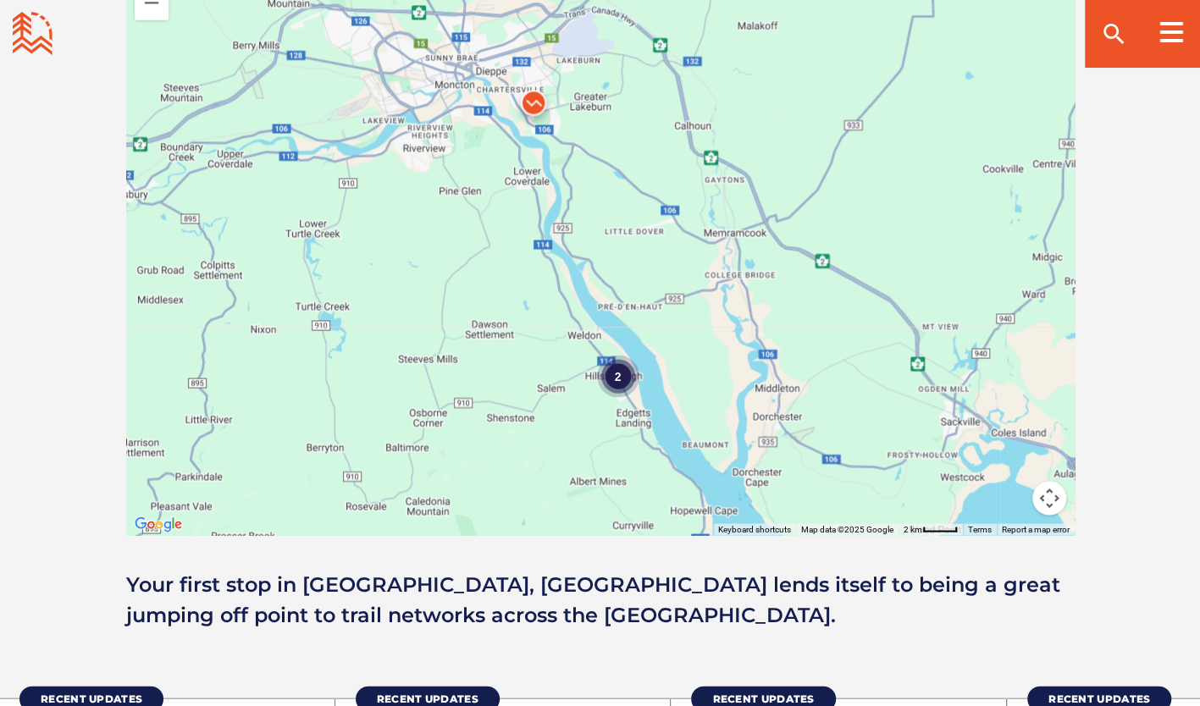
drag, startPoint x: 641, startPoint y: 324, endPoint x: 615, endPoint y: 186, distance: 139.7
click at [615, 186] on div "2" at bounding box center [600, 238] width 949 height 593
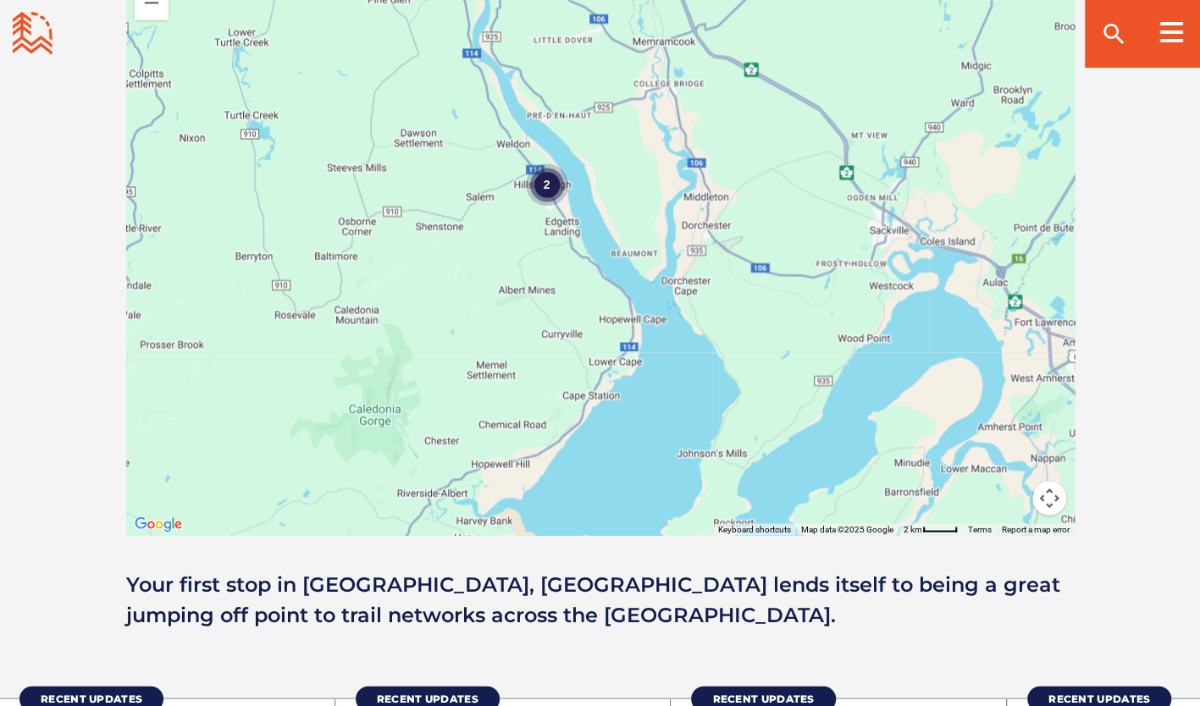
drag, startPoint x: 591, startPoint y: 498, endPoint x: 534, endPoint y: 351, distance: 158.2
click at [534, 351] on div "2" at bounding box center [600, 238] width 949 height 593
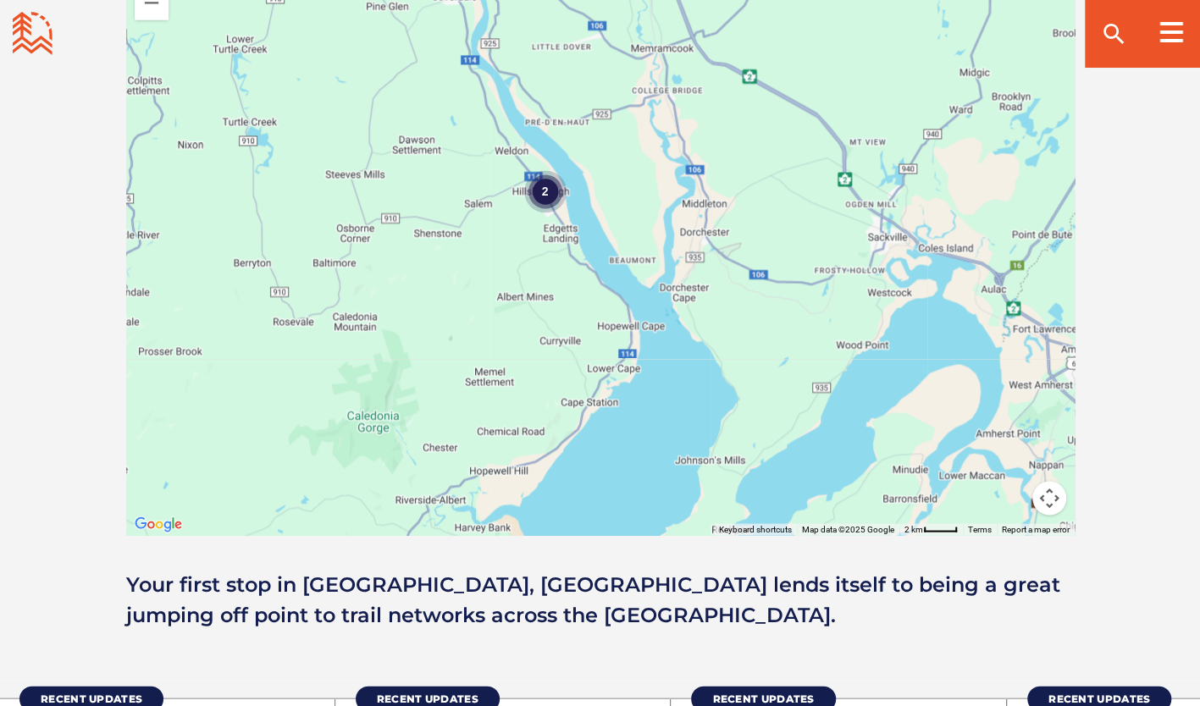
click at [545, 191] on div "2" at bounding box center [544, 190] width 42 height 42
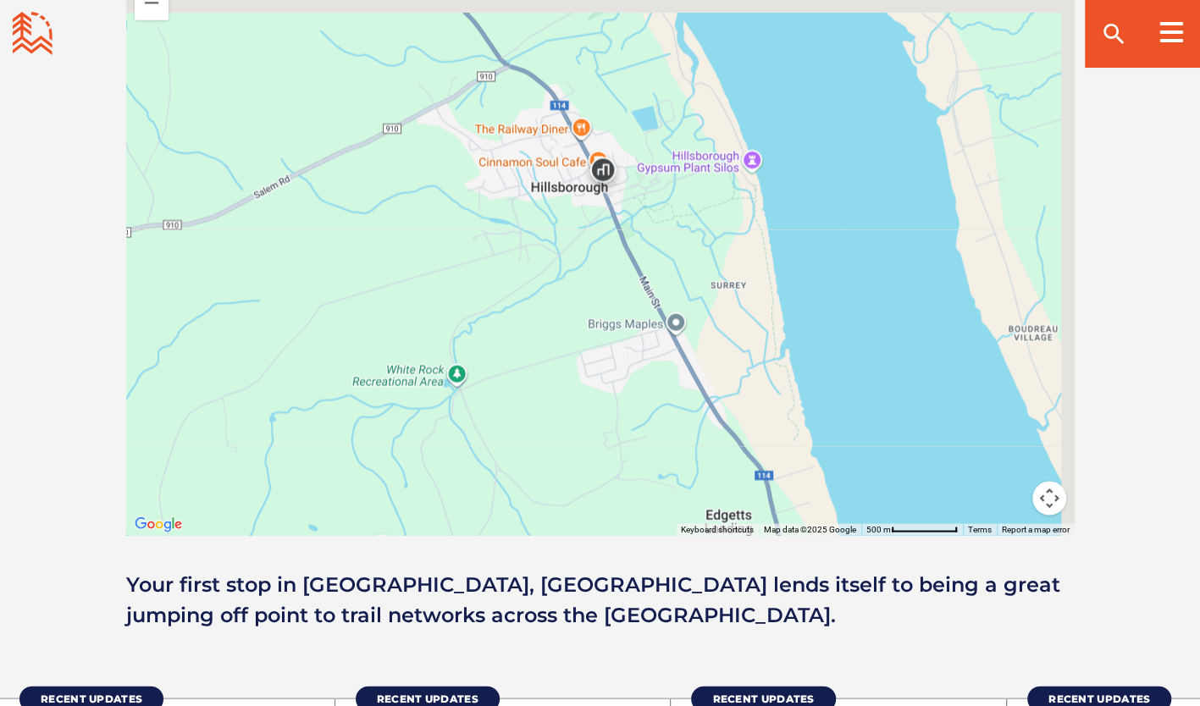
drag, startPoint x: 627, startPoint y: 201, endPoint x: 547, endPoint y: 300, distance: 127.1
click at [547, 300] on div at bounding box center [600, 238] width 949 height 593
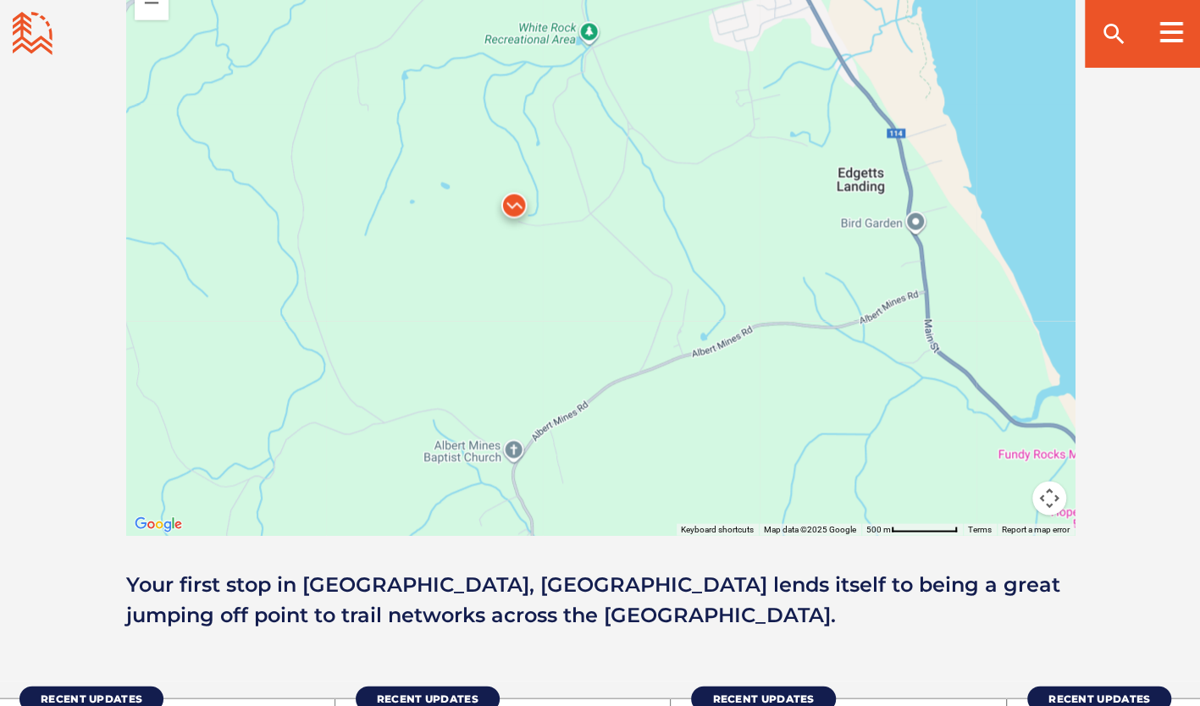
drag, startPoint x: 520, startPoint y: 372, endPoint x: 661, endPoint y: 20, distance: 378.6
click at [661, 20] on div at bounding box center [600, 238] width 949 height 593
click at [517, 205] on img at bounding box center [514, 209] width 51 height 51
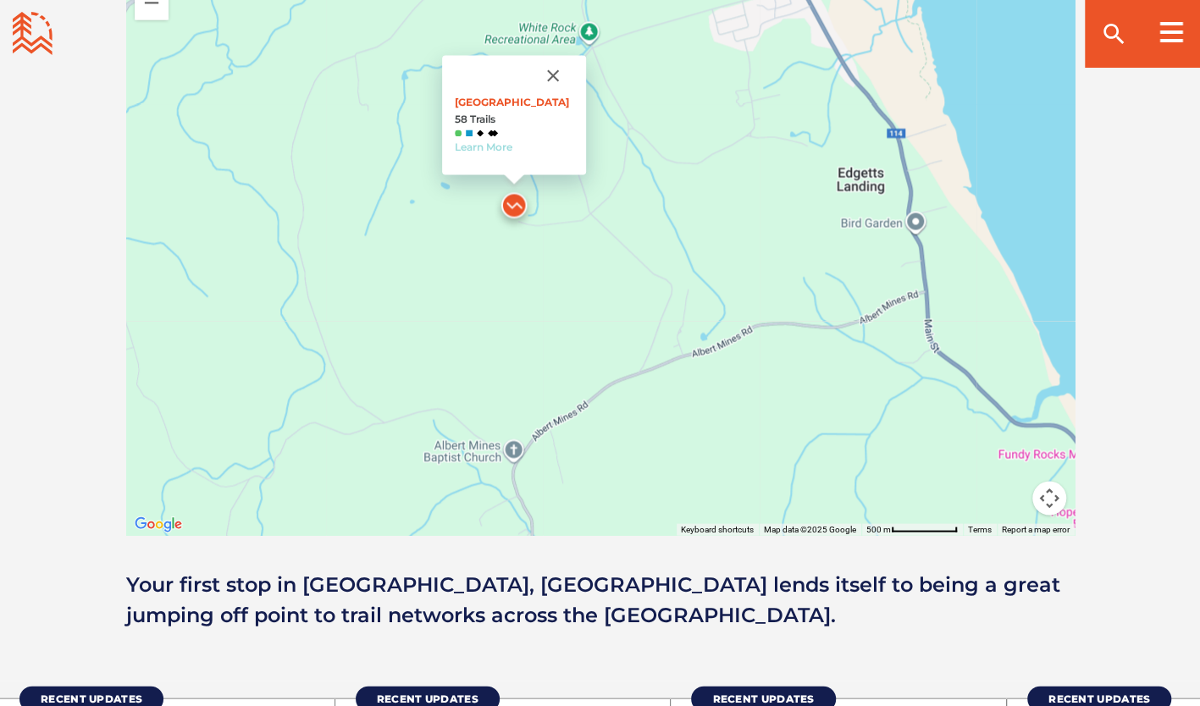
click at [479, 149] on link "Learn More" at bounding box center [484, 147] width 58 height 13
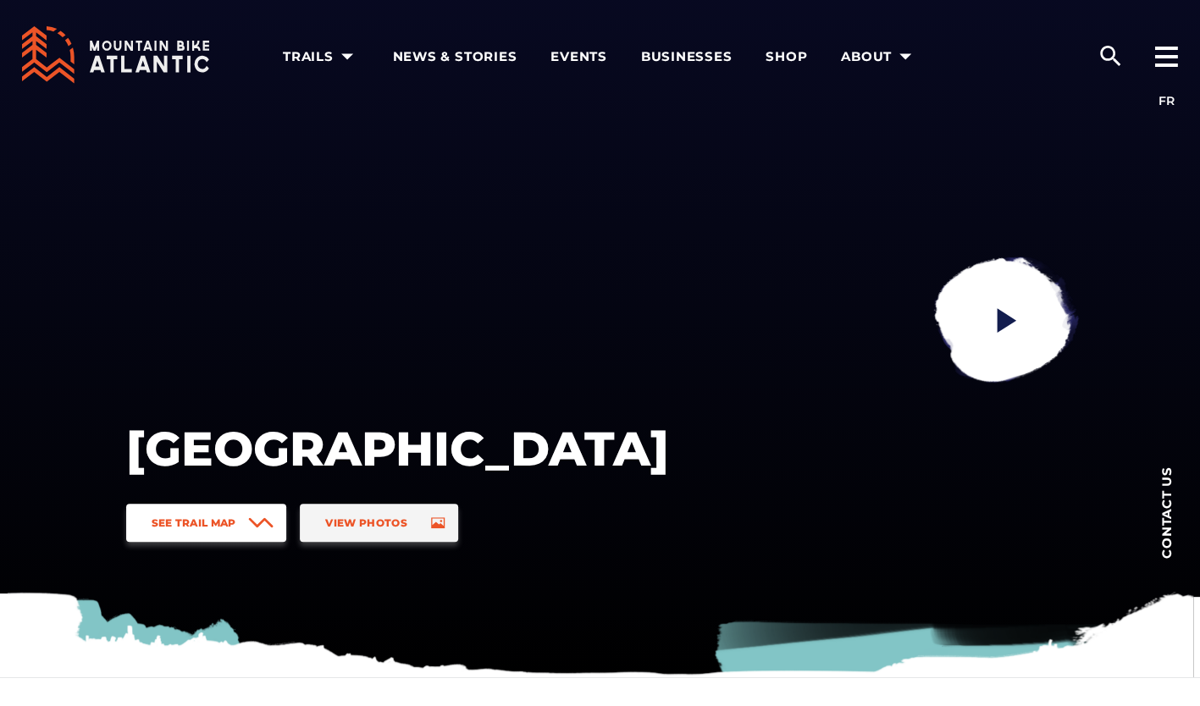
click at [239, 524] on link "See Trail Map" at bounding box center [206, 523] width 161 height 38
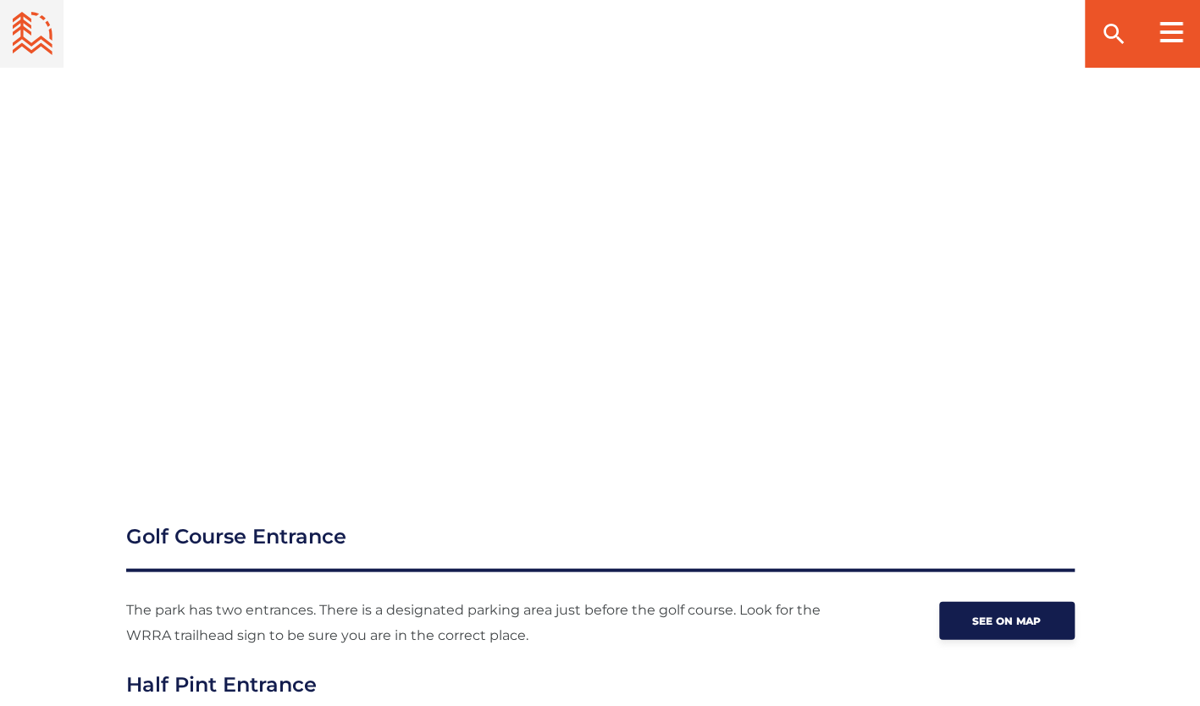
scroll to position [1843, 0]
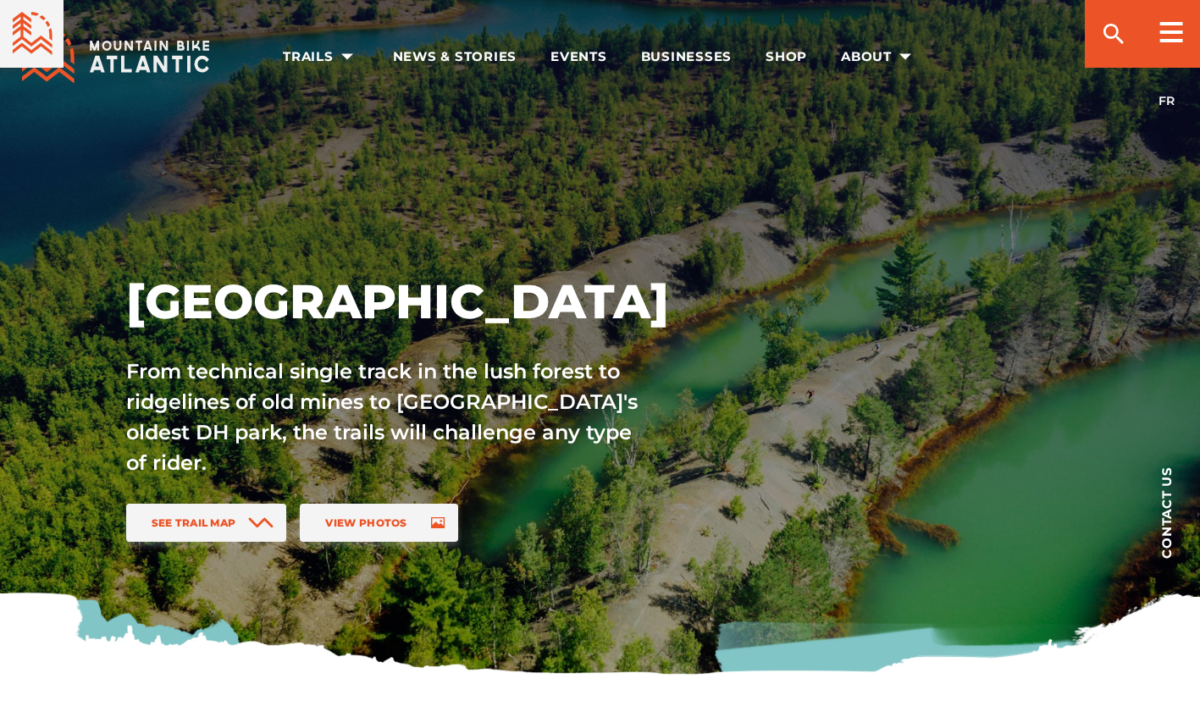
scroll to position [1609, 0]
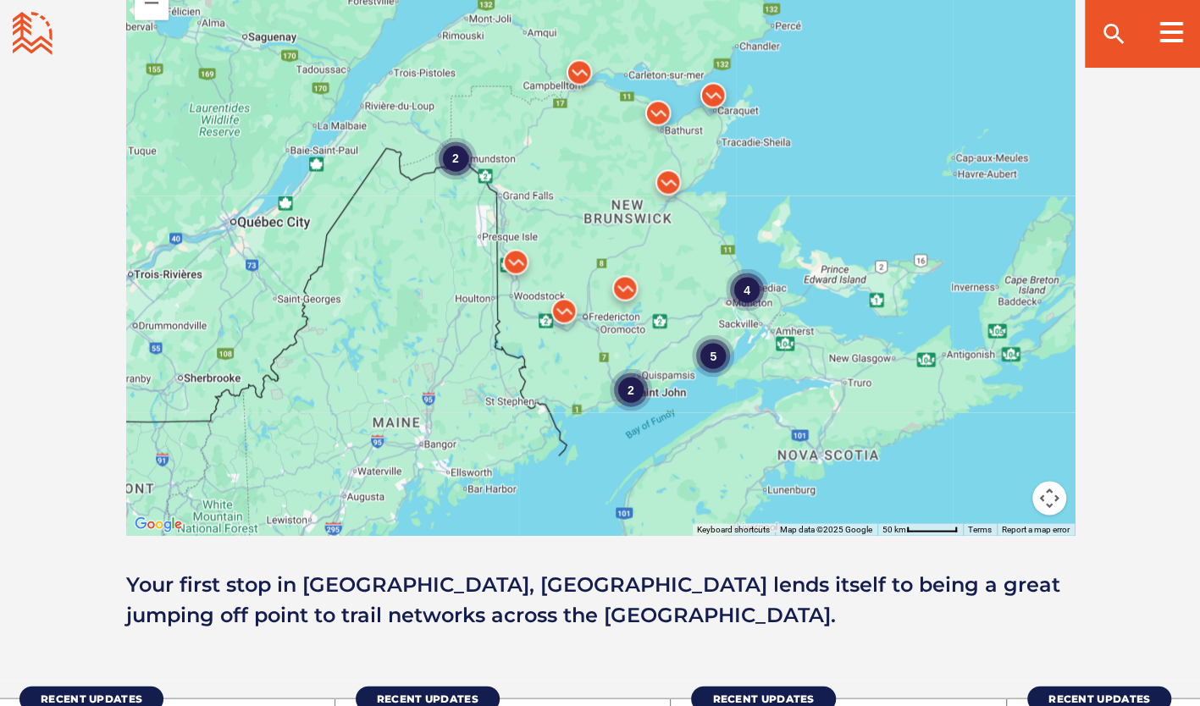
click at [698, 266] on div "4 2 5 2" at bounding box center [600, 238] width 949 height 593
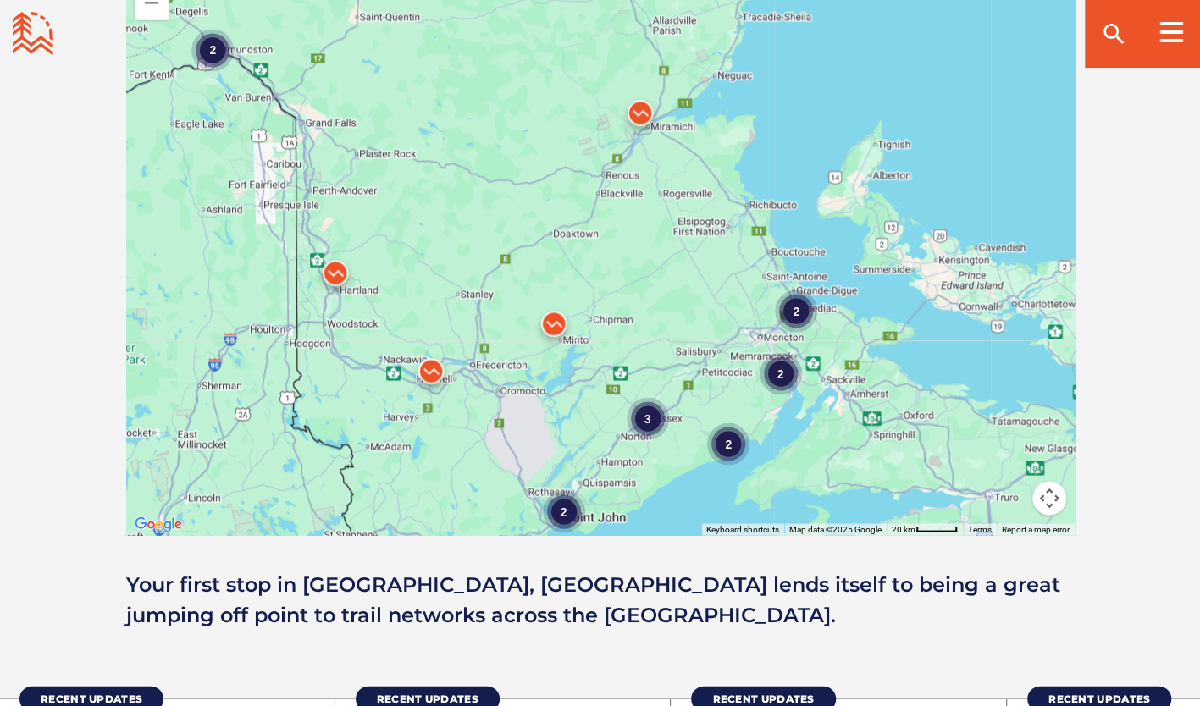
click at [708, 282] on div "2 2 2 2 3 2" at bounding box center [600, 238] width 949 height 593
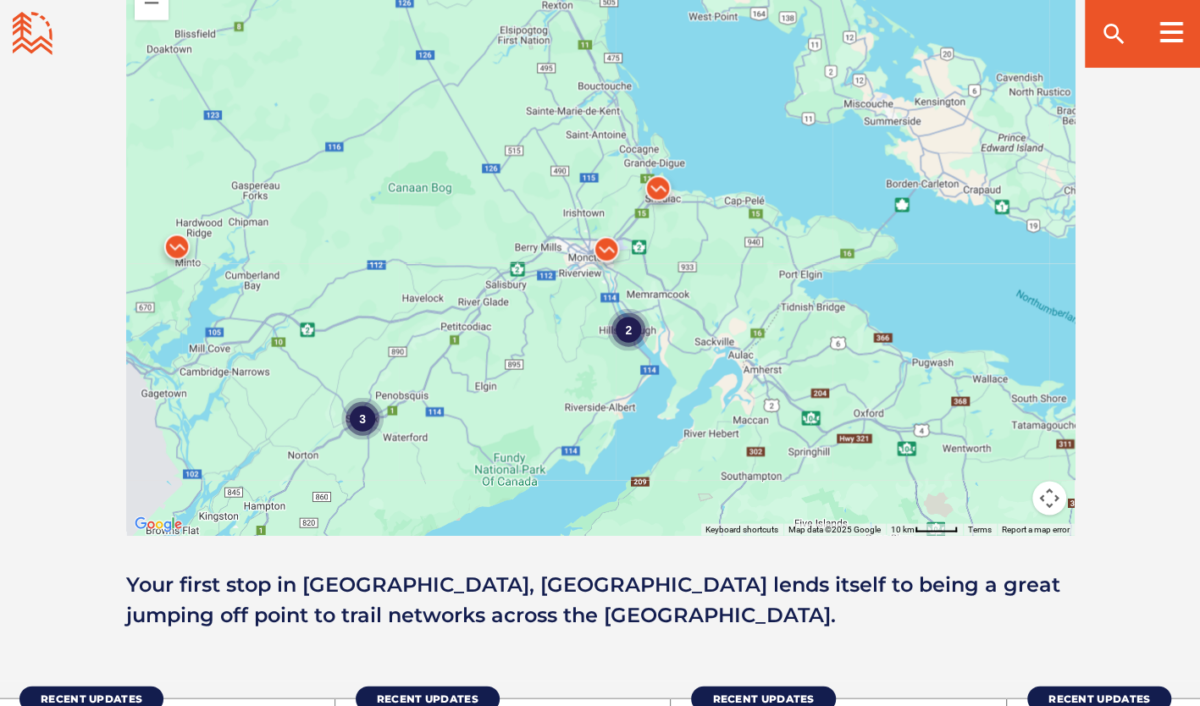
drag, startPoint x: 608, startPoint y: 230, endPoint x: 506, endPoint y: 174, distance: 116.0
click at [506, 174] on div "3 2" at bounding box center [600, 238] width 949 height 593
click at [608, 186] on div "3 2 2" at bounding box center [600, 238] width 949 height 593
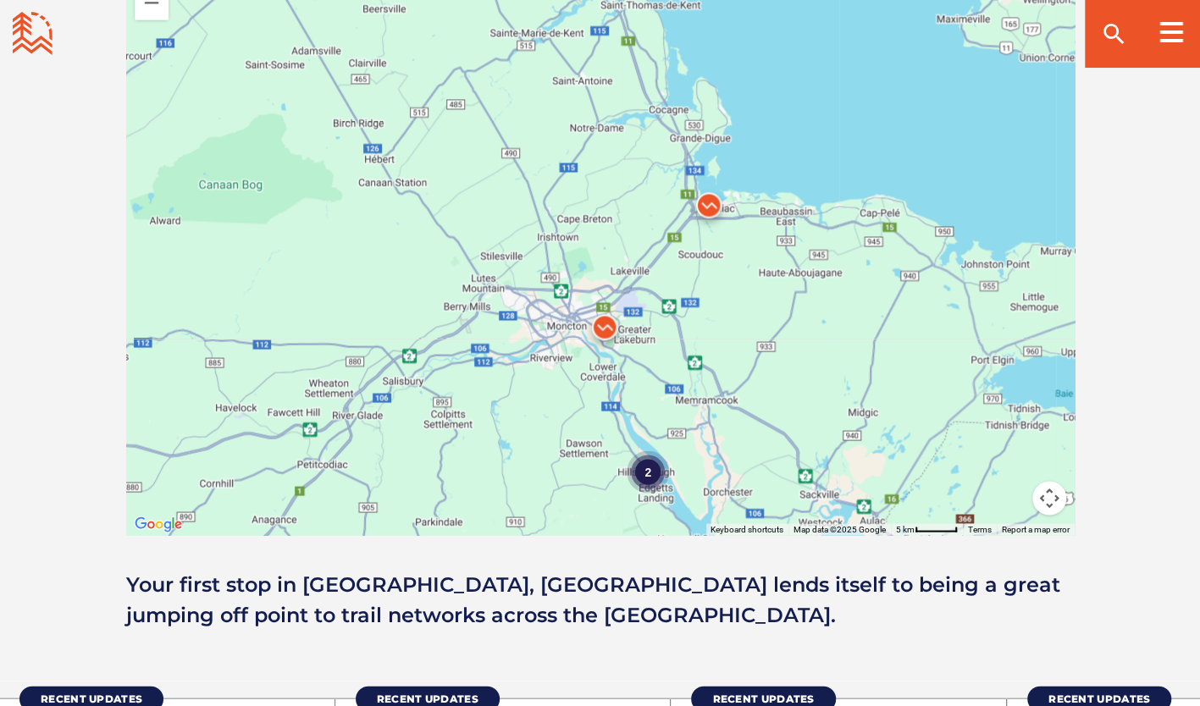
drag, startPoint x: 610, startPoint y: 227, endPoint x: 551, endPoint y: 103, distance: 137.1
click at [551, 103] on div "2" at bounding box center [600, 238] width 949 height 593
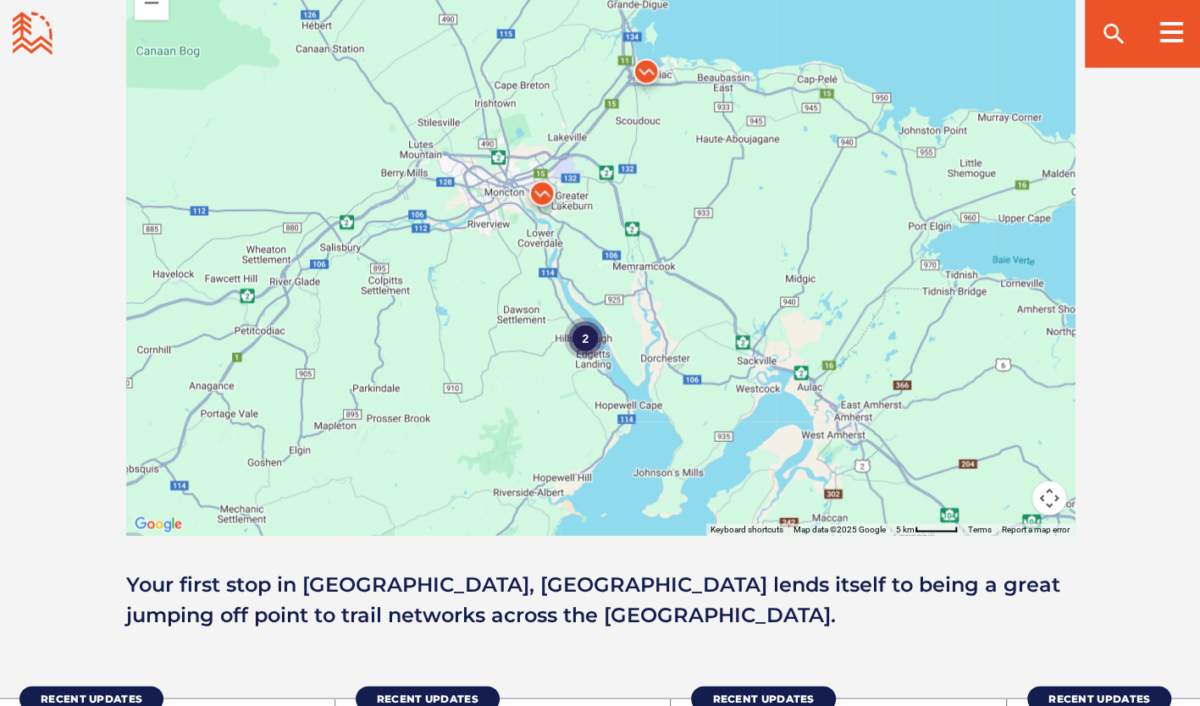
click at [604, 221] on div "2 2" at bounding box center [600, 238] width 949 height 593
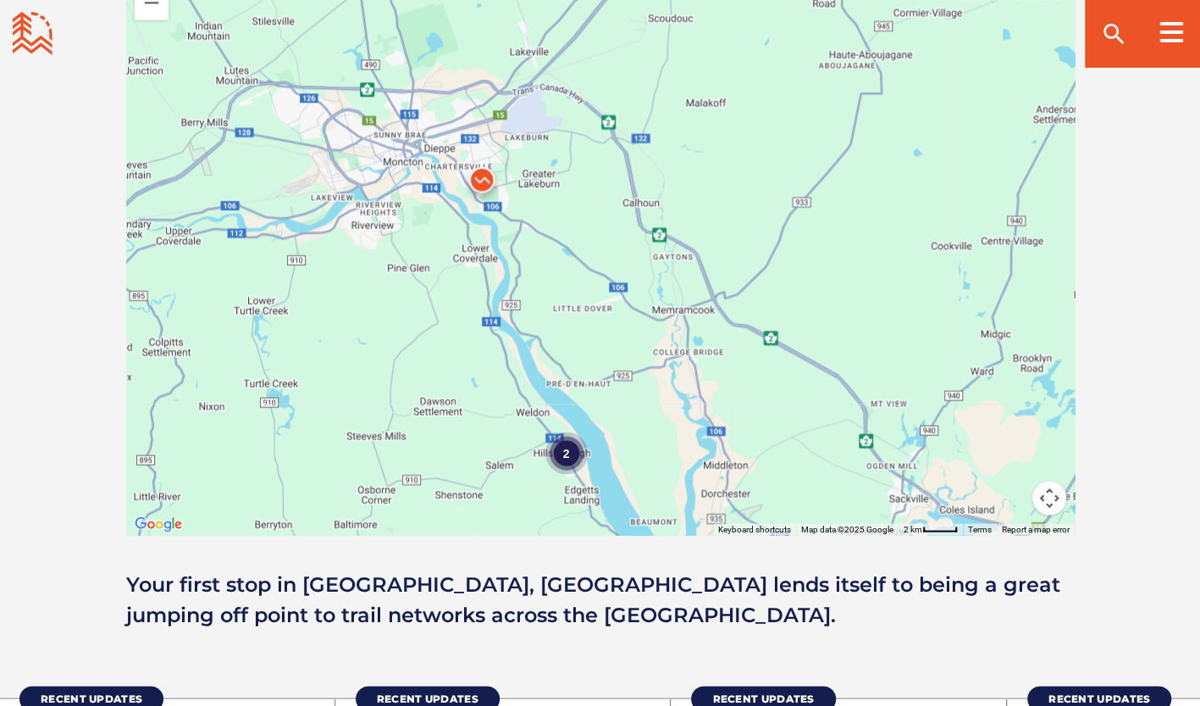
click at [479, 173] on img at bounding box center [482, 183] width 51 height 51
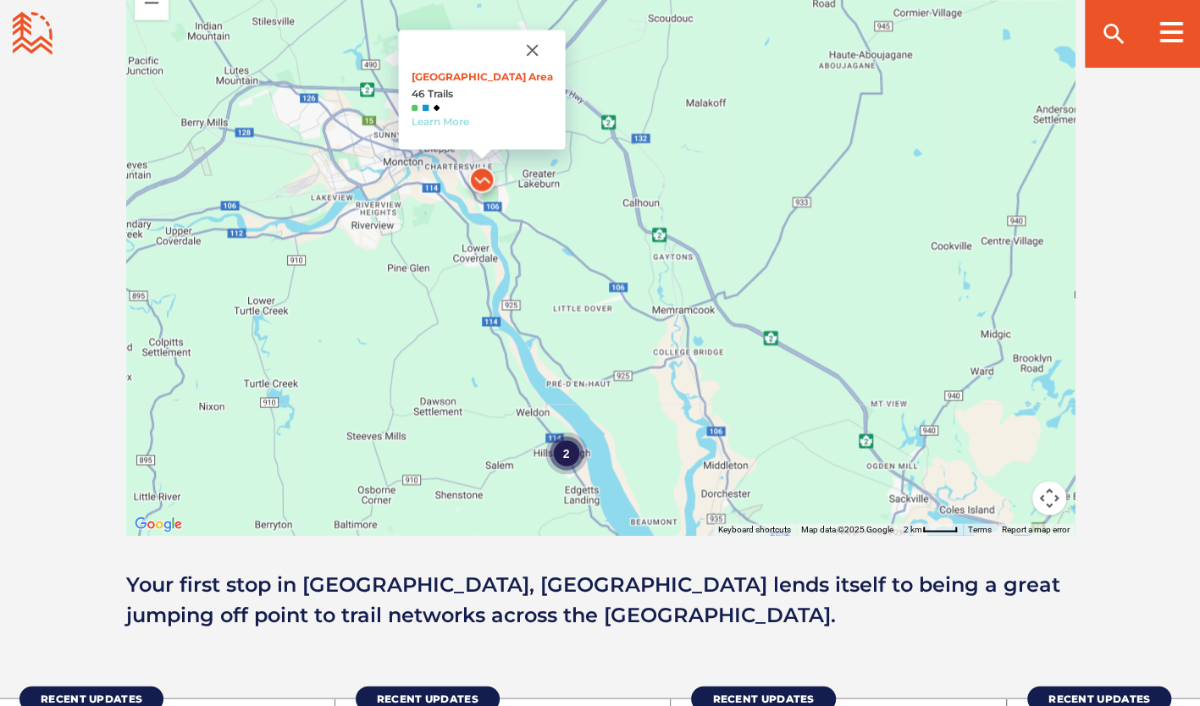
click at [455, 118] on link "Learn More" at bounding box center [440, 121] width 58 height 13
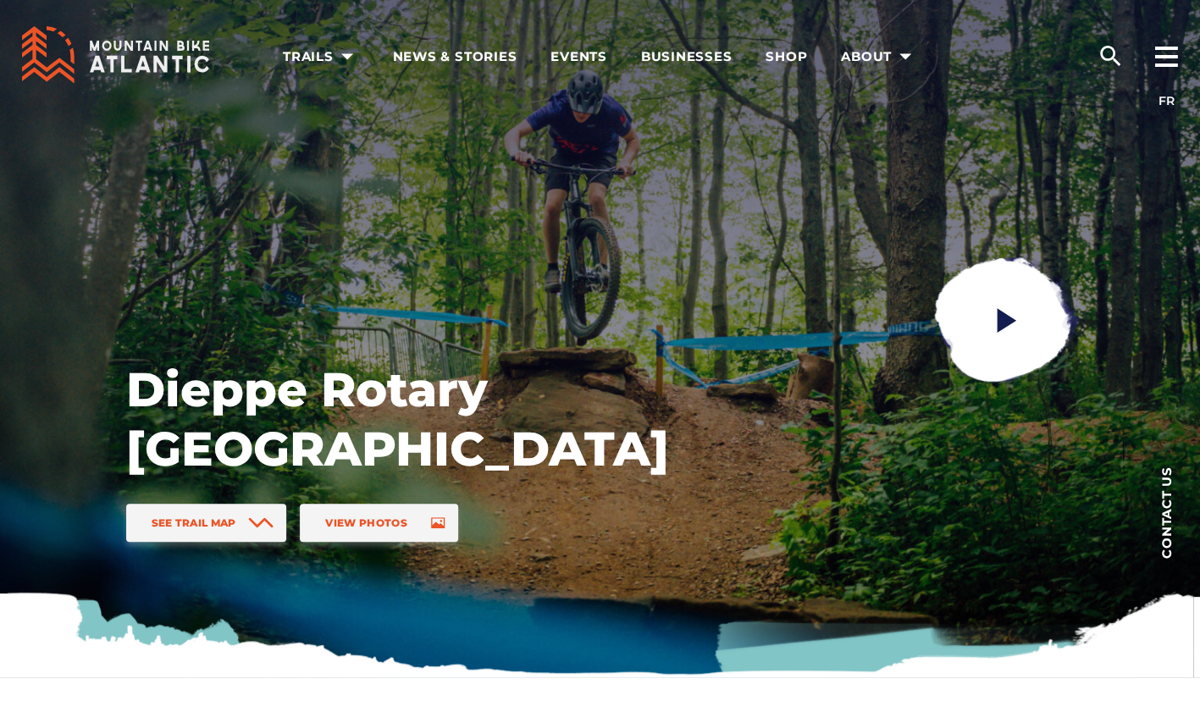
drag, startPoint x: 63, startPoint y: 349, endPoint x: 78, endPoint y: 334, distance: 21.6
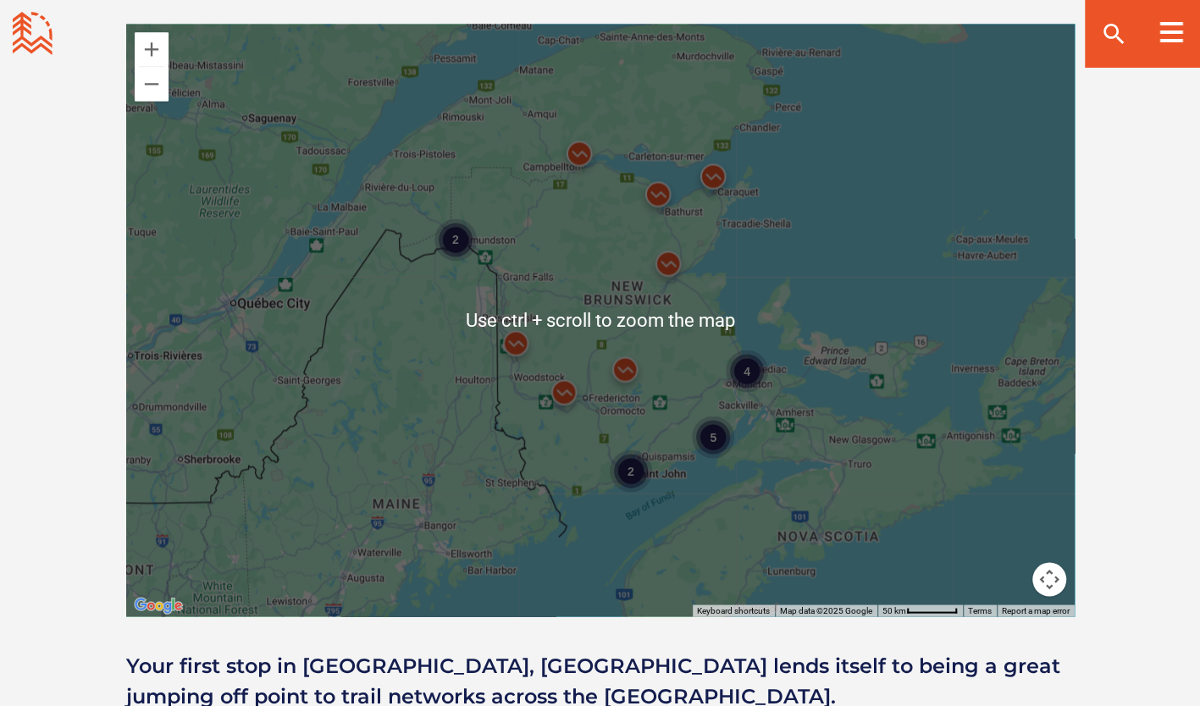
scroll to position [1525, 0]
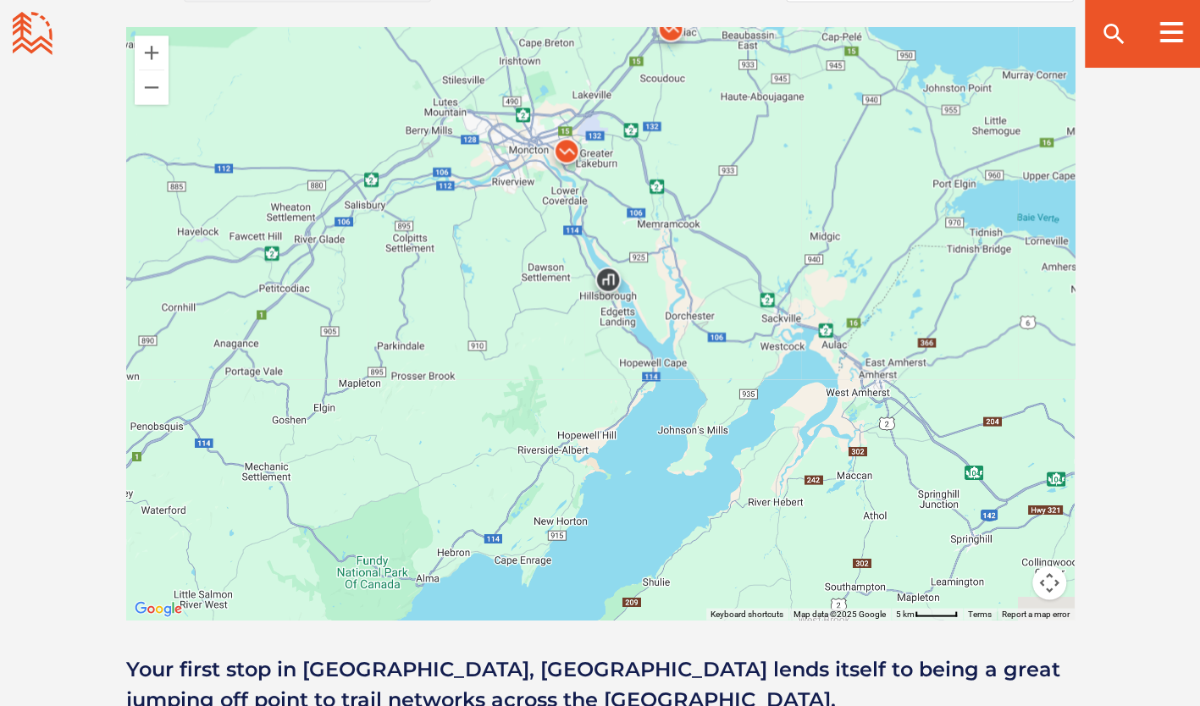
drag, startPoint x: 569, startPoint y: 471, endPoint x: 730, endPoint y: 123, distance: 383.5
click at [730, 123] on div at bounding box center [600, 323] width 949 height 593
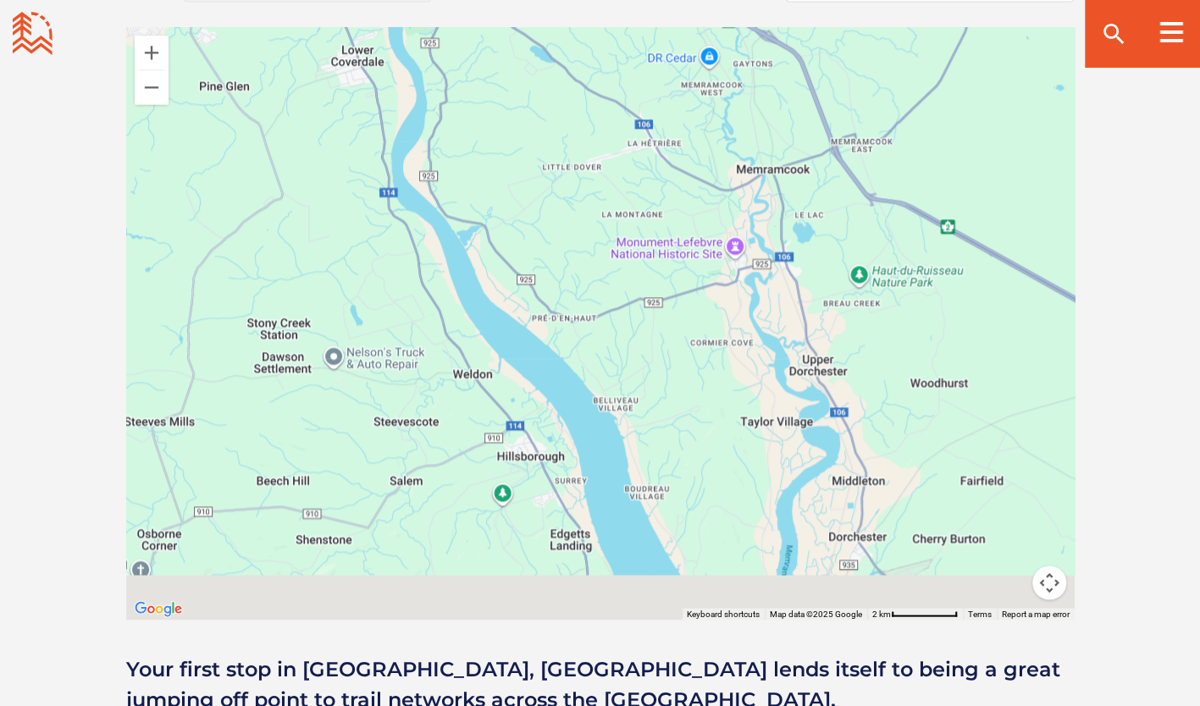
drag, startPoint x: 616, startPoint y: 385, endPoint x: 599, endPoint y: 119, distance: 265.6
click at [599, 120] on div at bounding box center [600, 323] width 949 height 593
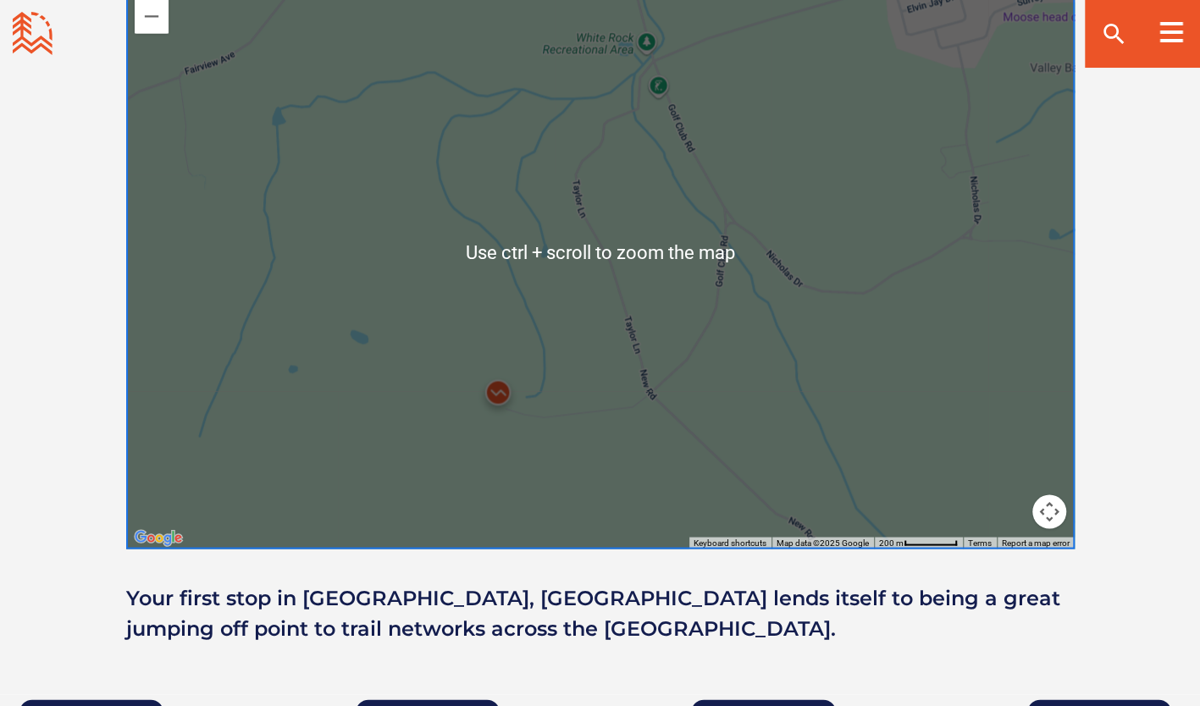
scroll to position [1440, 0]
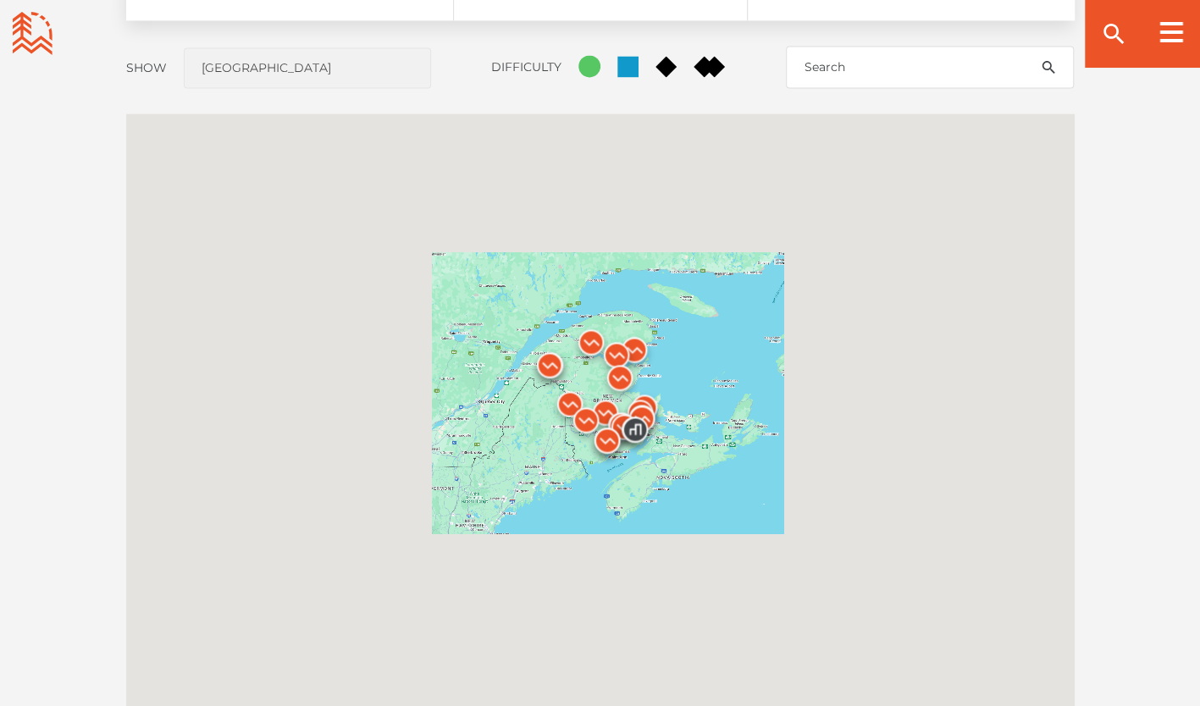
scroll to position [1440, 0]
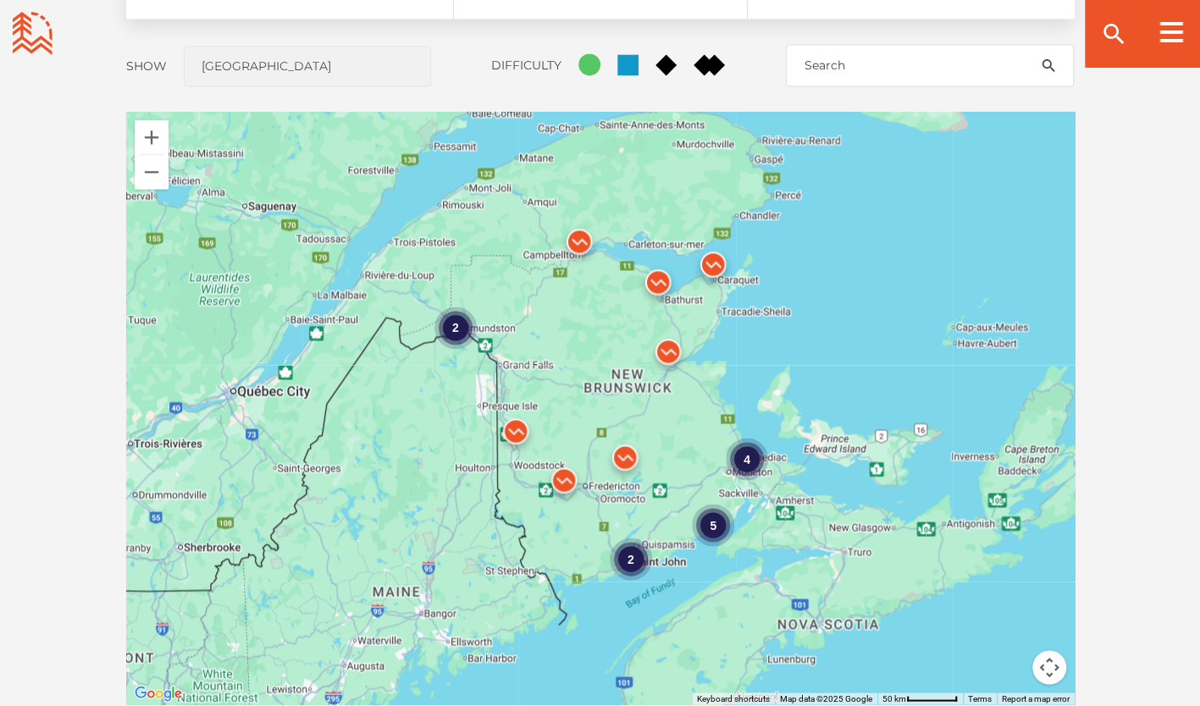
click at [702, 418] on div "4 2 5 2" at bounding box center [600, 408] width 949 height 593
click at [702, 417] on div "4 2 5 2" at bounding box center [600, 408] width 949 height 593
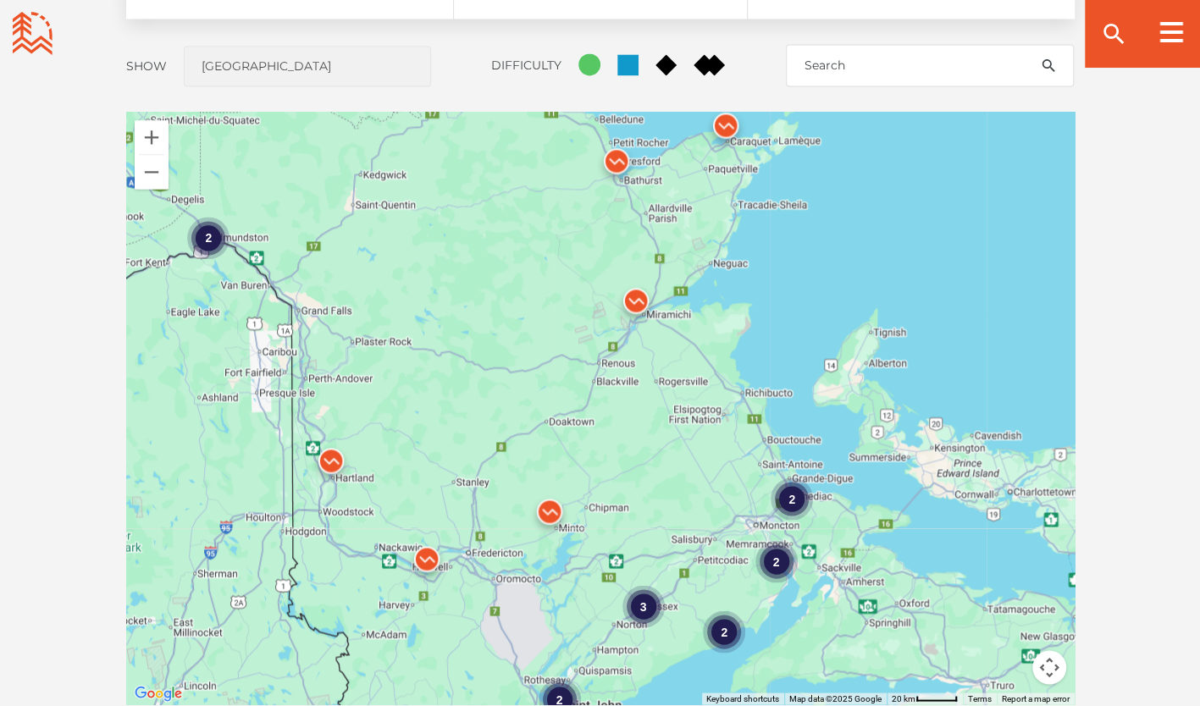
click at [668, 365] on div "2 2 2 2 3 2" at bounding box center [600, 408] width 949 height 593
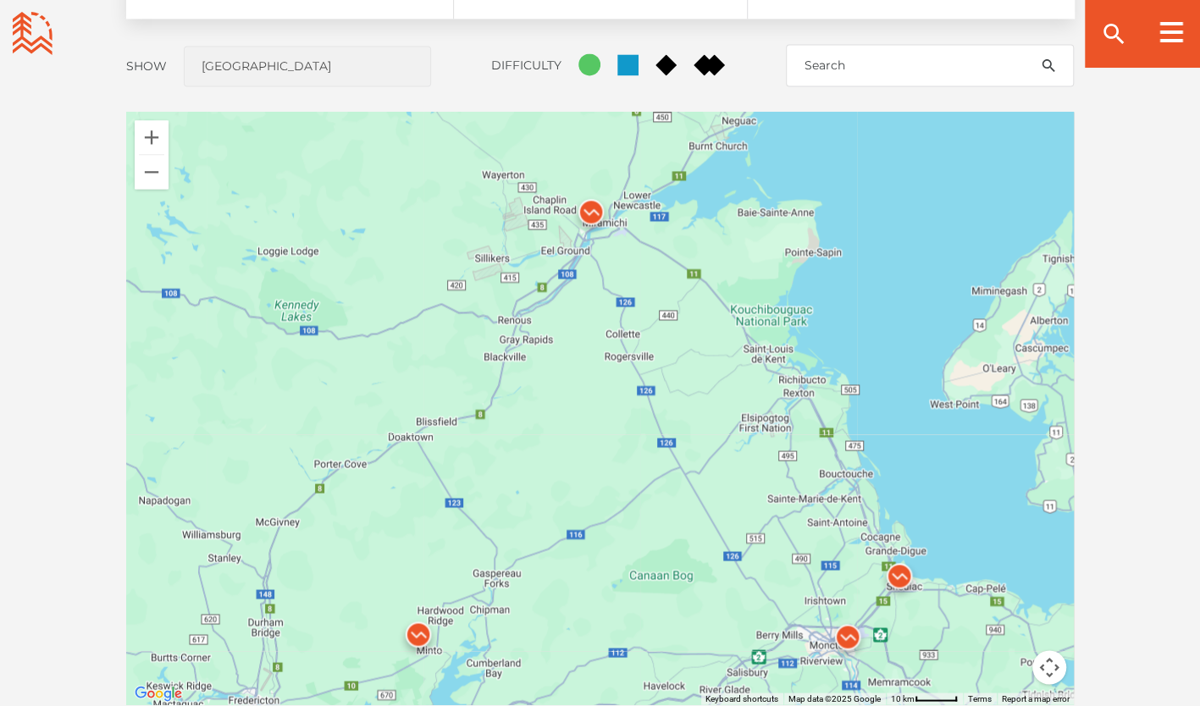
drag, startPoint x: 656, startPoint y: 310, endPoint x: 492, endPoint y: -17, distance: 365.5
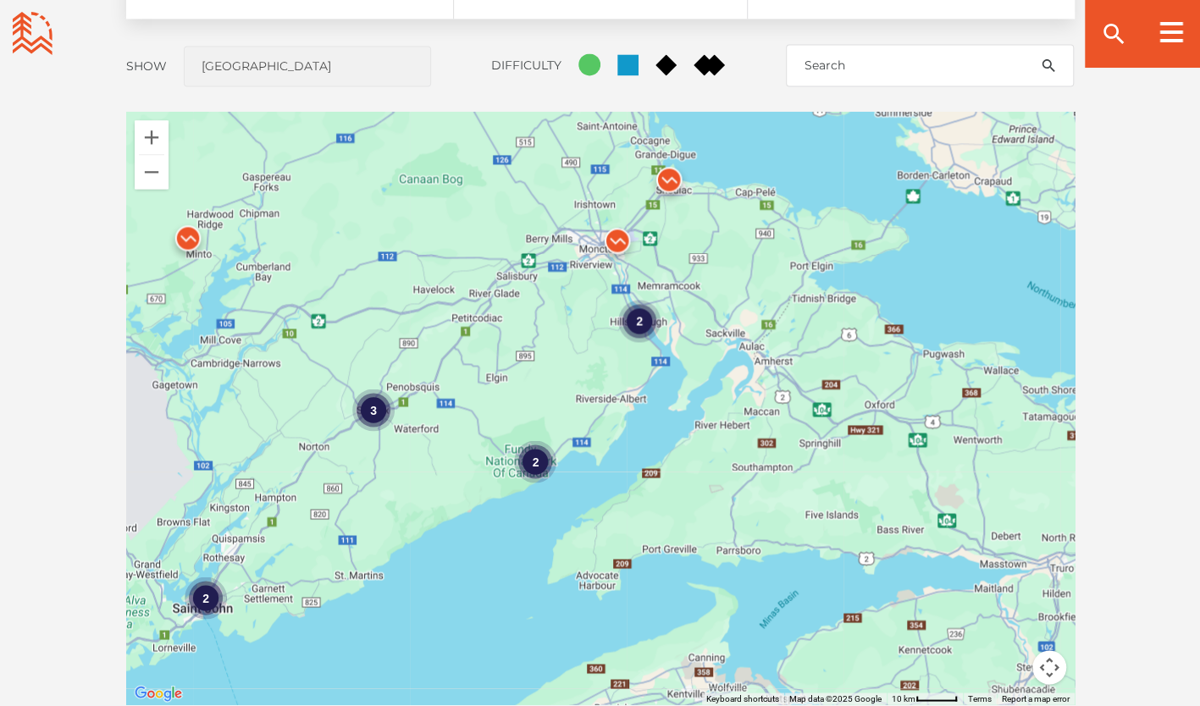
click at [668, 283] on div "2 2 3 2" at bounding box center [600, 408] width 949 height 593
click at [667, 282] on div "2 2 3 2" at bounding box center [600, 408] width 949 height 593
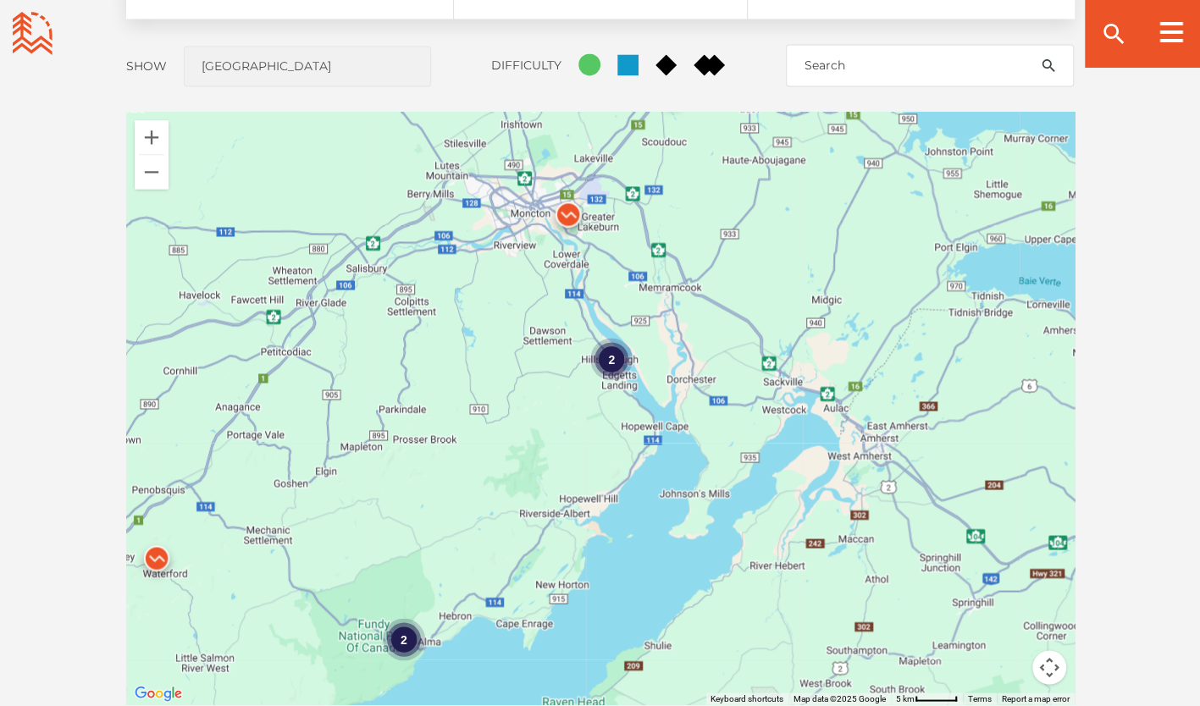
click at [642, 258] on div "2 2 2" at bounding box center [600, 408] width 949 height 593
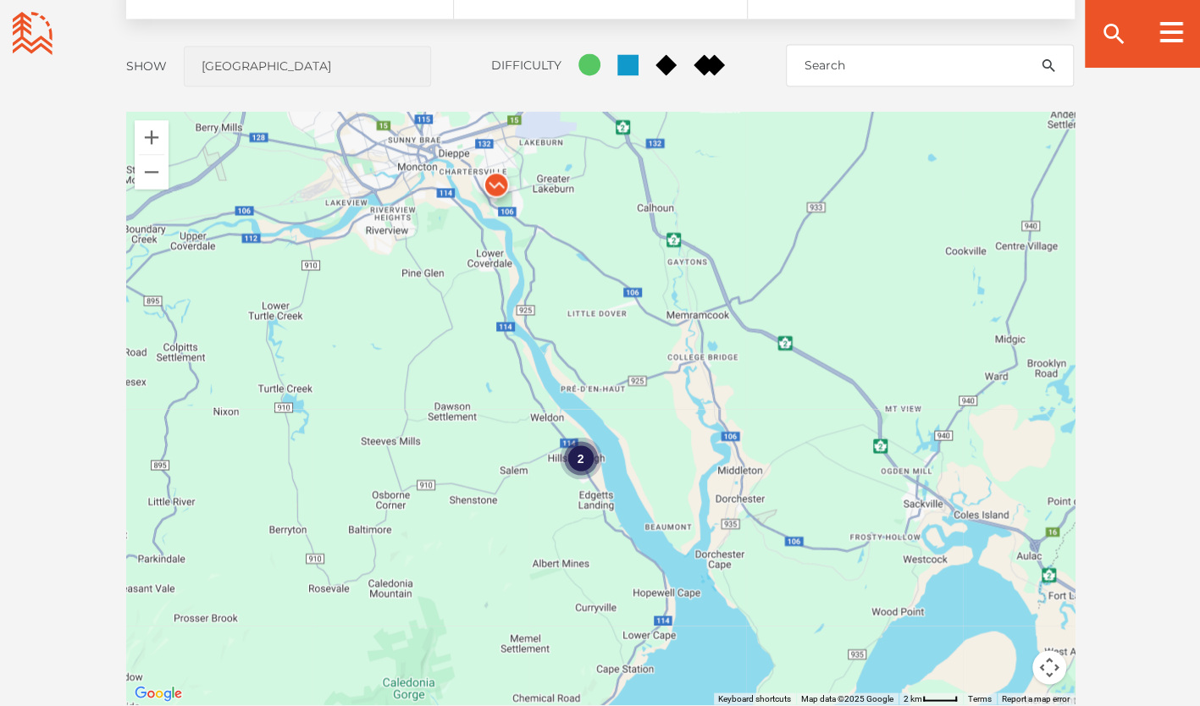
click at [638, 256] on div "2" at bounding box center [600, 408] width 949 height 593
click at [494, 178] on img at bounding box center [496, 188] width 51 height 51
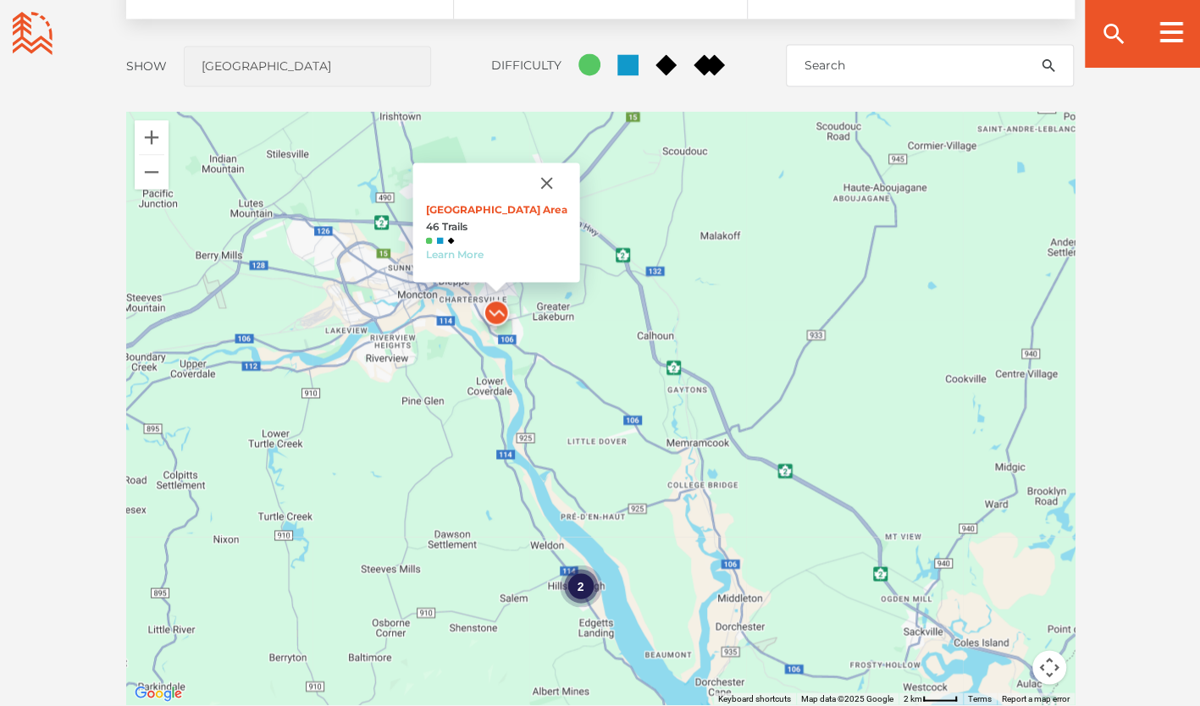
click at [468, 255] on link "Learn More" at bounding box center [454, 254] width 58 height 13
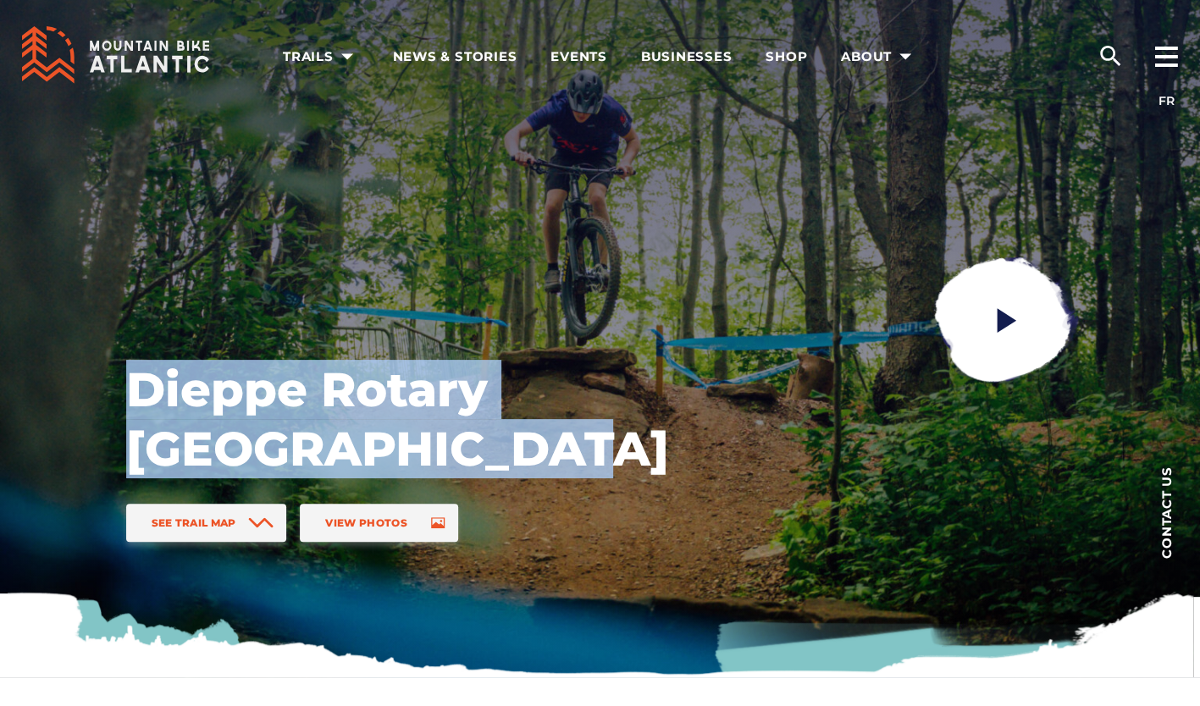
drag, startPoint x: 148, startPoint y: 388, endPoint x: 495, endPoint y: 450, distance: 351.9
click at [495, 450] on h1 "Dieppe Rotary [GEOGRAPHIC_DATA]" at bounding box center [397, 419] width 542 height 119
copy h1 "Dieppe Rotary [GEOGRAPHIC_DATA]"
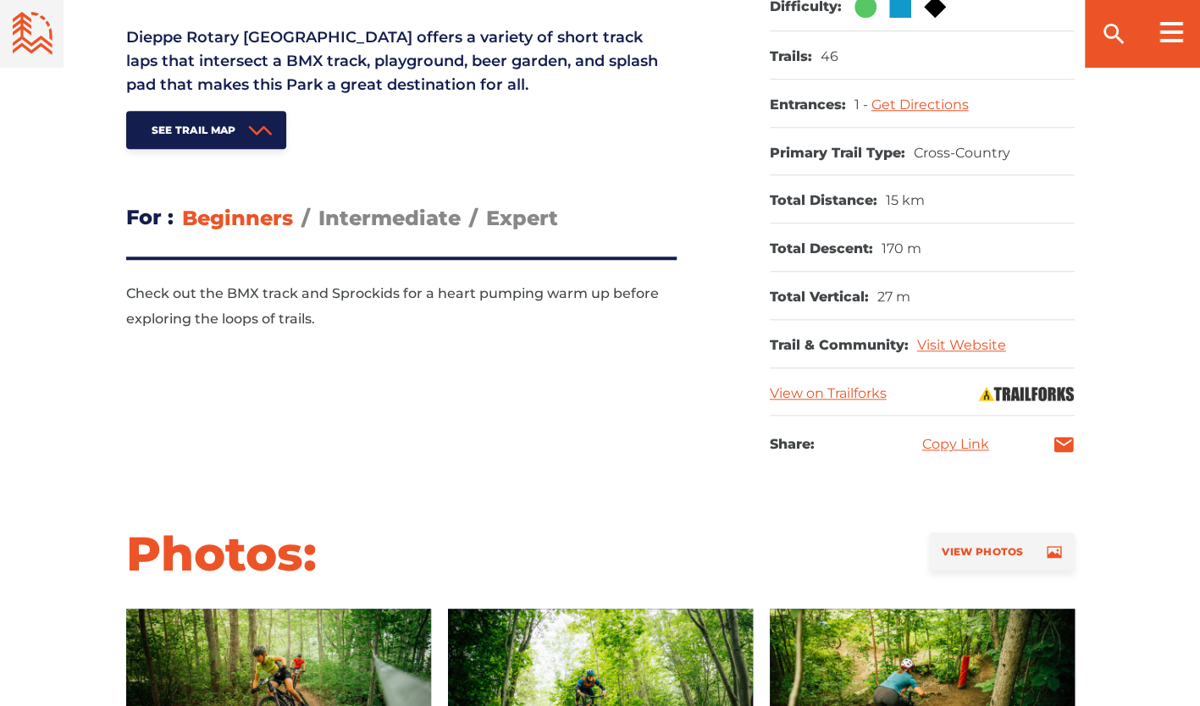
scroll to position [847, 0]
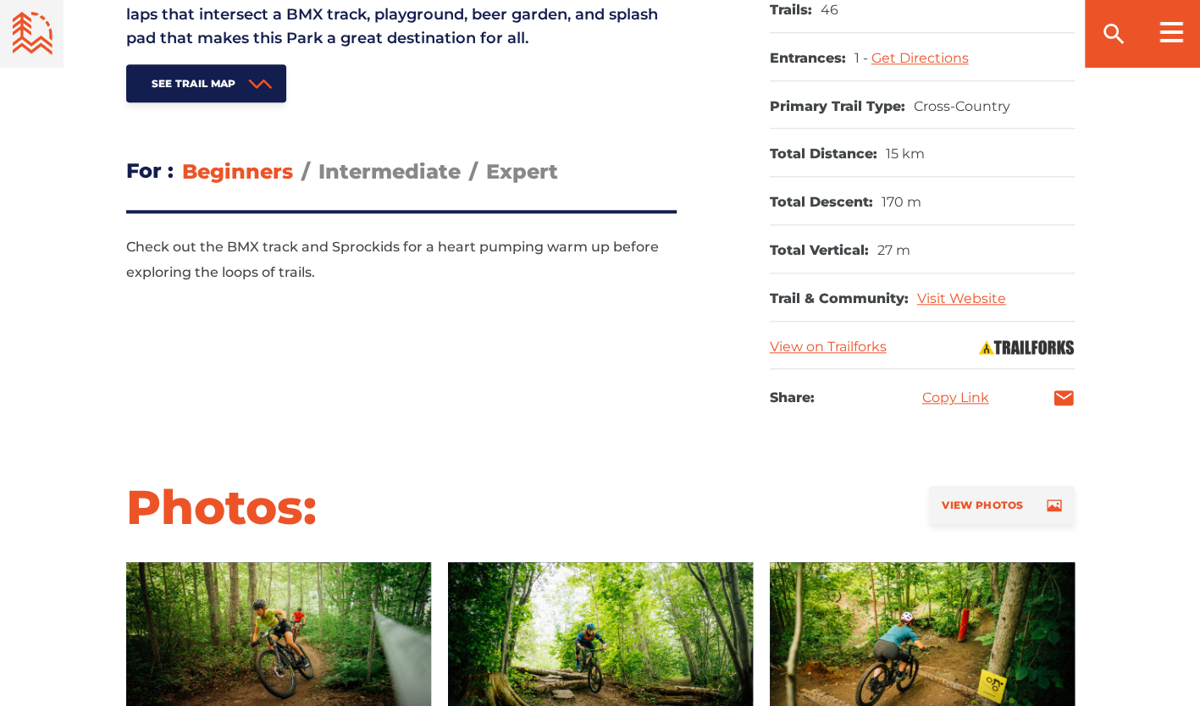
drag, startPoint x: 343, startPoint y: 344, endPoint x: 344, endPoint y: 334, distance: 10.2
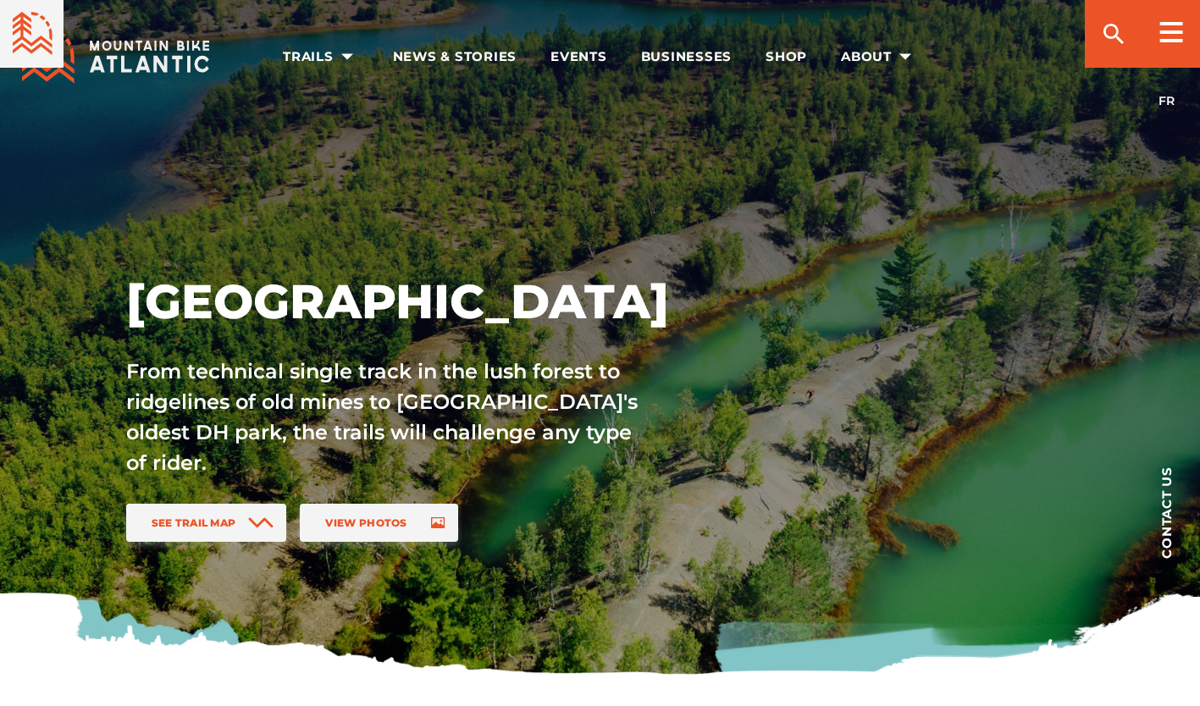
scroll to position [1440, 0]
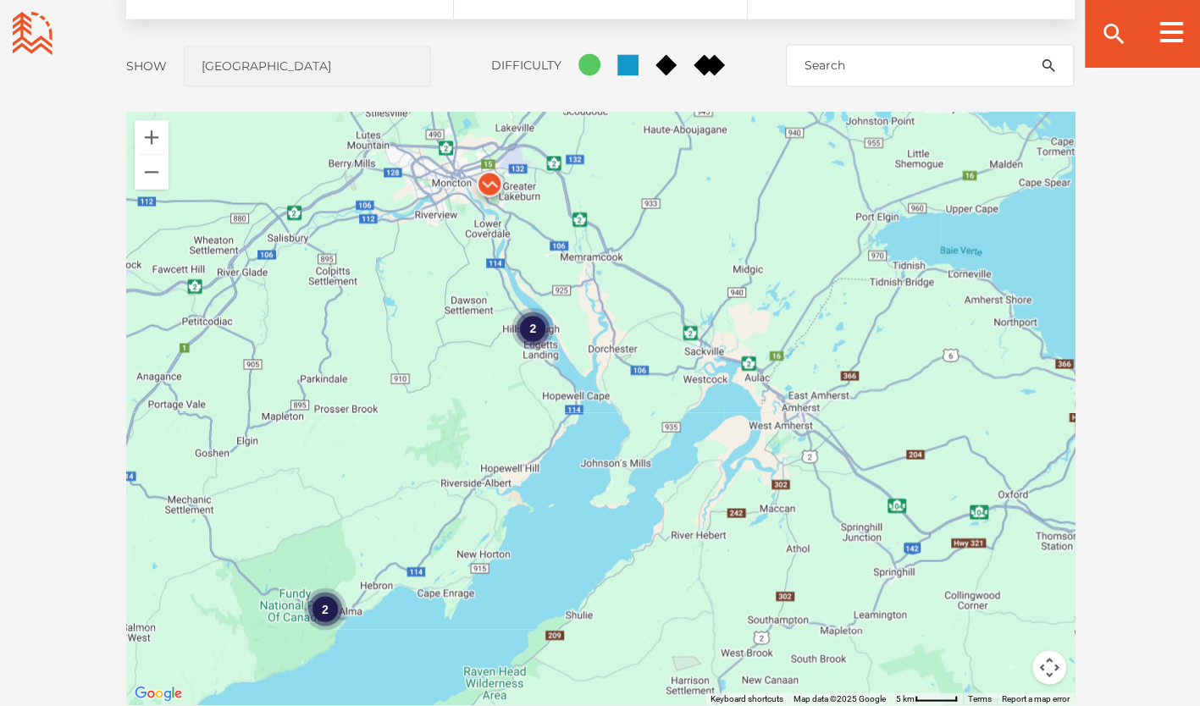
drag, startPoint x: 532, startPoint y: 269, endPoint x: 562, endPoint y: 368, distance: 103.7
click at [562, 368] on div "2 2" at bounding box center [600, 408] width 949 height 593
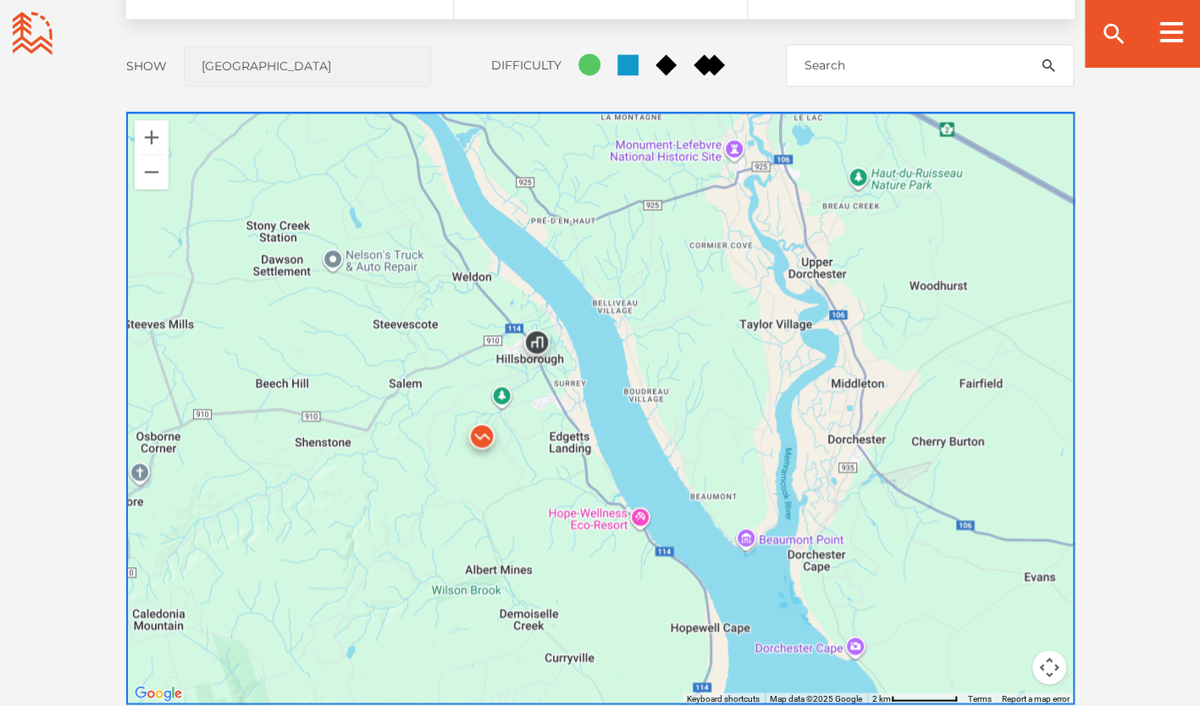
click at [485, 429] on img at bounding box center [482, 440] width 51 height 51
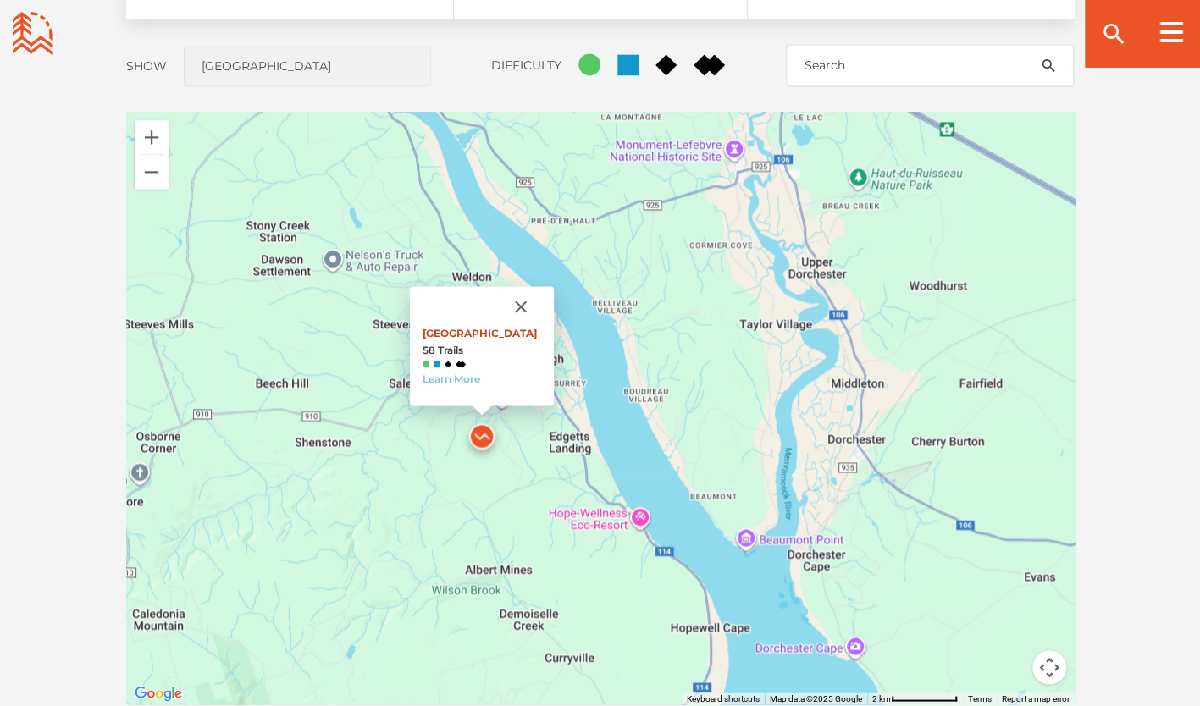
drag, startPoint x: 405, startPoint y: 327, endPoint x: 556, endPoint y: 333, distance: 150.9
click at [554, 333] on div "White Rock Recreation Area 58 Trails Learn More" at bounding box center [482, 345] width 144 height 119
copy link "White Rock Recreation Area"
click at [461, 480] on div "White Rock Recreation Area 58 Trails Learn More" at bounding box center [600, 408] width 949 height 593
click at [539, 298] on button "Close" at bounding box center [521, 306] width 41 height 41
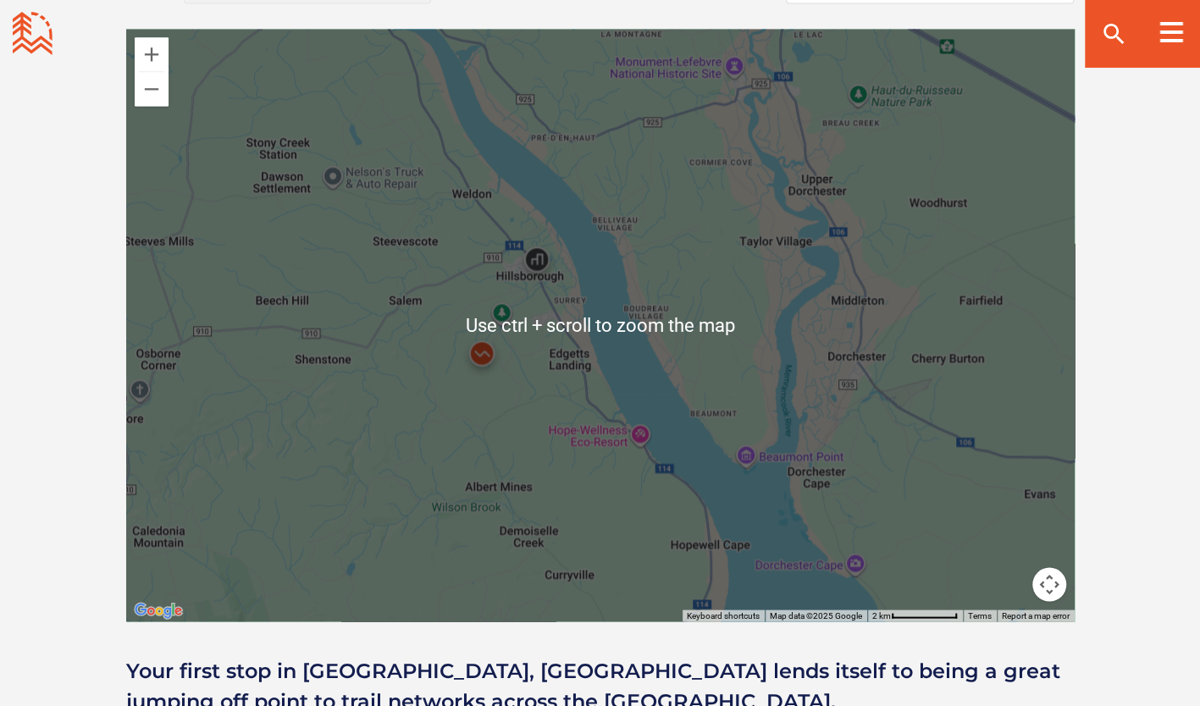
scroll to position [1525, 0]
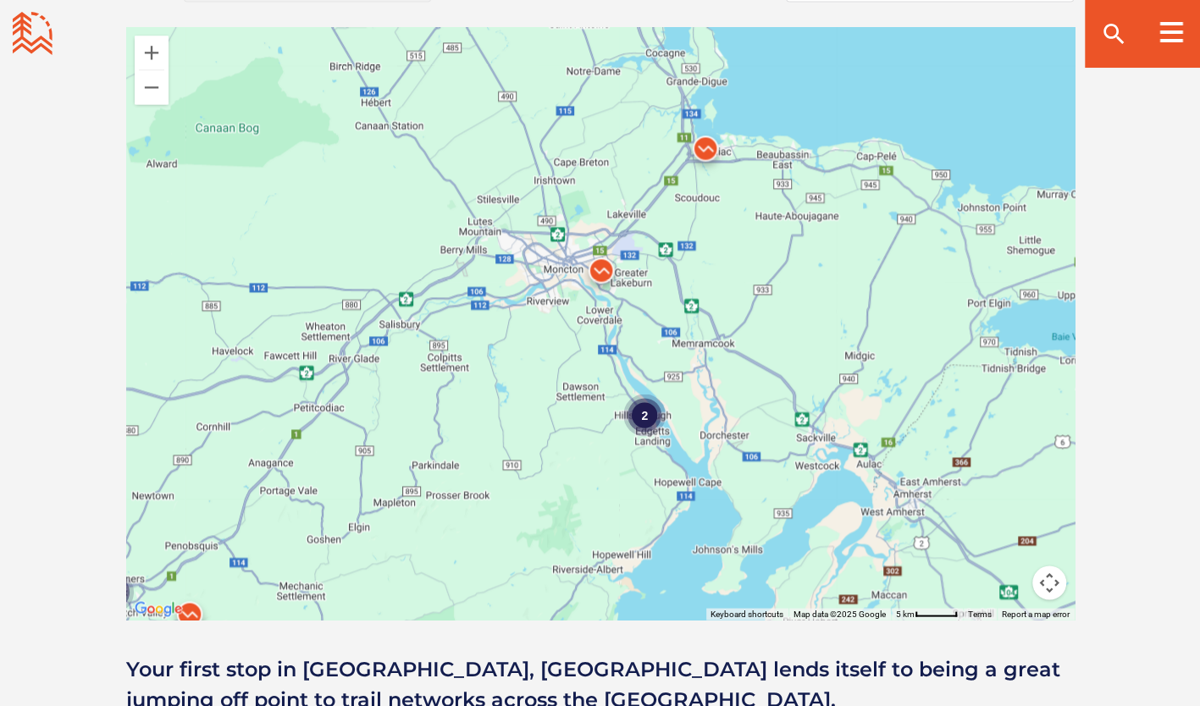
click at [604, 268] on img at bounding box center [601, 274] width 51 height 51
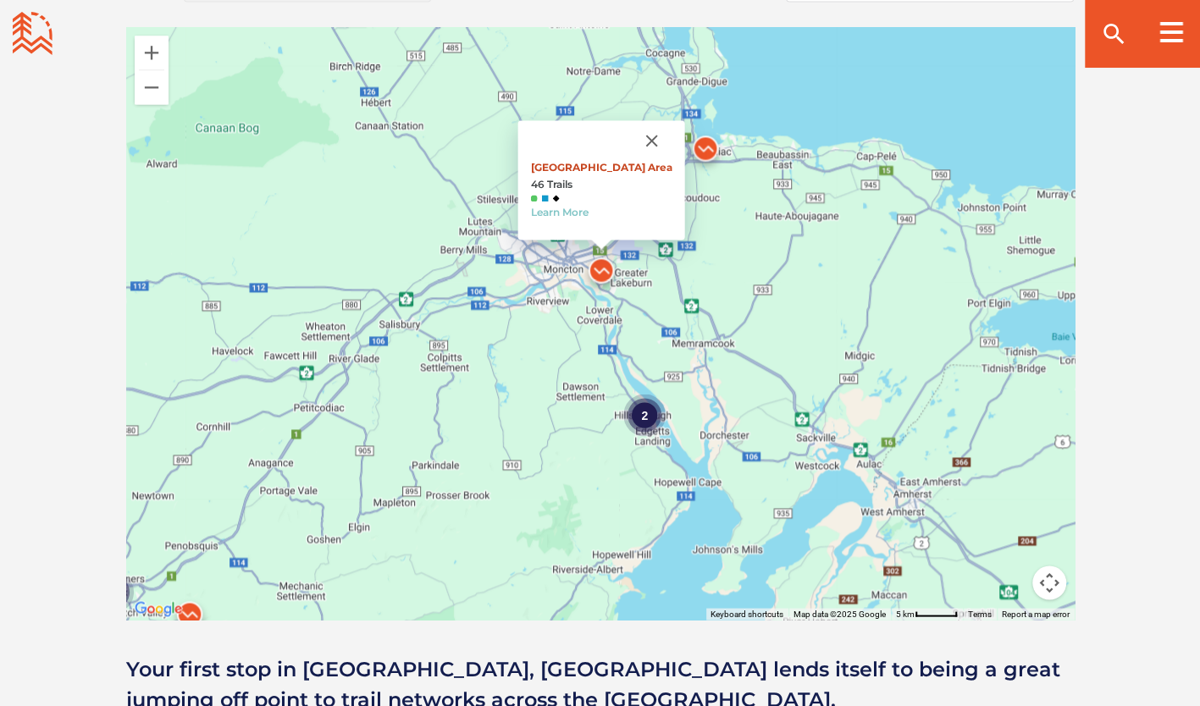
click at [578, 168] on link "Main Parking Area" at bounding box center [600, 167] width 141 height 13
